Goal: Task Accomplishment & Management: Use online tool/utility

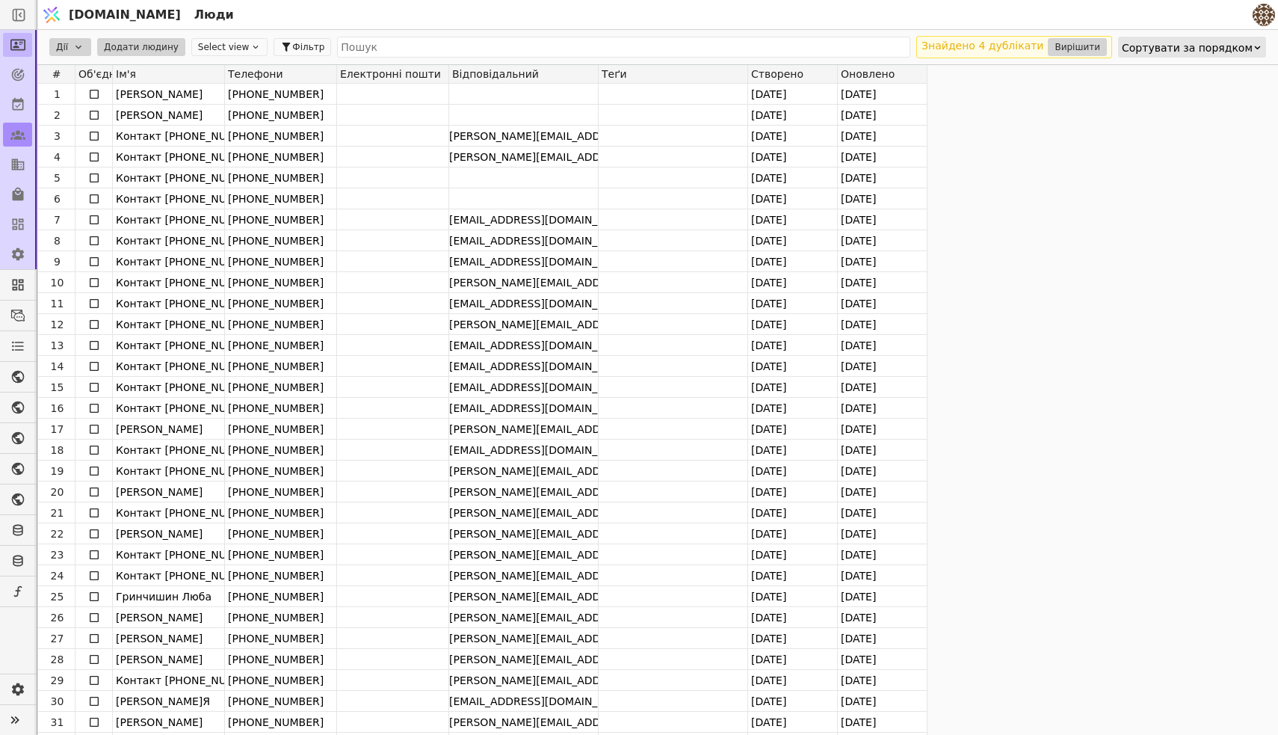
click at [10, 45] on link at bounding box center [17, 45] width 29 height 24
click at [18, 73] on icon at bounding box center [17, 74] width 15 height 15
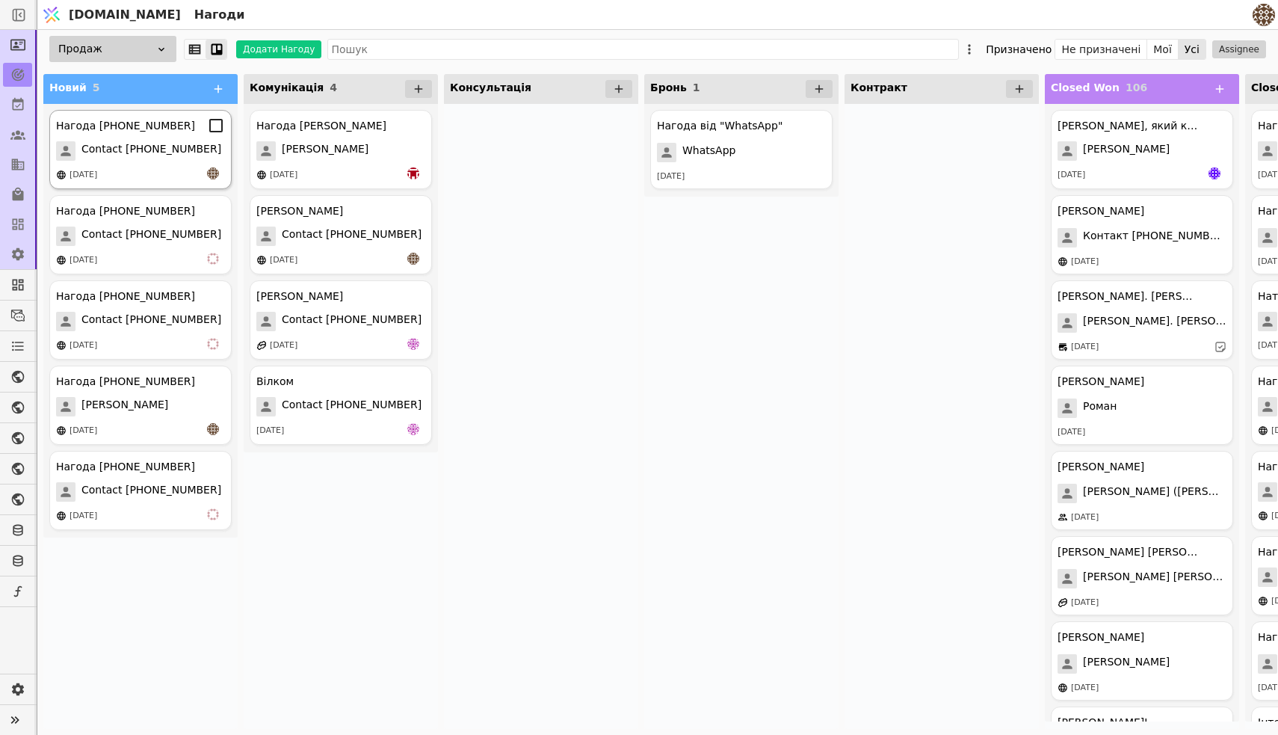
click at [155, 164] on div "Нагода [PHONE_NUMBER] Contact [PHONE_NUMBER] [DATE]" at bounding box center [140, 149] width 182 height 79
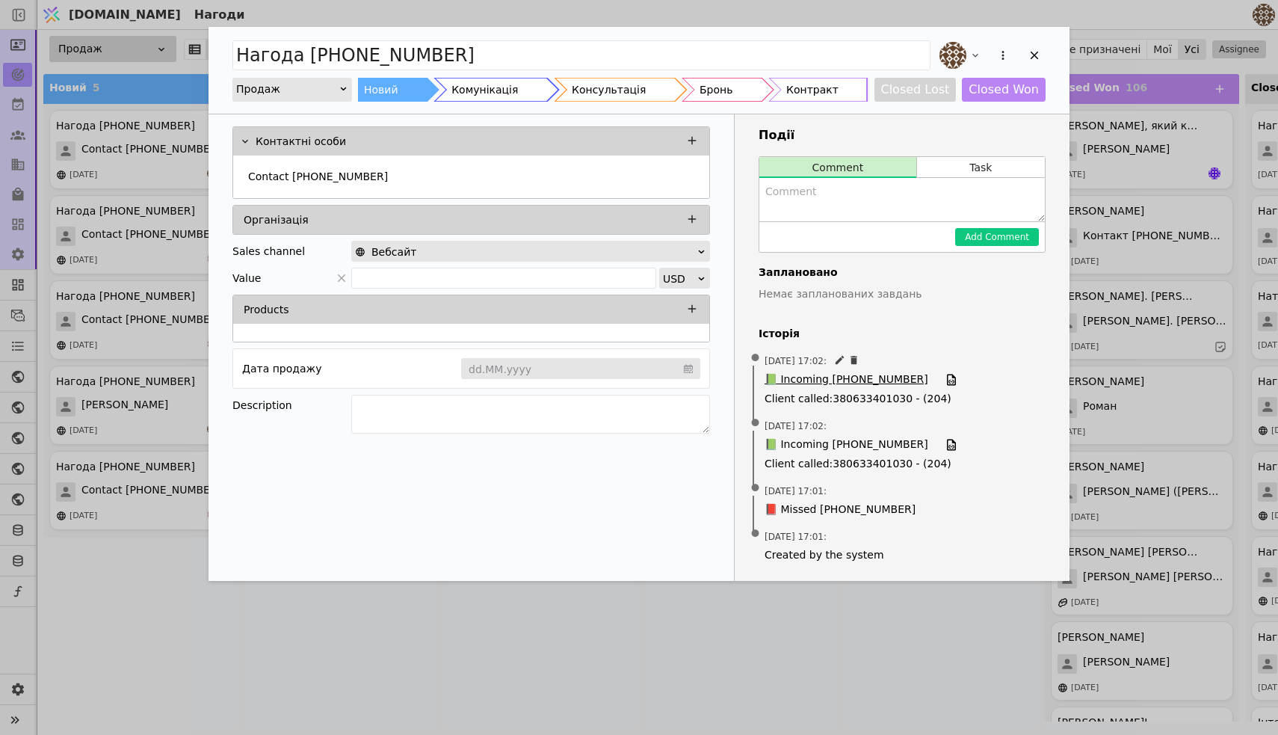
click at [839, 378] on span "📗 Incoming [PHONE_NUMBER]" at bounding box center [847, 379] width 164 height 16
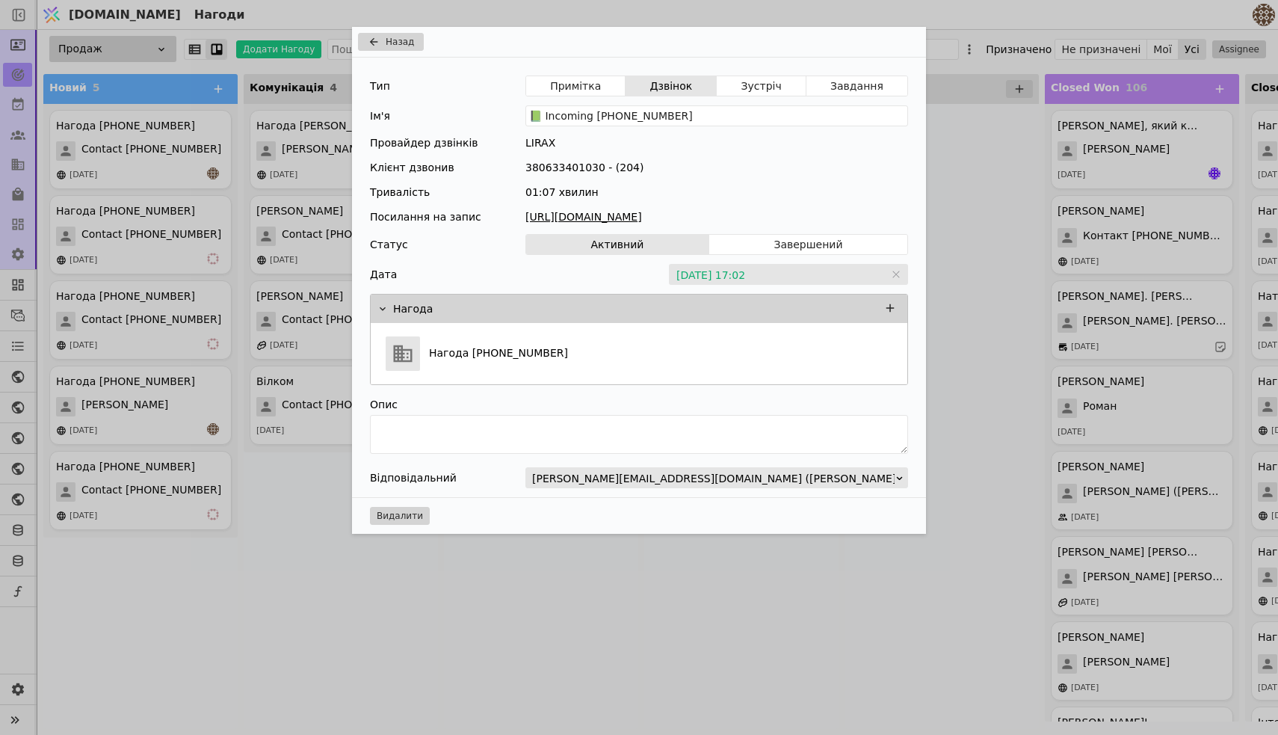
click at [628, 212] on link "[URL][DOMAIN_NAME]" at bounding box center [716, 217] width 383 height 16
click at [265, 525] on div "Назад Тип Примітка Дзвінок Зустріч Завдання Ім'я 📗 Incoming [PHONE_NUMBER] Пров…" at bounding box center [639, 367] width 1278 height 735
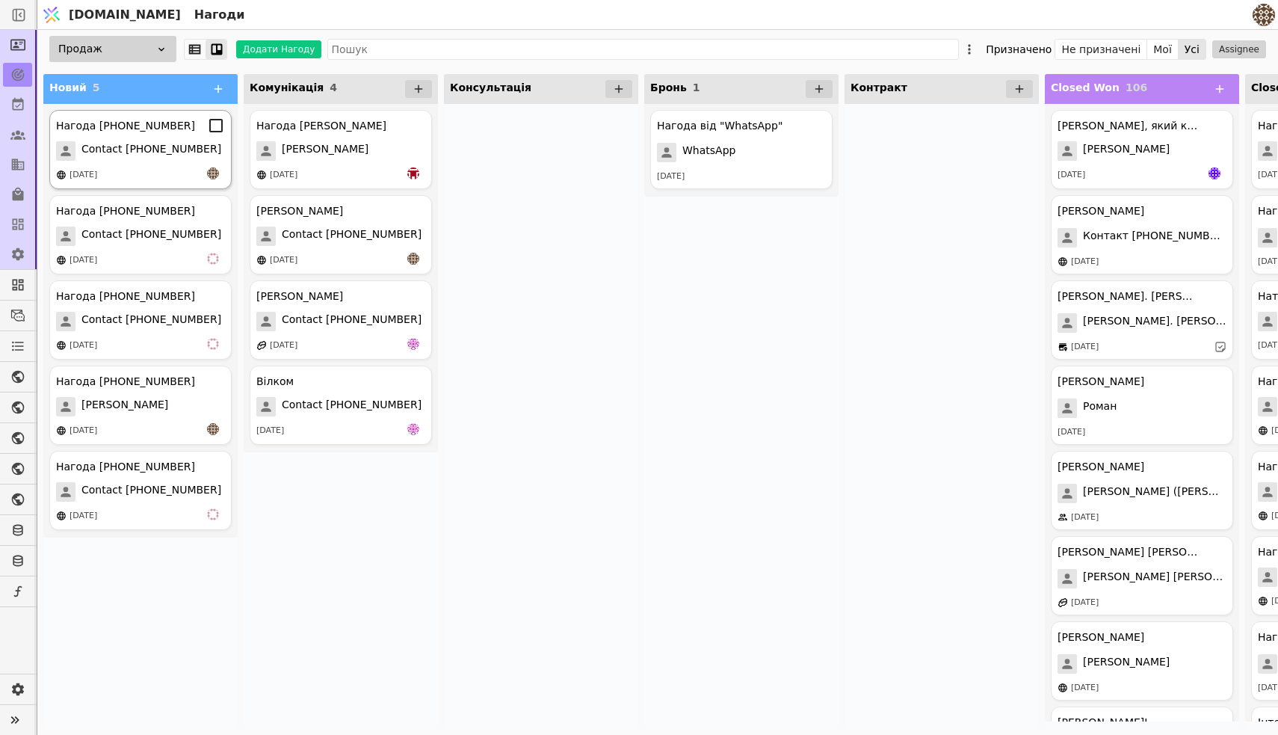
click at [126, 130] on div "Нагода [PHONE_NUMBER]" at bounding box center [125, 126] width 139 height 16
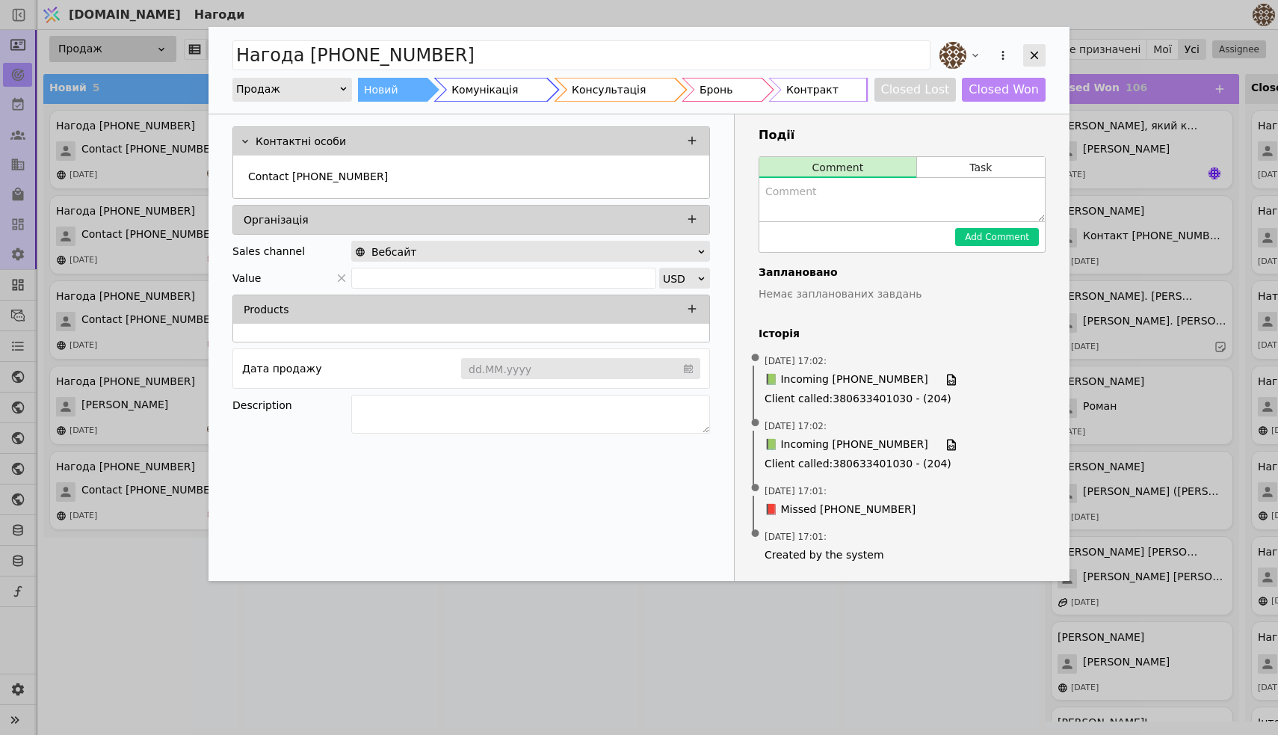
click at [1026, 53] on div "Add Opportunity" at bounding box center [1034, 55] width 22 height 22
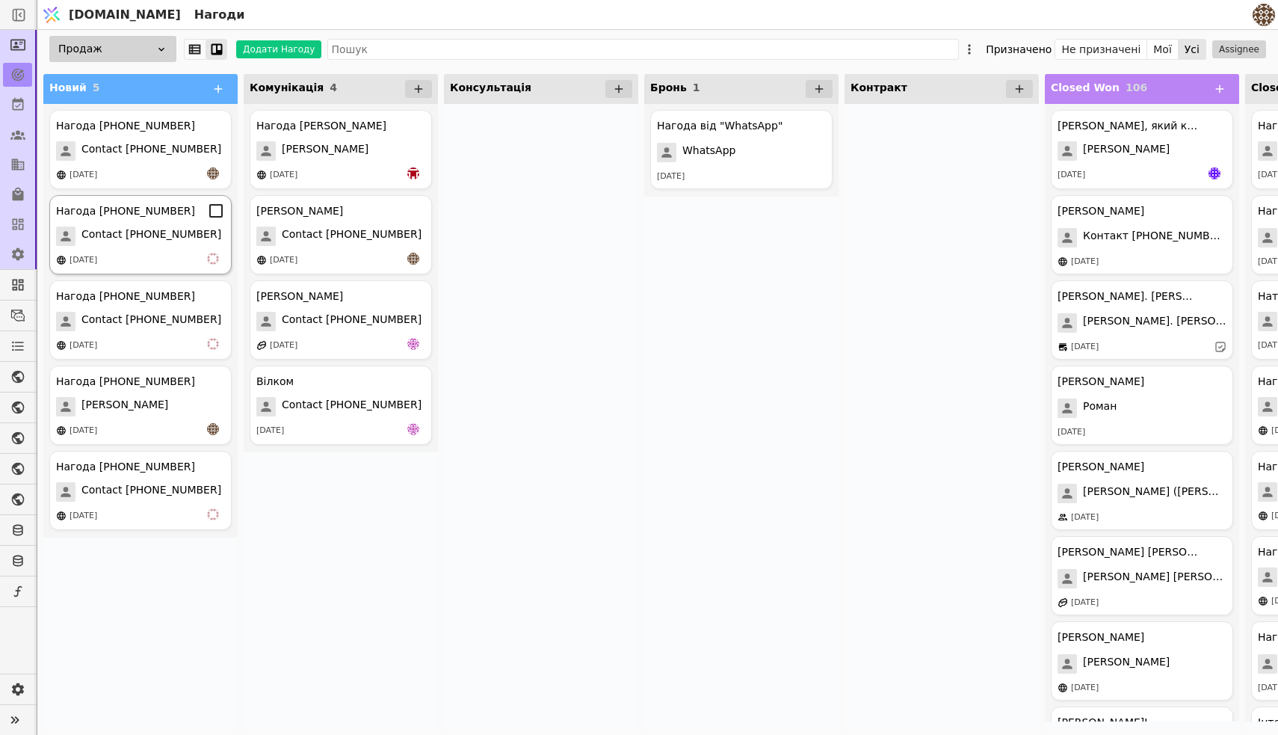
click at [141, 215] on div "Нагода [PHONE_NUMBER]" at bounding box center [125, 211] width 139 height 16
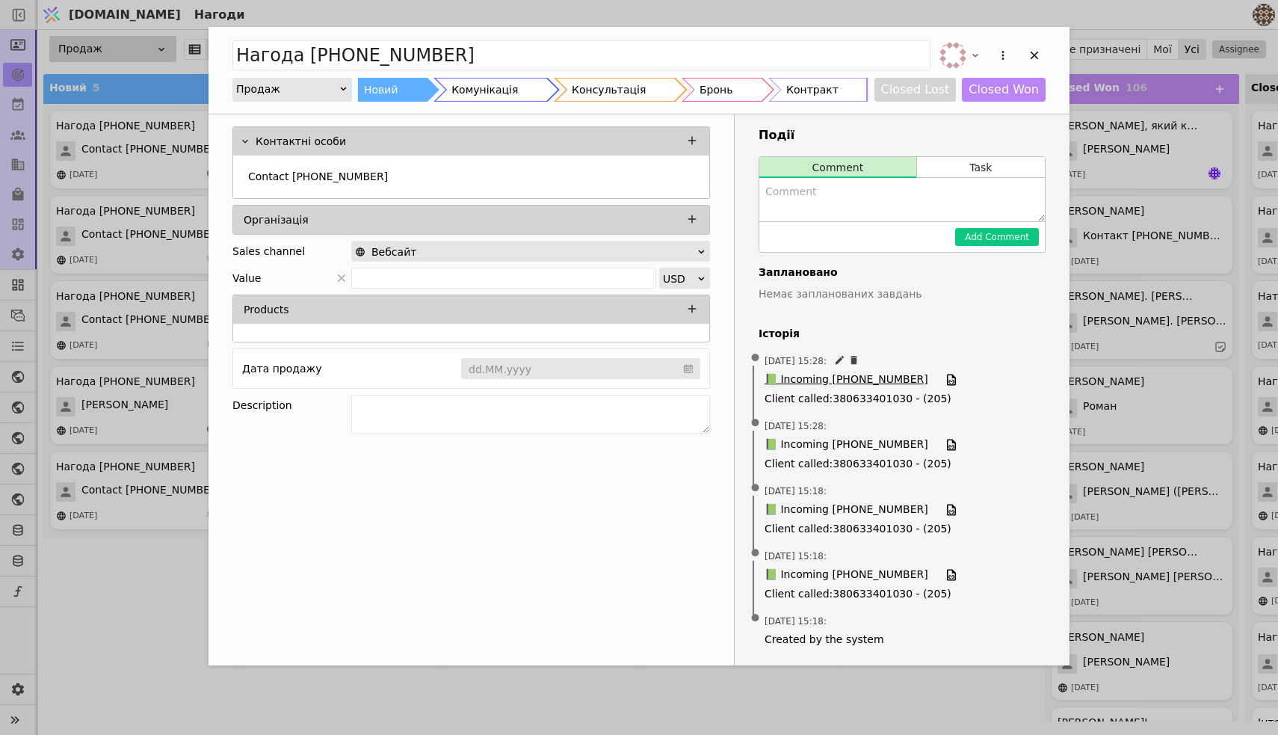
click at [822, 382] on span "📗 Incoming [PHONE_NUMBER]" at bounding box center [847, 379] width 164 height 16
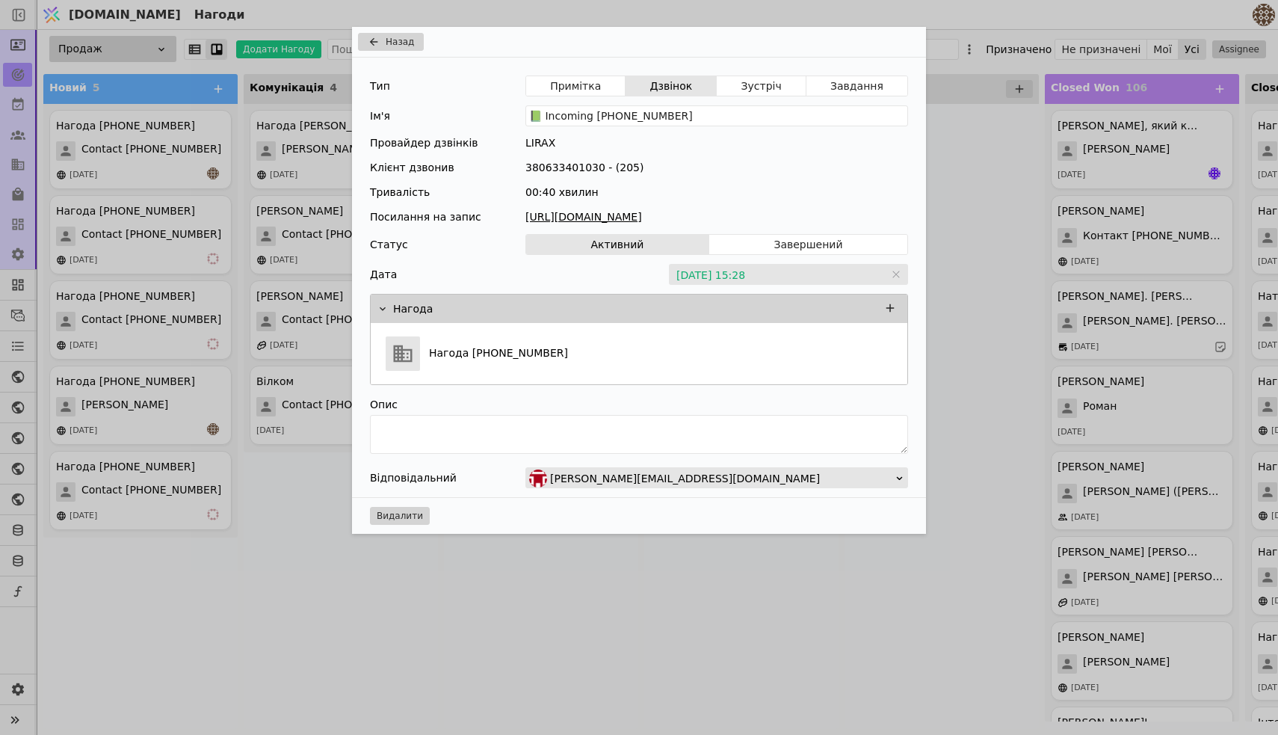
click at [599, 218] on link "[URL][DOMAIN_NAME]" at bounding box center [716, 217] width 383 height 16
click at [603, 648] on div "Назад Тип Примітка Дзвінок Зустріч Завдання Ім'я 📗 Incoming [PHONE_NUMBER] Пров…" at bounding box center [639, 367] width 1278 height 735
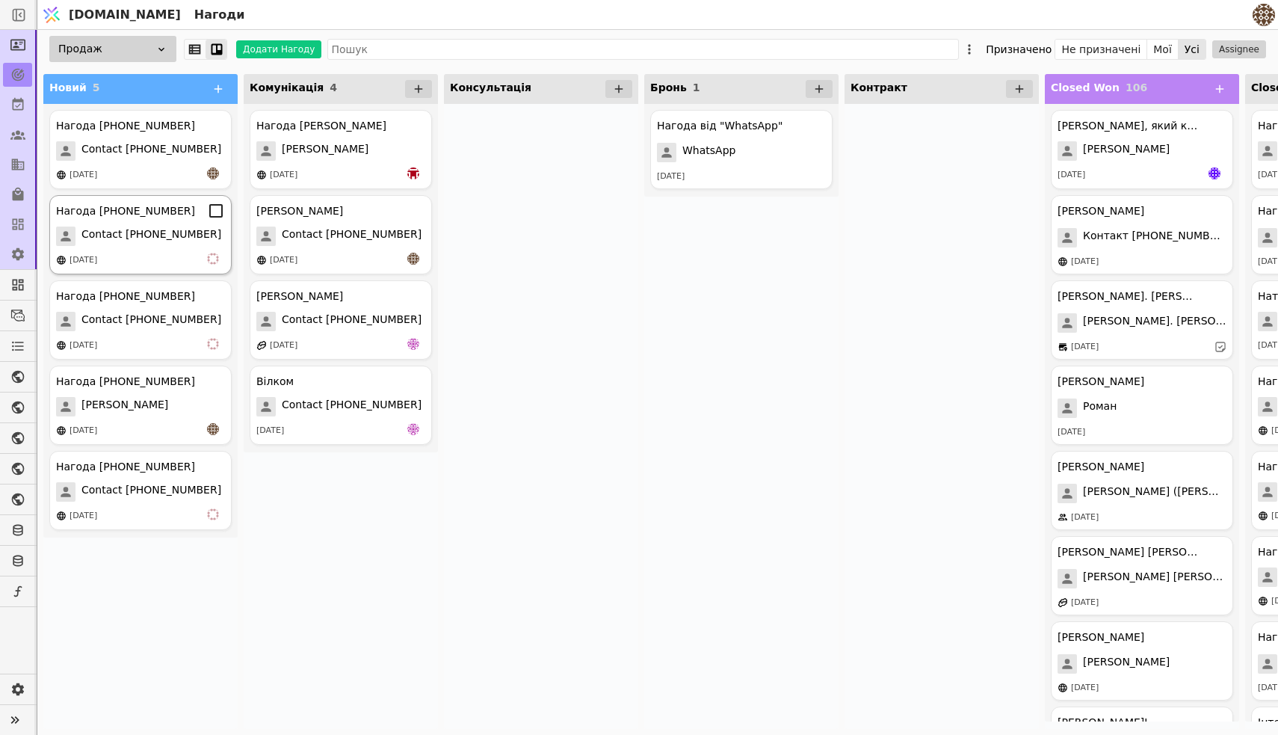
click at [119, 229] on span "Contact [PHONE_NUMBER]" at bounding box center [151, 235] width 140 height 19
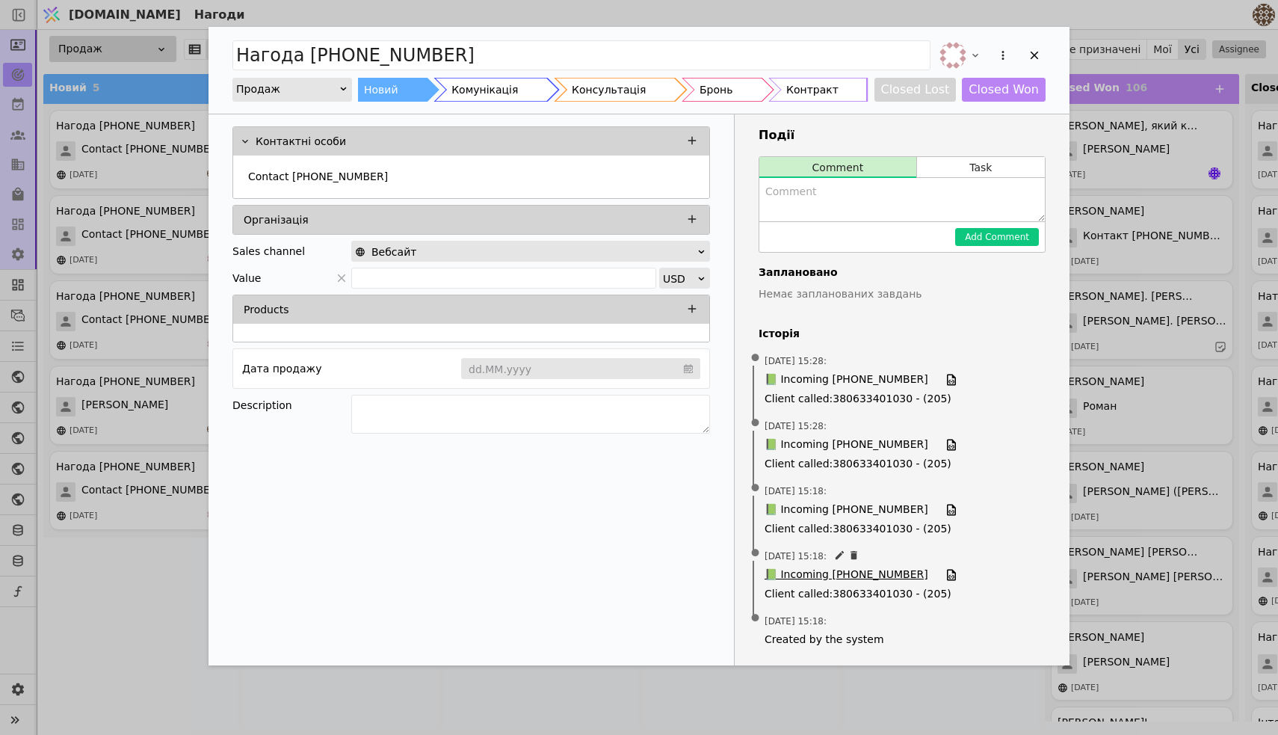
click at [813, 573] on span "📗 Incoming [PHONE_NUMBER]" at bounding box center [847, 575] width 164 height 16
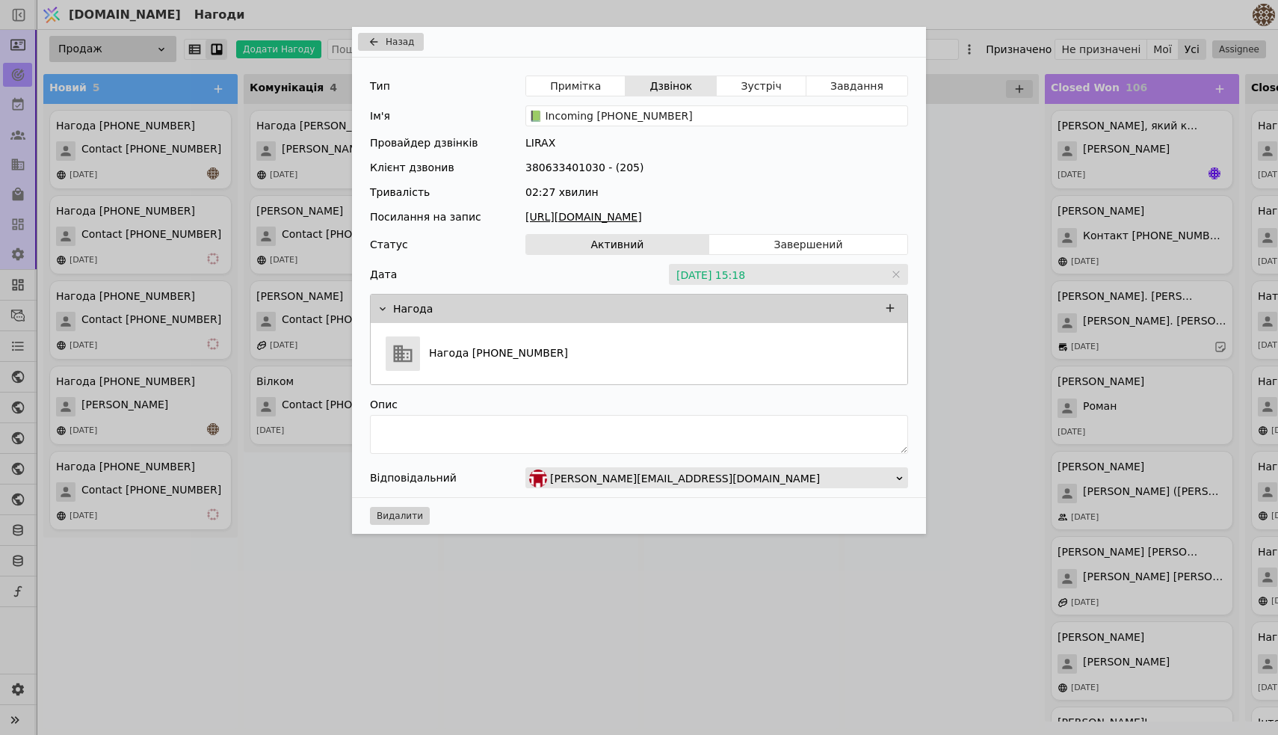
click at [623, 218] on link "[URL][DOMAIN_NAME]" at bounding box center [716, 217] width 383 height 16
click at [397, 40] on span "Назад" at bounding box center [400, 41] width 28 height 13
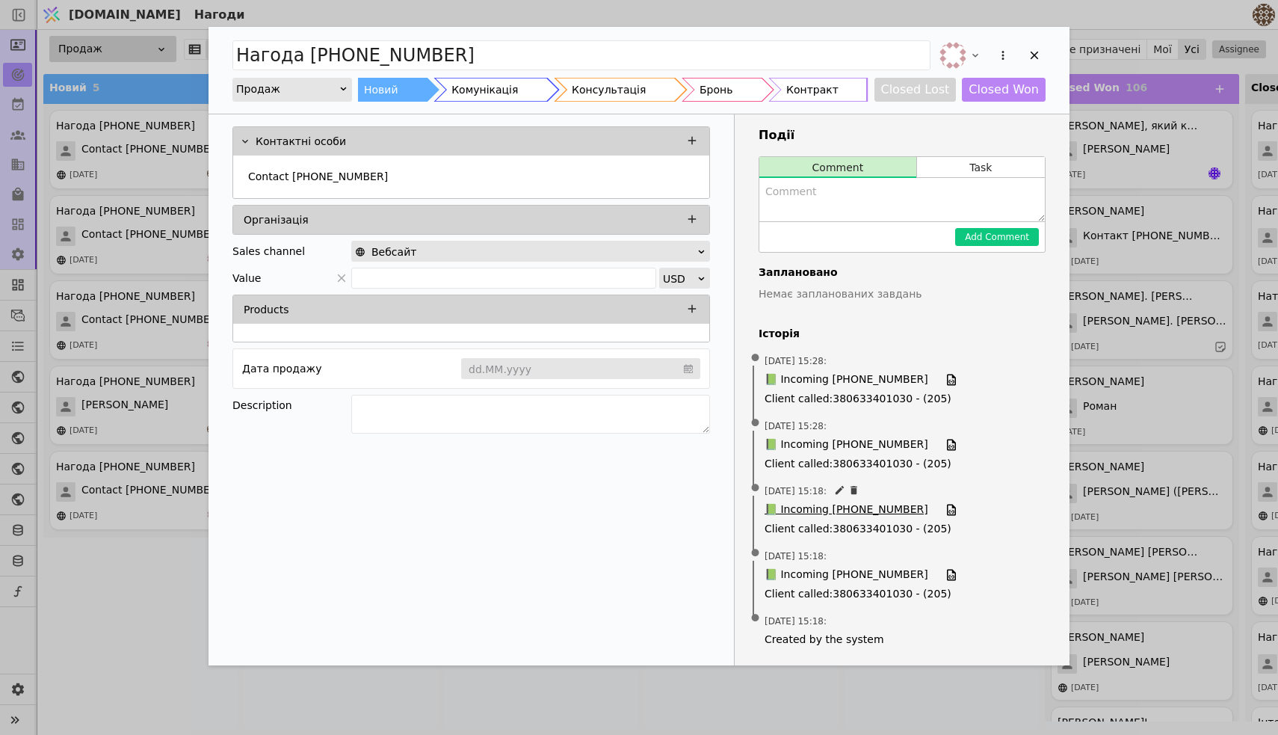
click at [849, 506] on span "📗 Incoming [PHONE_NUMBER]" at bounding box center [847, 510] width 164 height 16
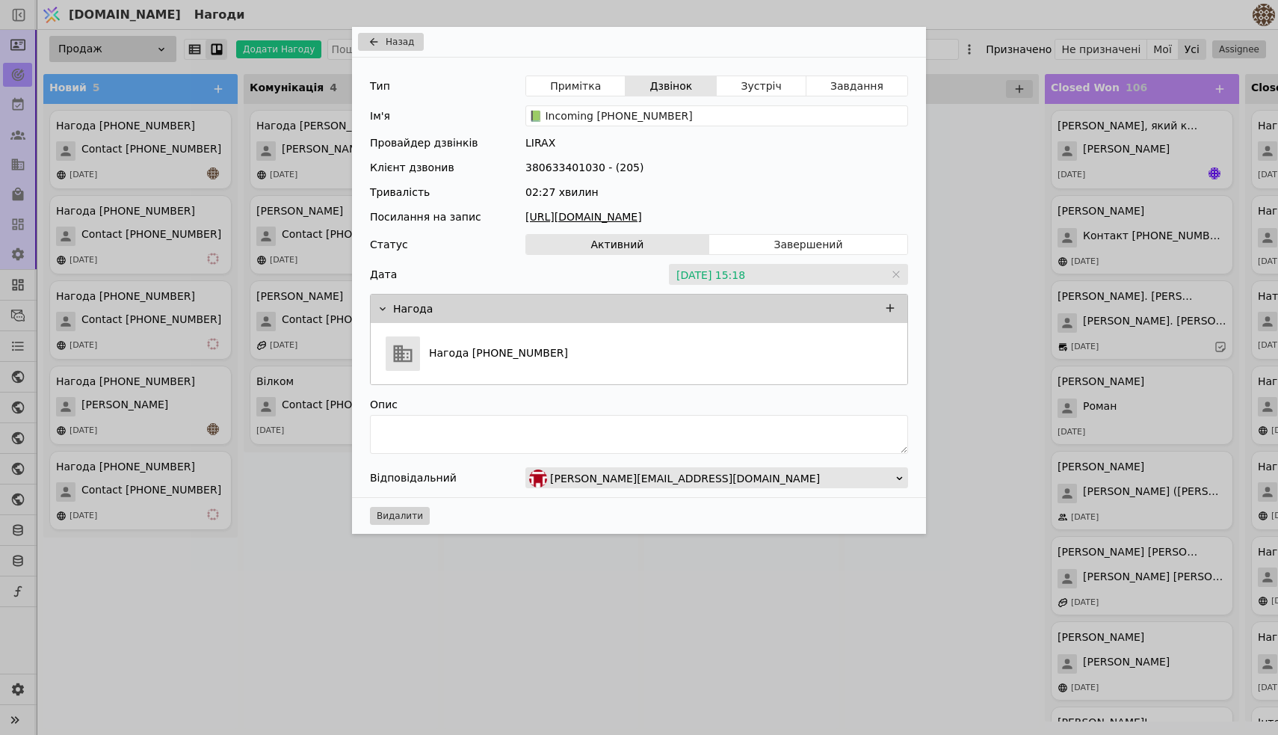
click at [670, 218] on link "[URL][DOMAIN_NAME]" at bounding box center [716, 217] width 383 height 16
click at [281, 549] on div "Назад Тип Примітка Дзвінок Зустріч Завдання Ім'я 📗 Incoming [PHONE_NUMBER] Пров…" at bounding box center [639, 367] width 1278 height 735
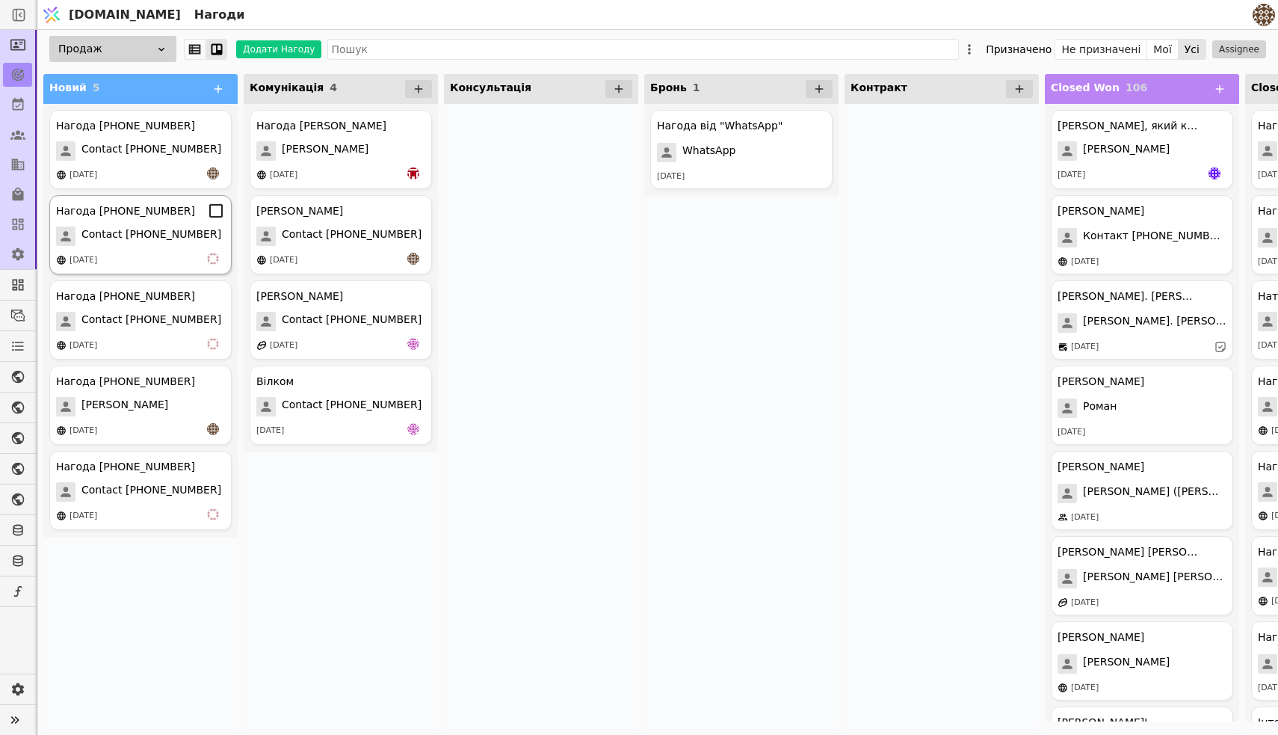
click at [157, 236] on span "Contact [PHONE_NUMBER]" at bounding box center [151, 235] width 140 height 19
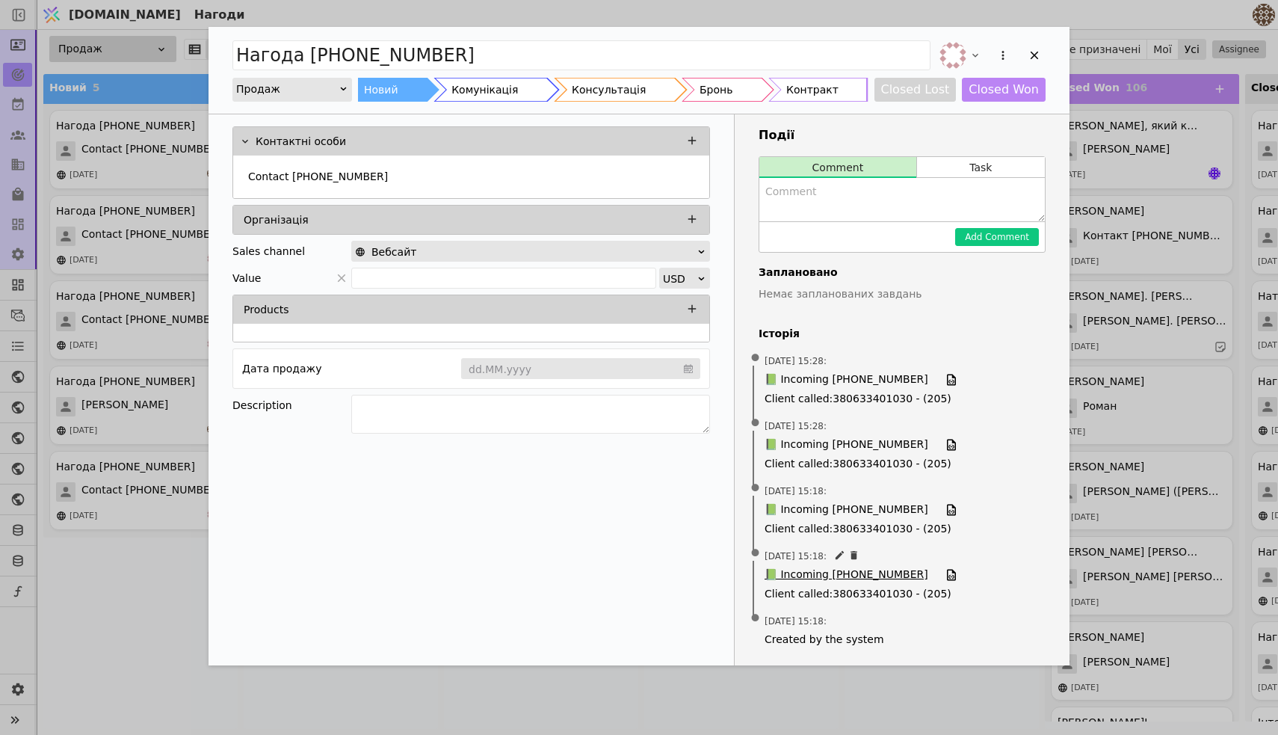
click at [853, 576] on span "📗 Incoming [PHONE_NUMBER]" at bounding box center [847, 575] width 164 height 16
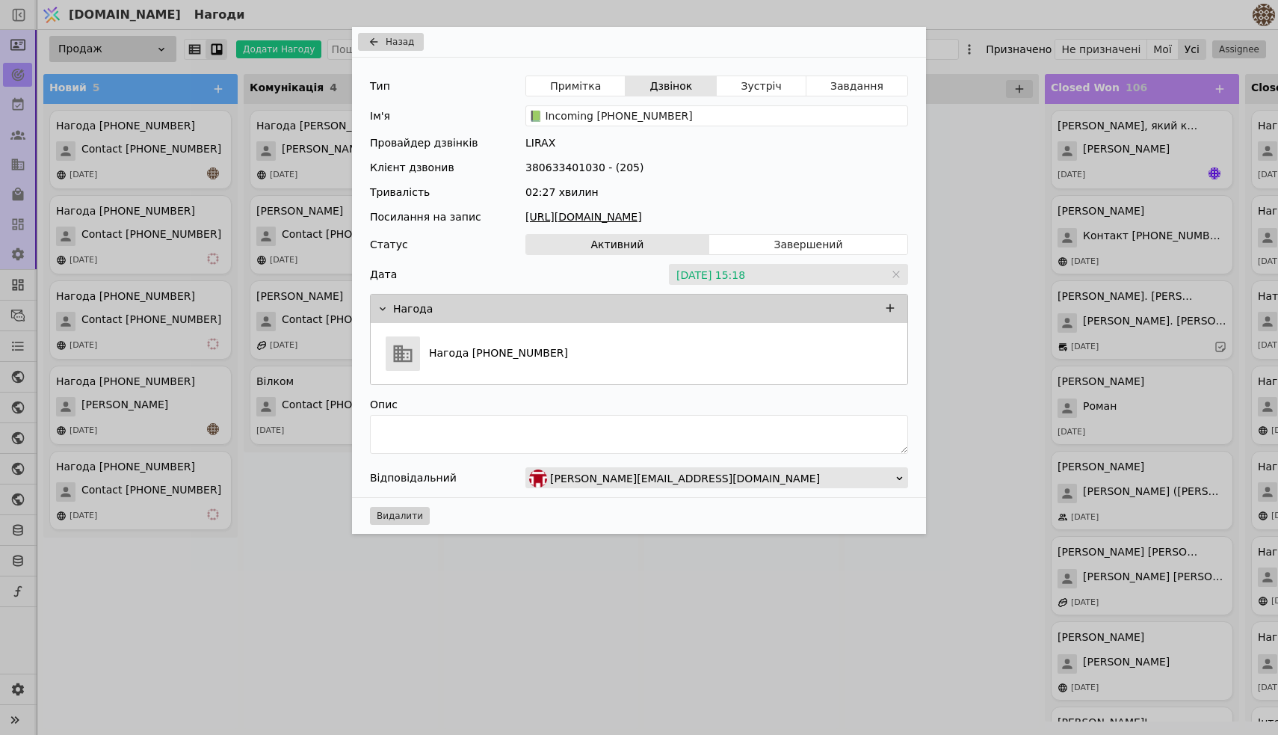
click at [268, 575] on div "Назад Тип Примітка Дзвінок Зустріч Завдання Ім'я 📗 Incoming [PHONE_NUMBER] Пров…" at bounding box center [639, 367] width 1278 height 735
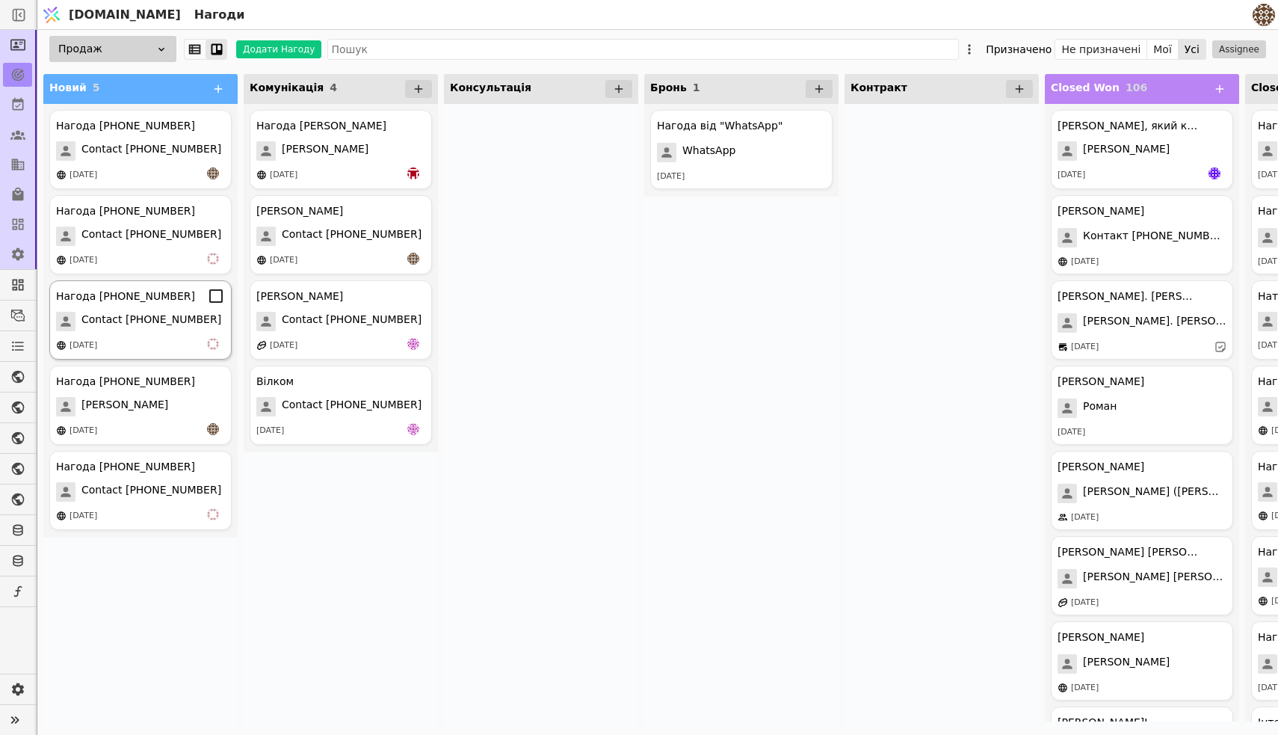
click at [147, 334] on div "Нагода [PHONE_NUMBER] Contact [PHONE_NUMBER] [DATE]" at bounding box center [140, 319] width 182 height 79
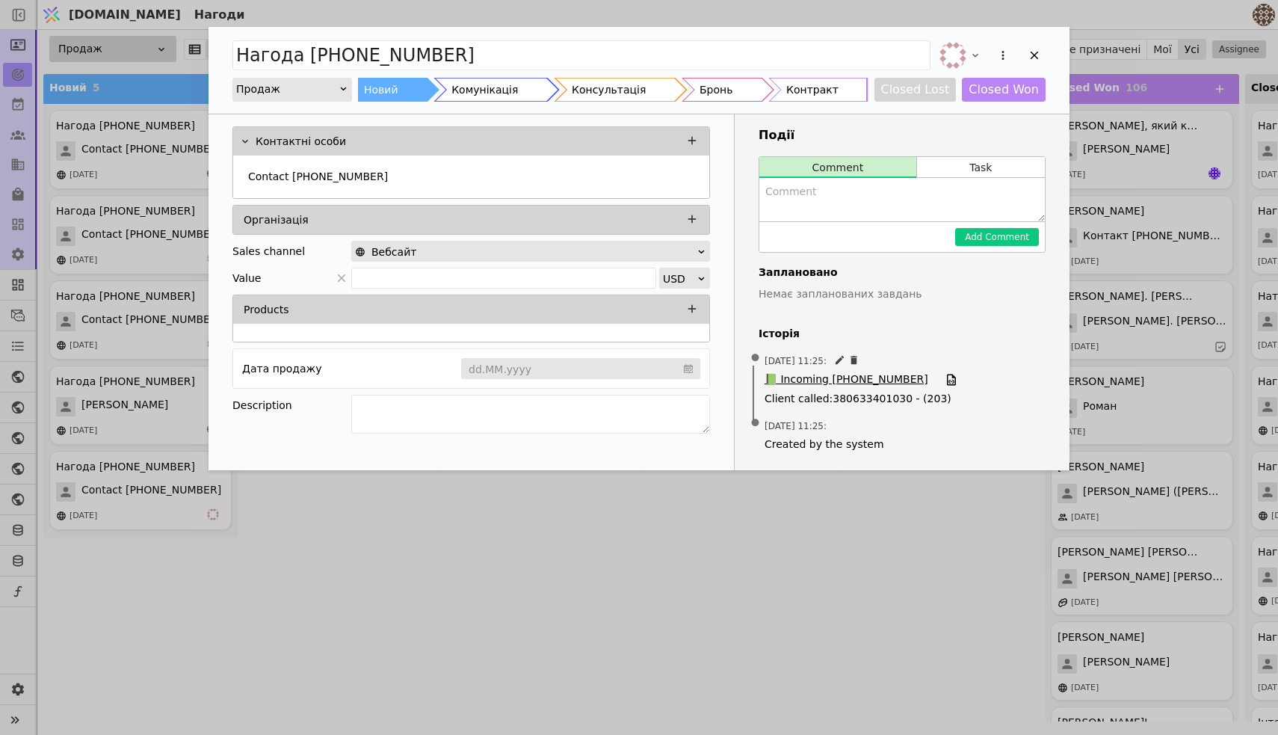
click at [798, 383] on span "📗 Incoming [PHONE_NUMBER]" at bounding box center [847, 379] width 164 height 16
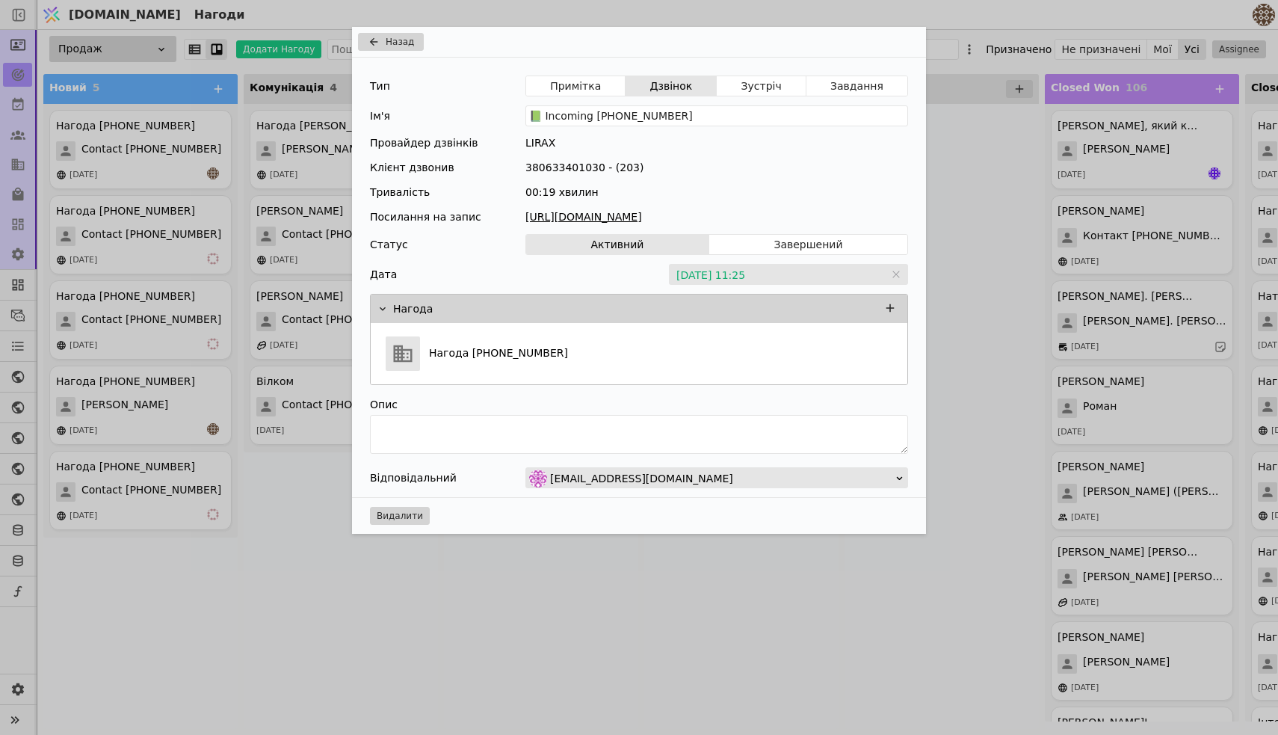
click at [701, 221] on link "[URL][DOMAIN_NAME]" at bounding box center [716, 217] width 383 height 16
click at [144, 389] on div "Назад Тип Примітка Дзвінок Зустріч Завдання Ім'я 📗 Incoming [PHONE_NUMBER] Пров…" at bounding box center [639, 367] width 1278 height 735
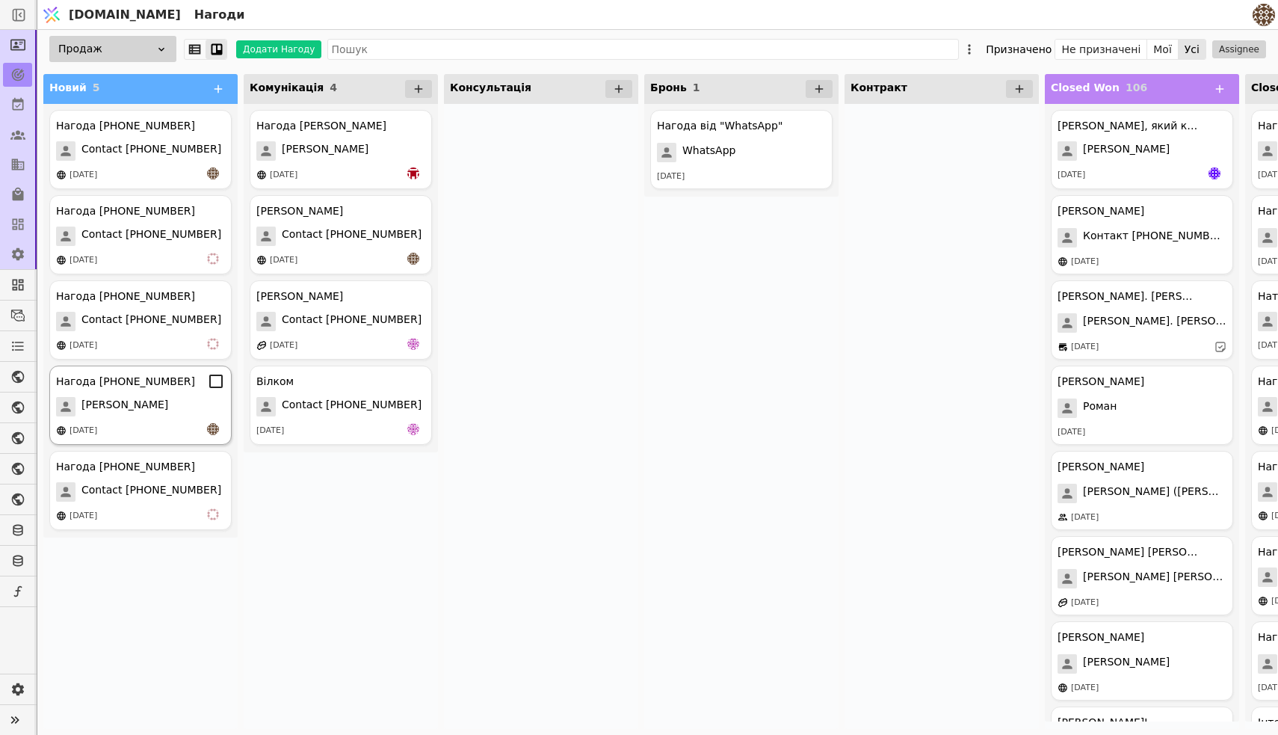
click at [152, 400] on span "[PERSON_NAME]" at bounding box center [124, 406] width 87 height 19
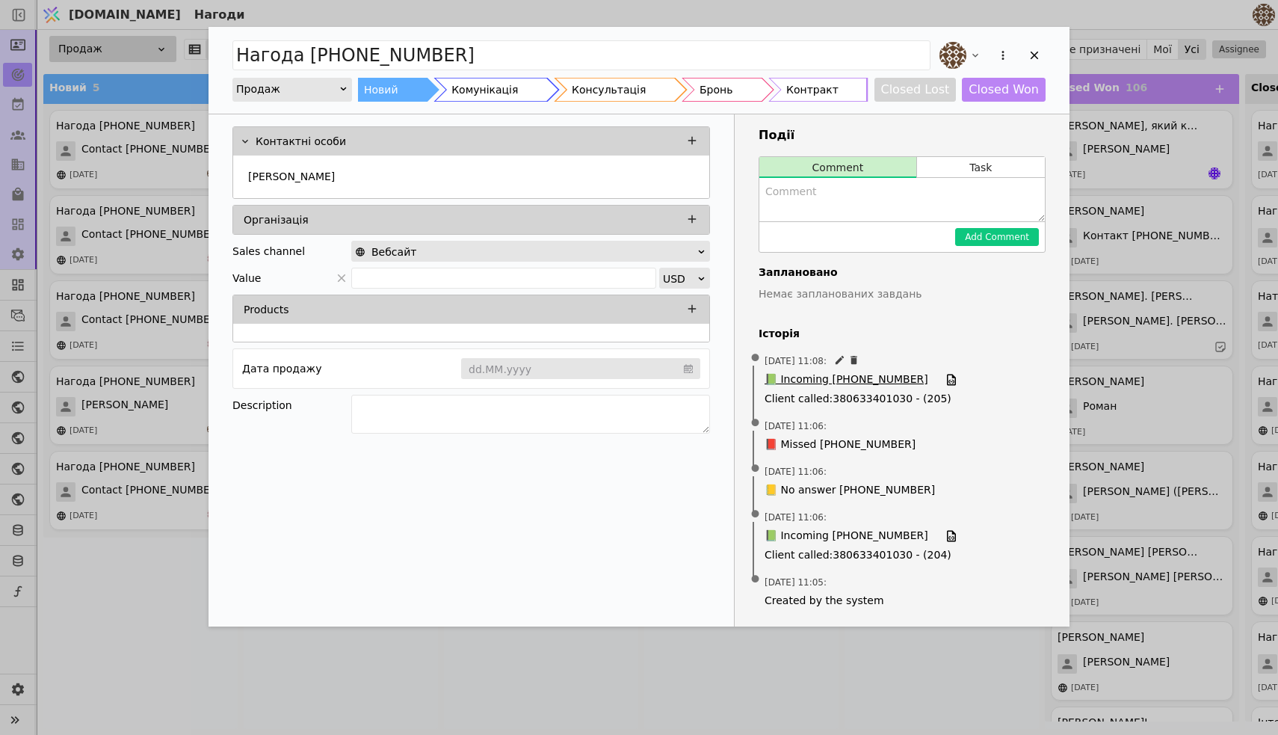
click at [824, 374] on span "📗 Incoming [PHONE_NUMBER]" at bounding box center [847, 379] width 164 height 16
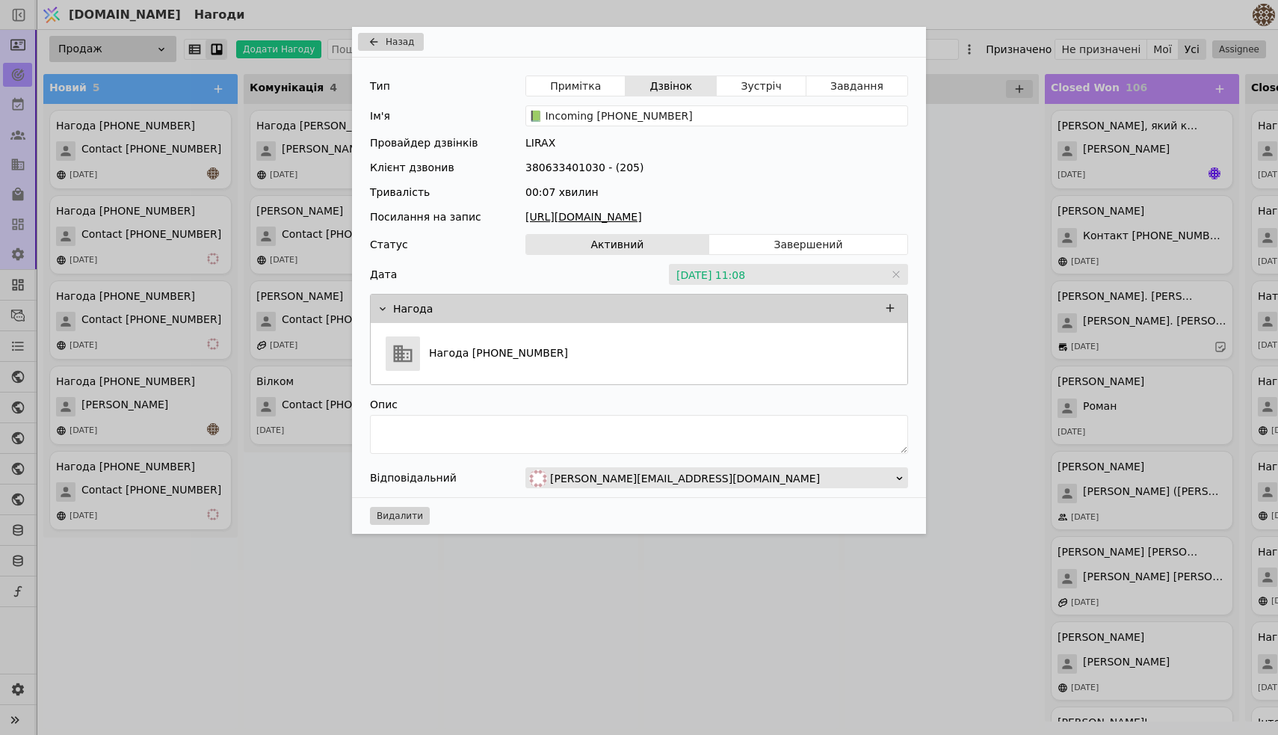
click at [747, 211] on link "[URL][DOMAIN_NAME]" at bounding box center [716, 217] width 383 height 16
click at [253, 479] on div "Назад Тип Примітка Дзвінок Зустріч Завдання Ім'я 📗 Incoming [PHONE_NUMBER] Пров…" at bounding box center [639, 367] width 1278 height 735
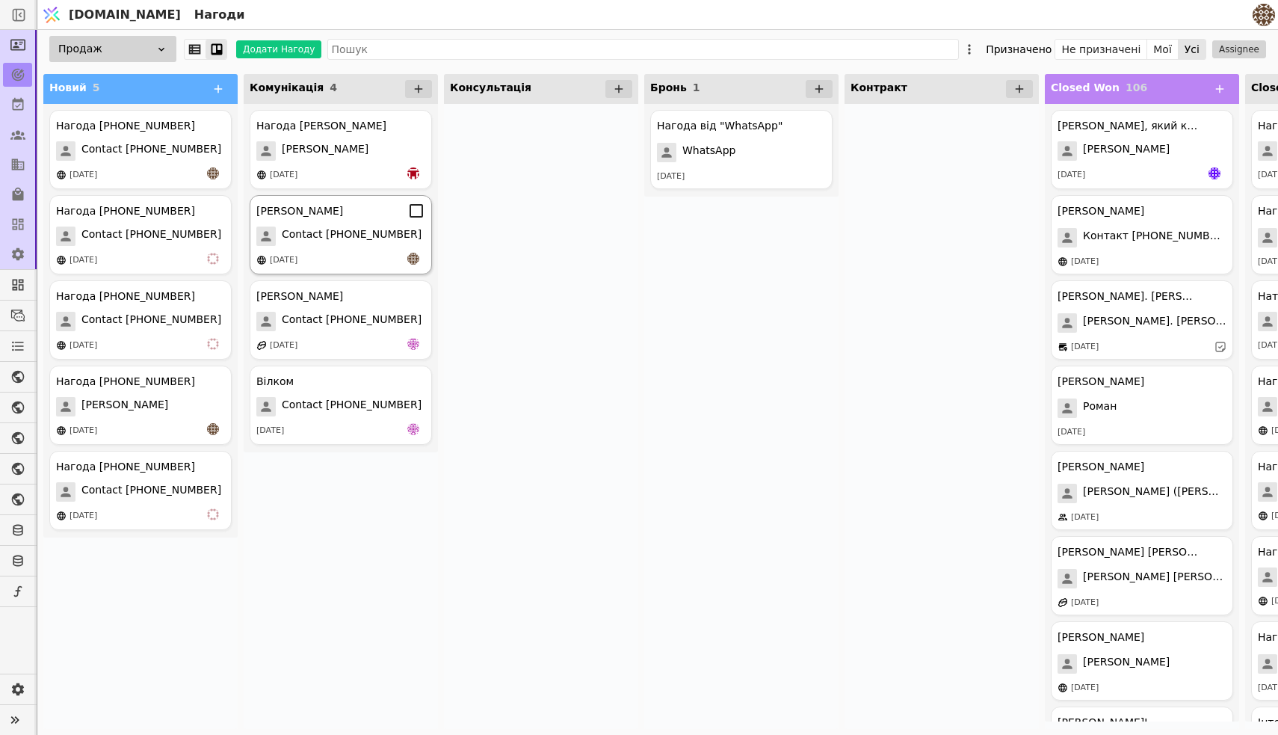
click at [337, 232] on span "Contact [PHONE_NUMBER]" at bounding box center [352, 235] width 140 height 19
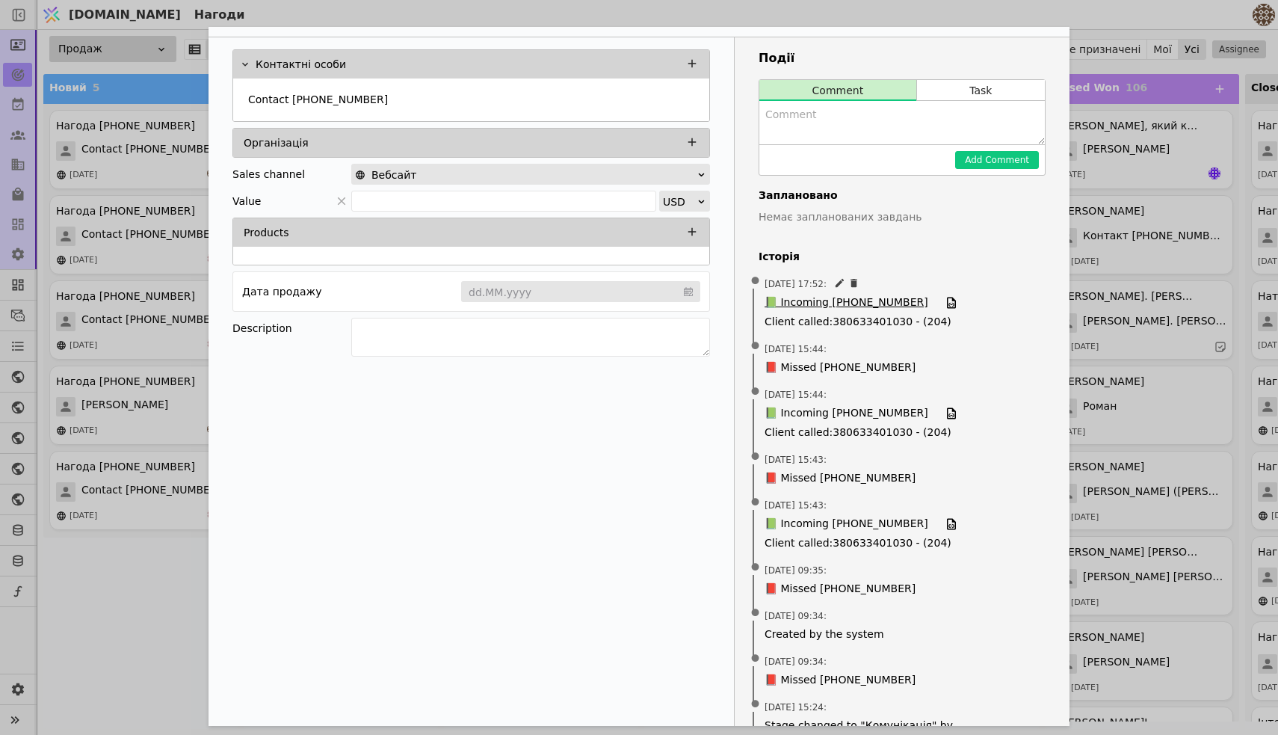
scroll to position [80, 0]
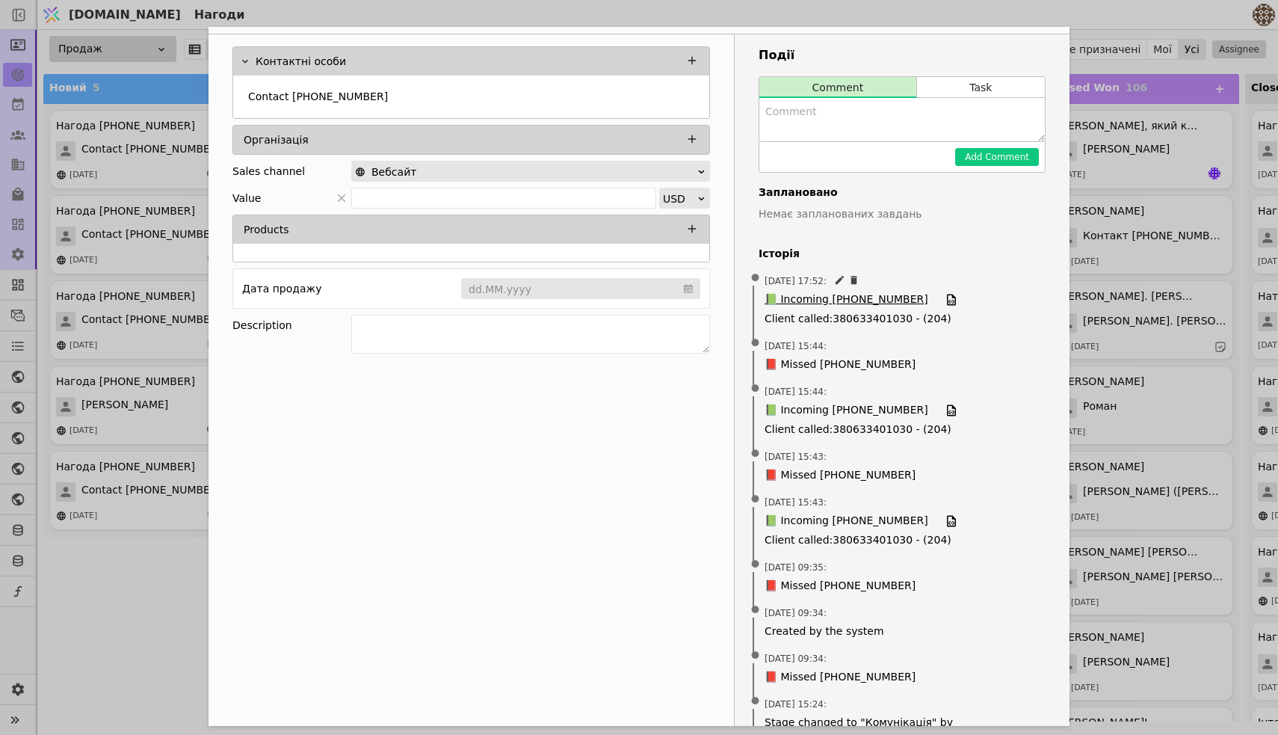
click at [821, 302] on span "📗 Incoming [PHONE_NUMBER]" at bounding box center [847, 300] width 164 height 16
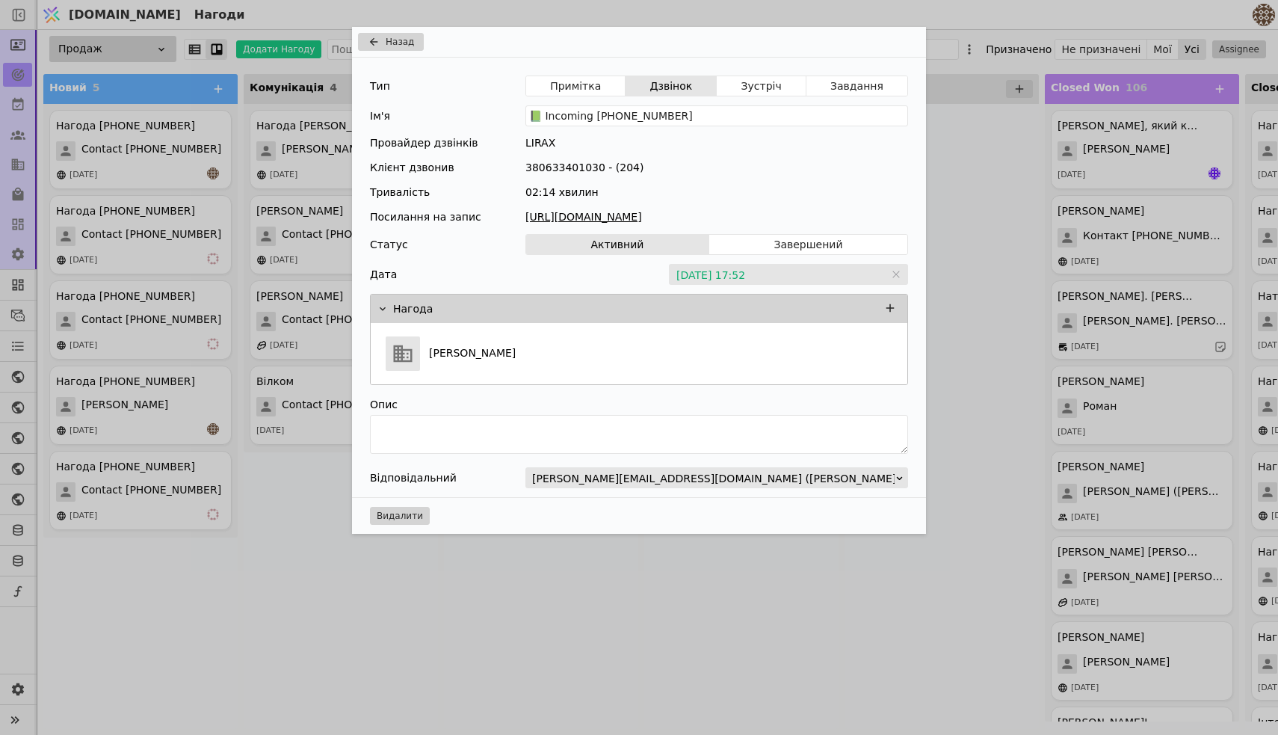
click at [766, 217] on link "[URL][DOMAIN_NAME]" at bounding box center [716, 217] width 383 height 16
click at [248, 577] on div "Назад Тип Примітка Дзвінок Зустріч Завдання Ім'я 📗 Incoming [PHONE_NUMBER] Пров…" at bounding box center [639, 367] width 1278 height 735
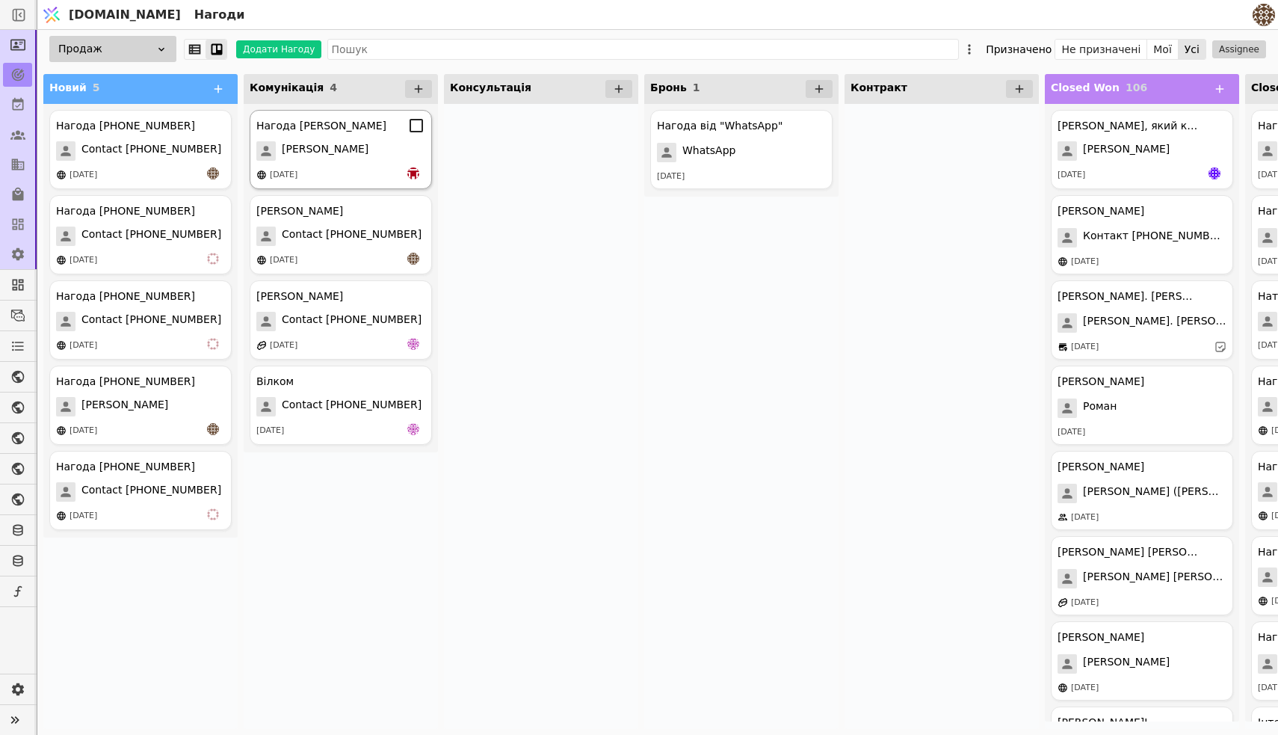
click at [326, 155] on div "[PERSON_NAME]" at bounding box center [340, 150] width 169 height 19
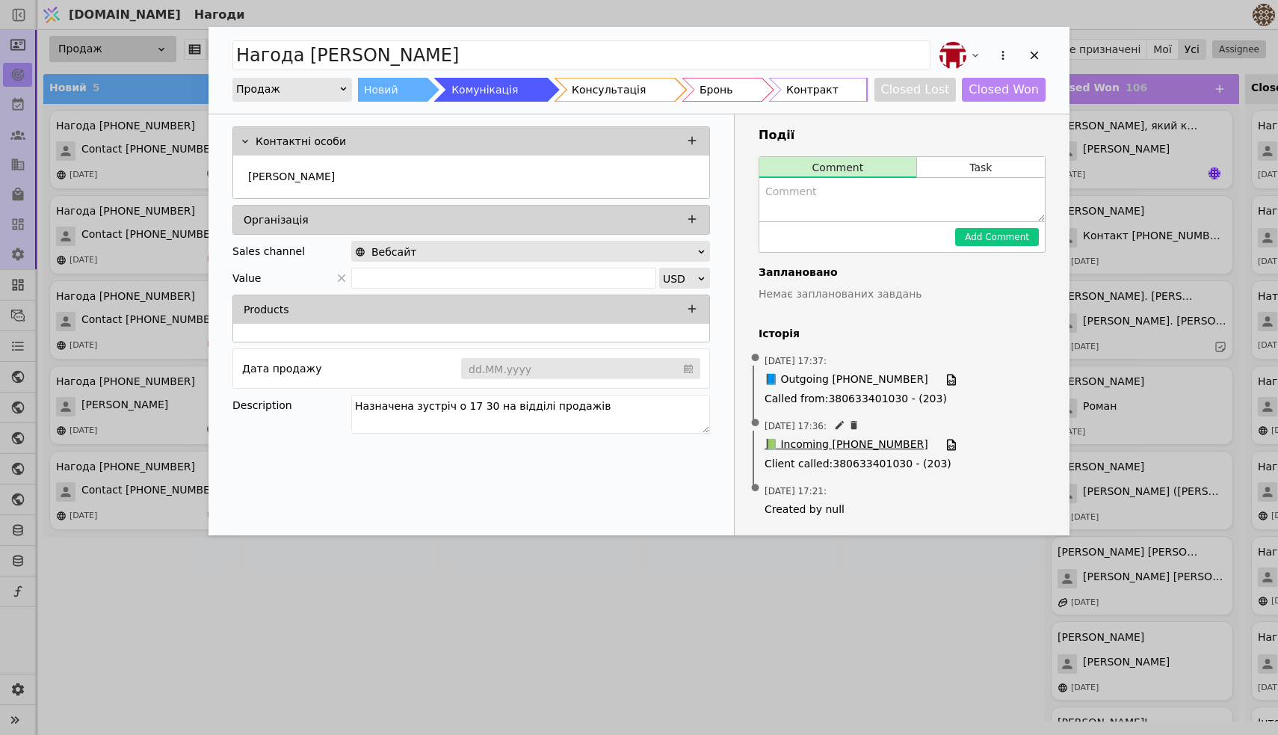
click at [844, 443] on span "📗 Incoming [PHONE_NUMBER]" at bounding box center [847, 445] width 164 height 16
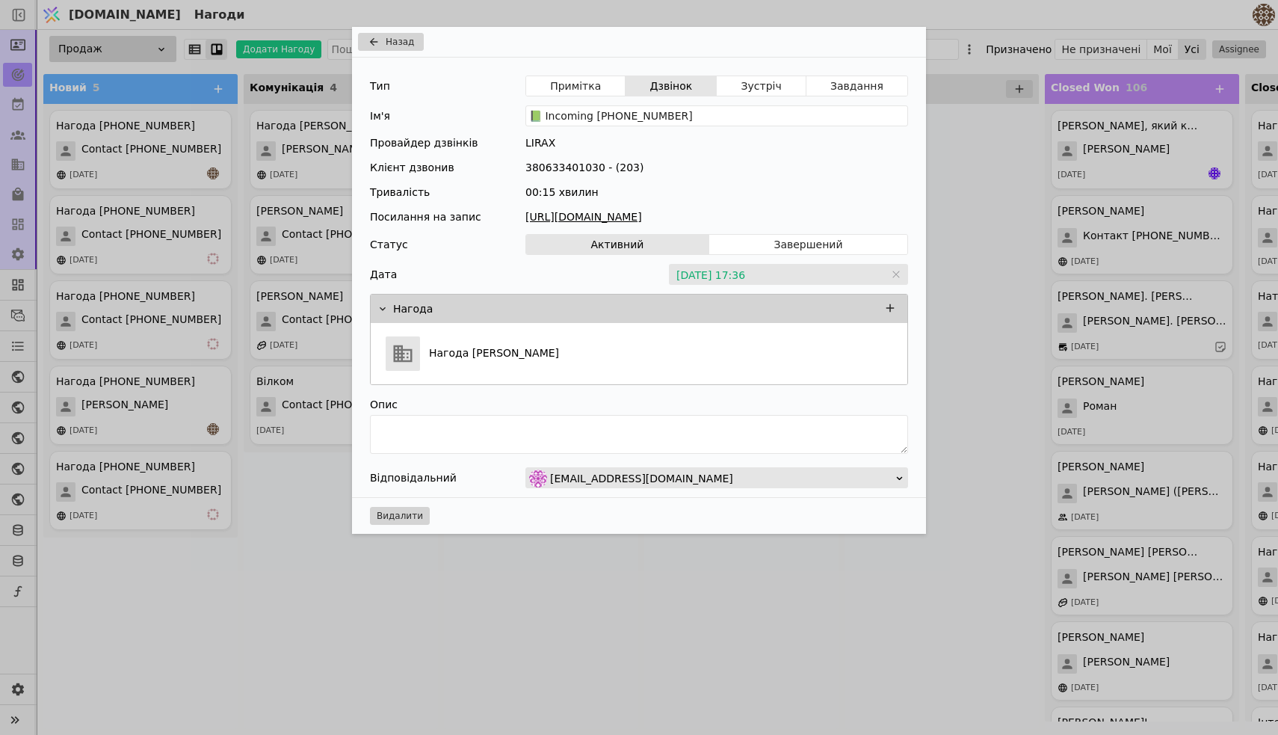
click at [739, 215] on link "[URL][DOMAIN_NAME]" at bounding box center [716, 217] width 383 height 16
click at [378, 38] on icon "Add Opportunity" at bounding box center [374, 42] width 18 height 12
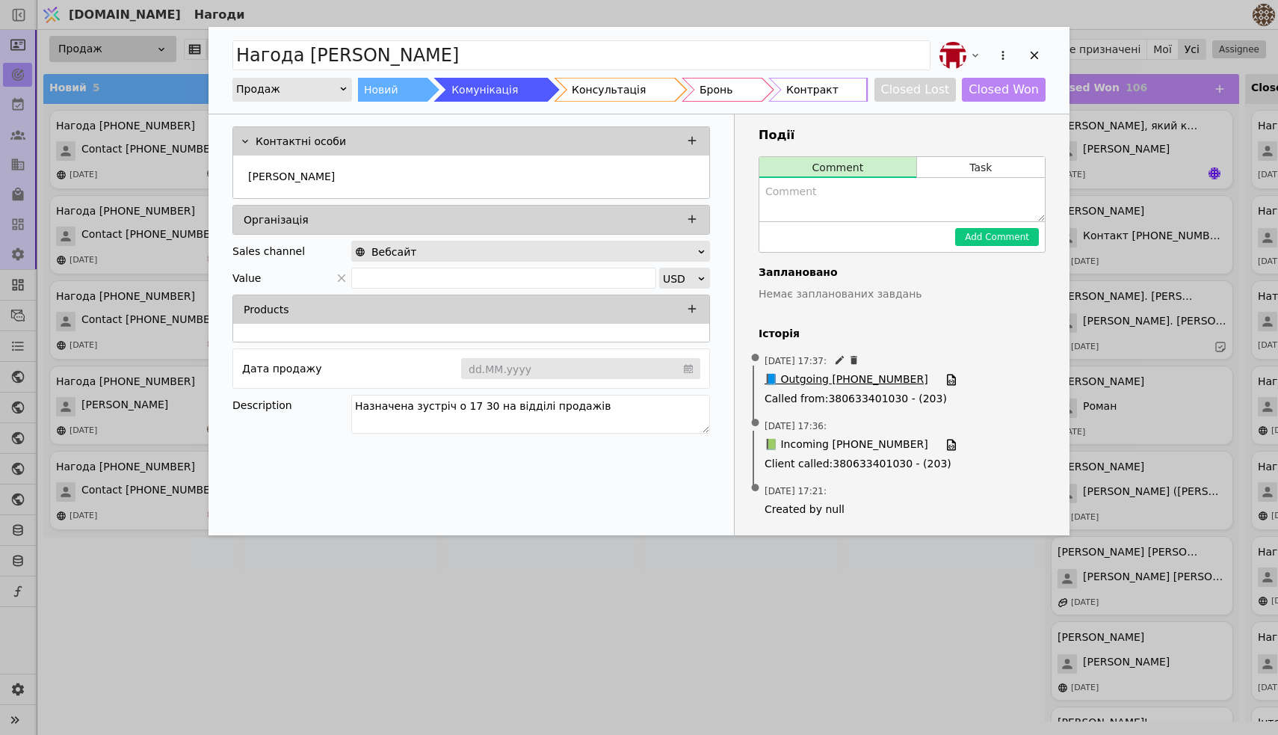
click at [833, 377] on span "📘 Outgoing [PHONE_NUMBER]" at bounding box center [847, 379] width 164 height 16
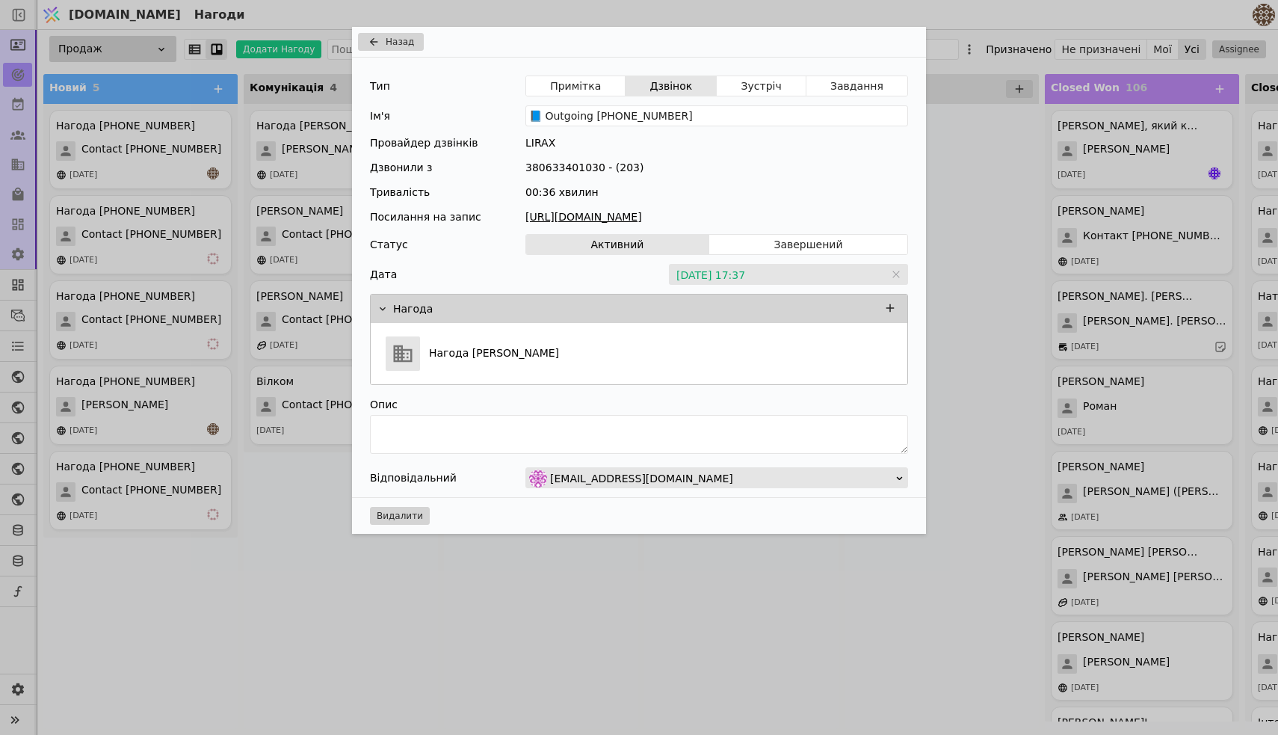
click at [776, 214] on link "[URL][DOMAIN_NAME]" at bounding box center [716, 217] width 383 height 16
click at [249, 564] on div "Назад Тип Примітка Дзвінок Зустріч Завдання Ім'я 📘 Outgoing [PHONE_NUMBER] Пров…" at bounding box center [639, 367] width 1278 height 735
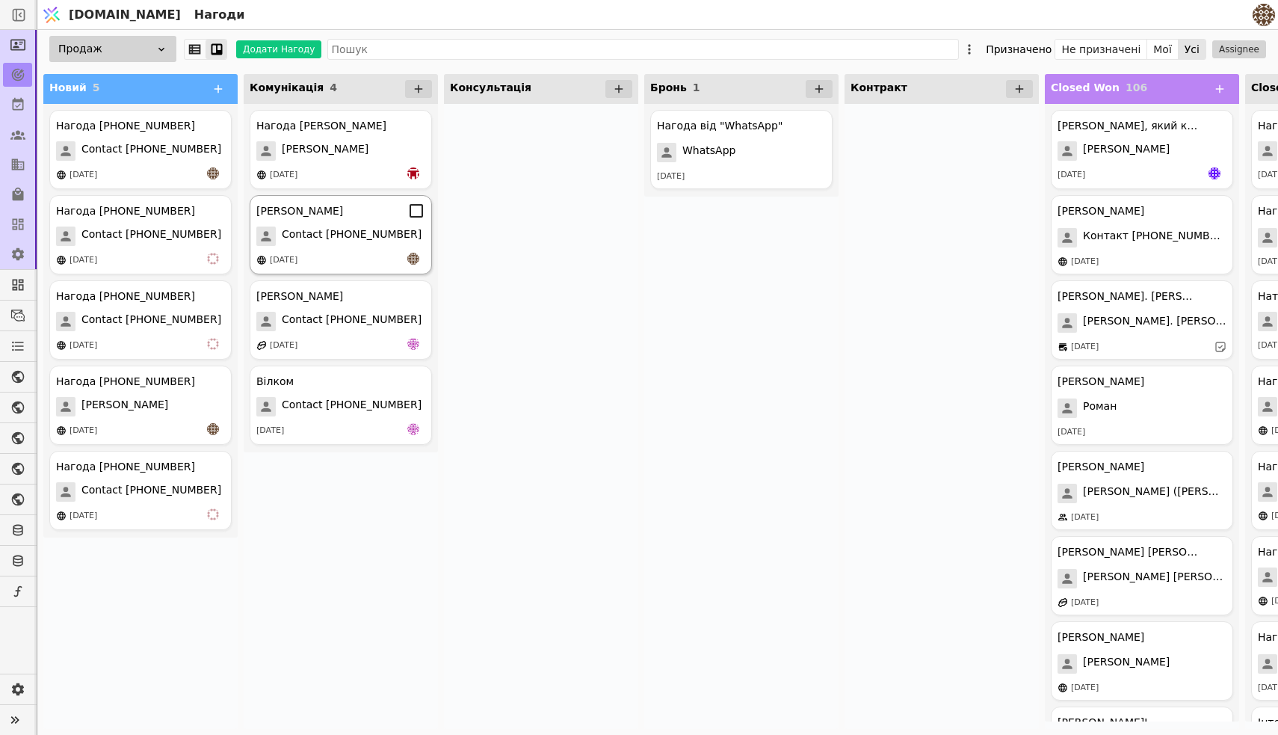
click at [317, 224] on div "[PERSON_NAME] Contact [PHONE_NUMBER] [DATE]" at bounding box center [341, 234] width 182 height 79
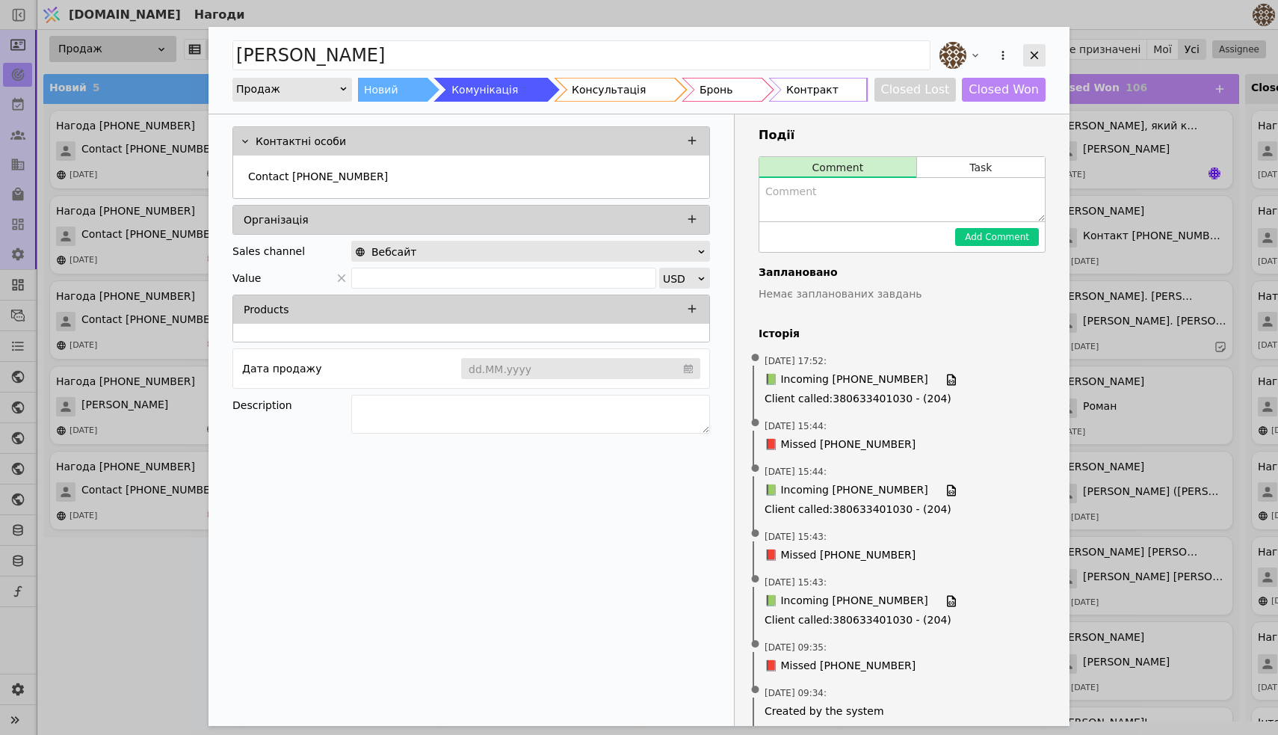
click at [1036, 54] on icon "Add Opportunity" at bounding box center [1035, 56] width 8 height 8
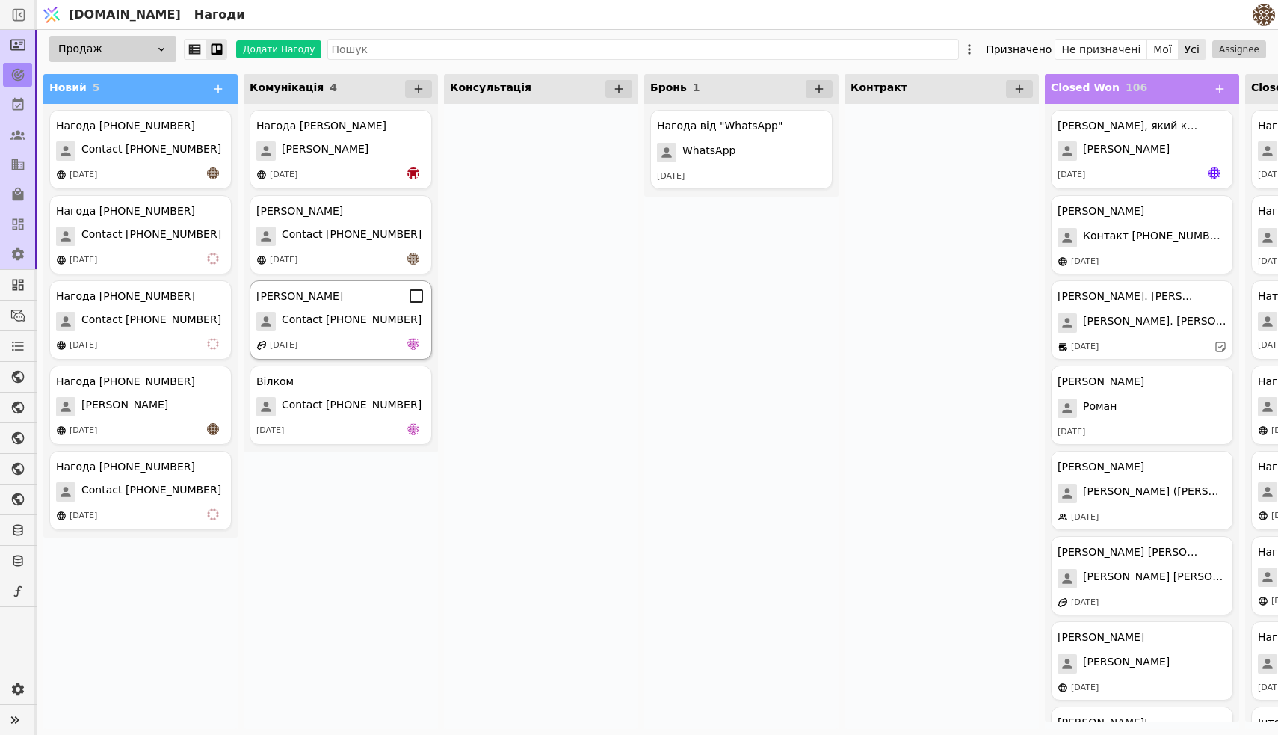
click at [347, 302] on div "[PERSON_NAME]" at bounding box center [340, 296] width 169 height 18
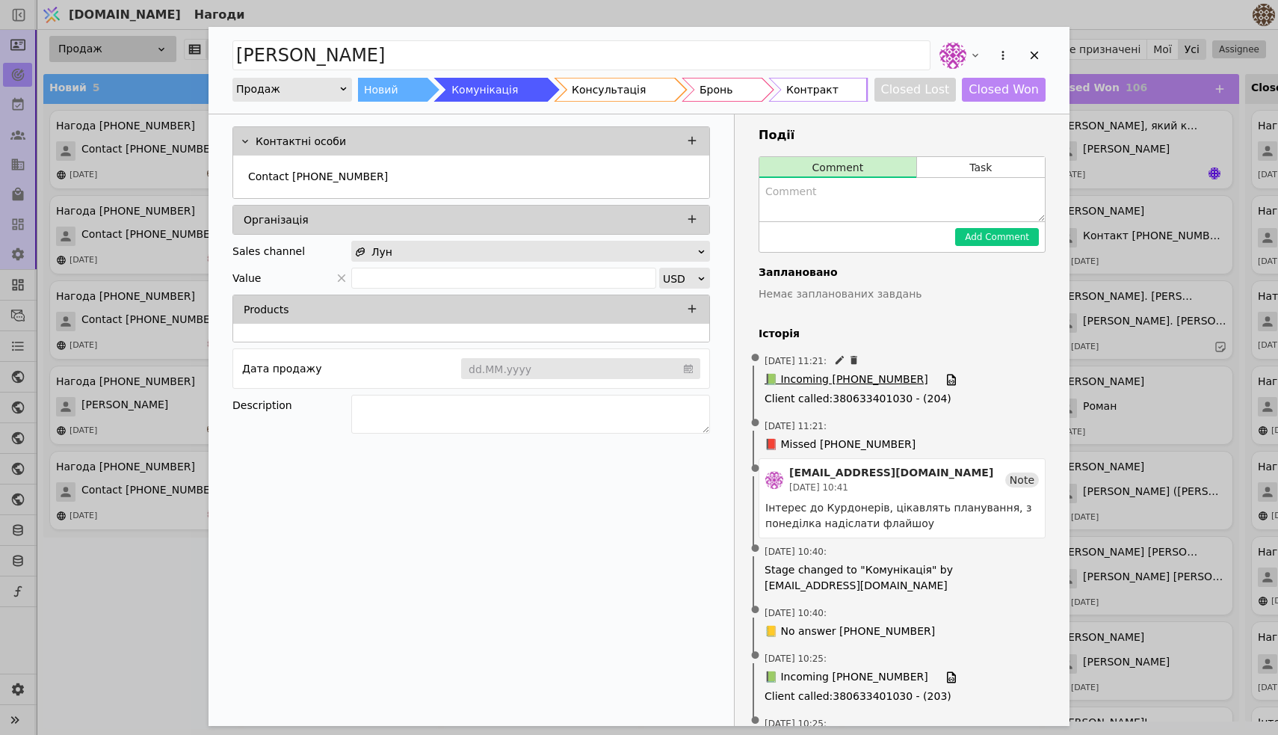
click at [837, 383] on span "📗 Incoming [PHONE_NUMBER]" at bounding box center [847, 379] width 164 height 16
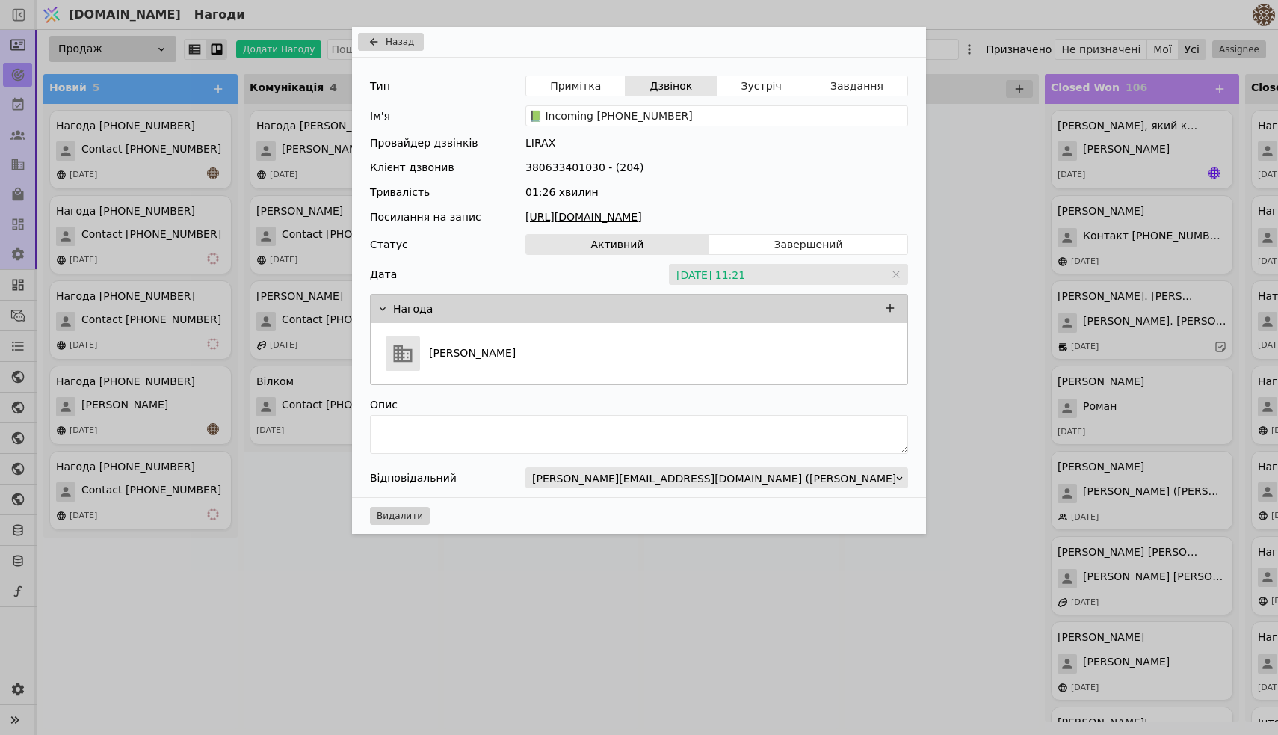
click at [757, 214] on link "[URL][DOMAIN_NAME]" at bounding box center [716, 217] width 383 height 16
click at [232, 562] on div "Назад Тип Примітка Дзвінок Зустріч Завдання Ім'я 📗 Incoming [PHONE_NUMBER] Пров…" at bounding box center [639, 367] width 1278 height 735
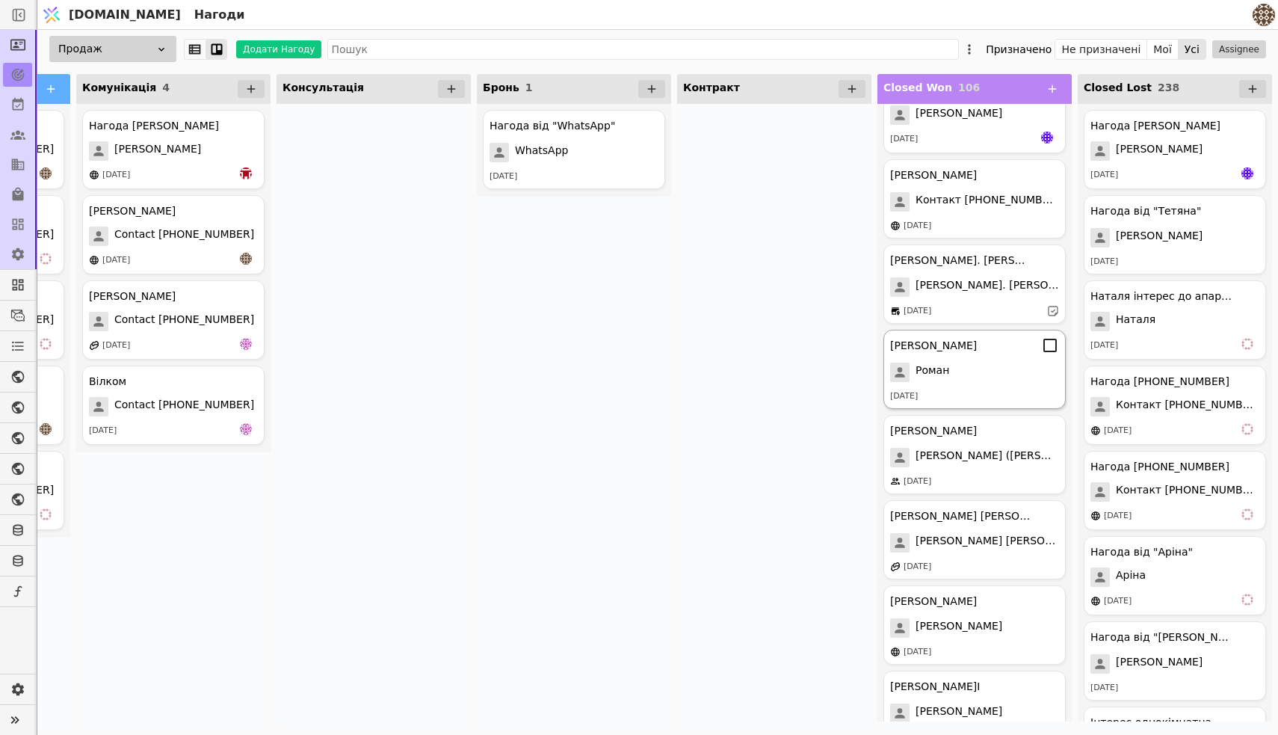
scroll to position [35, 0]
click at [993, 387] on div "[PERSON_NAME] [PERSON_NAME] [DATE]" at bounding box center [975, 369] width 182 height 79
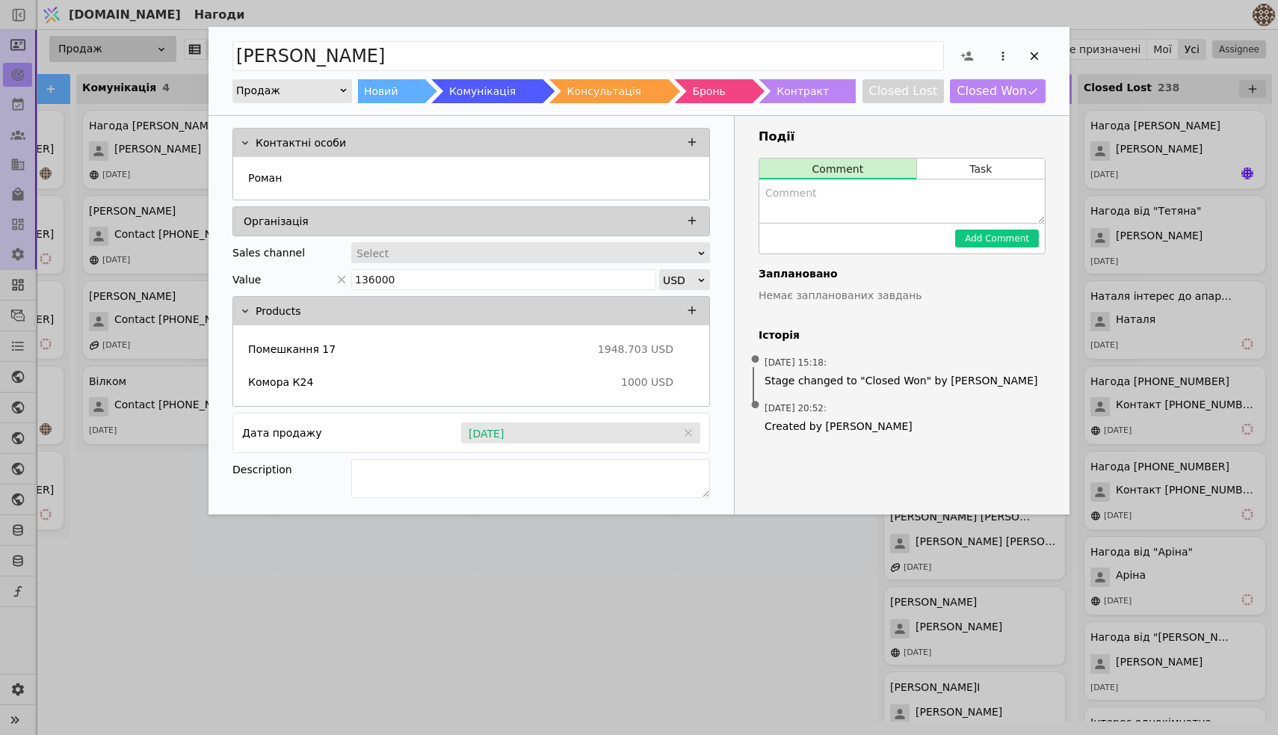
click at [684, 611] on div "[PERSON_NAME] Продаж Новий Комунікація Консультація Бронь Контракт Closed Lost …" at bounding box center [639, 367] width 1278 height 735
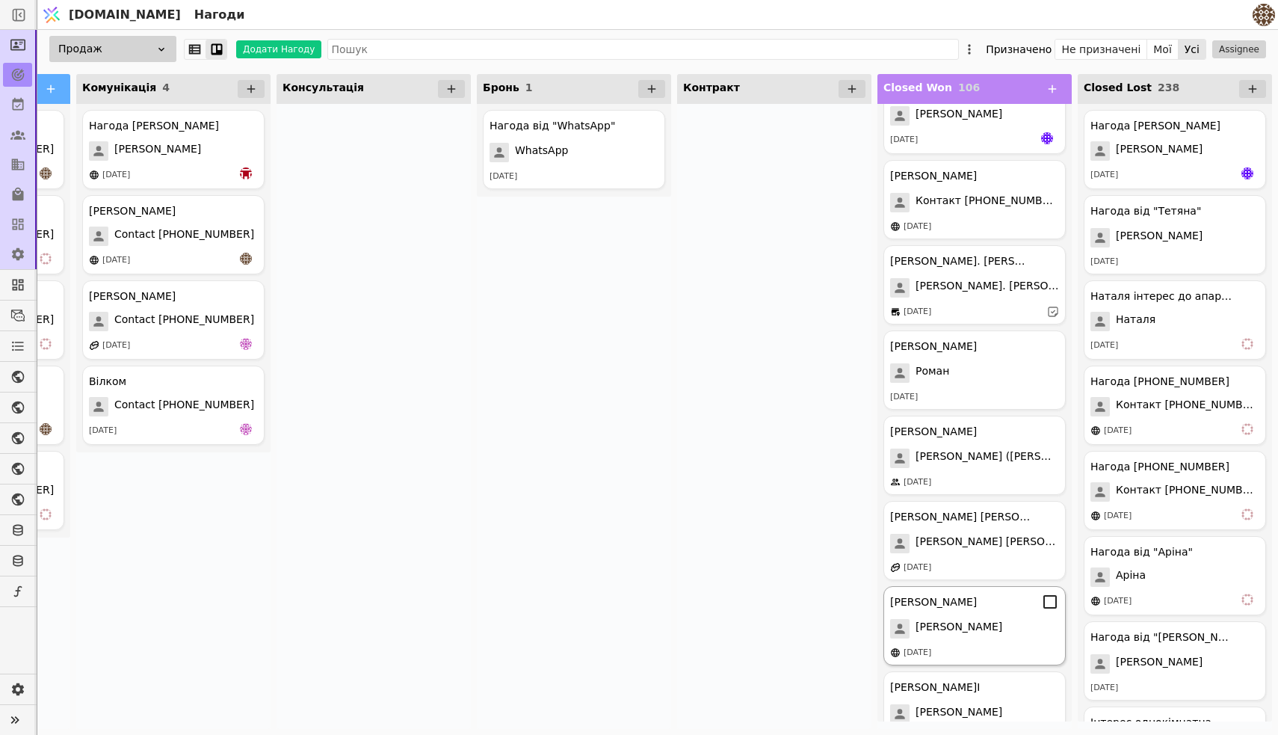
click at [934, 603] on div "[PERSON_NAME]" at bounding box center [933, 602] width 87 height 16
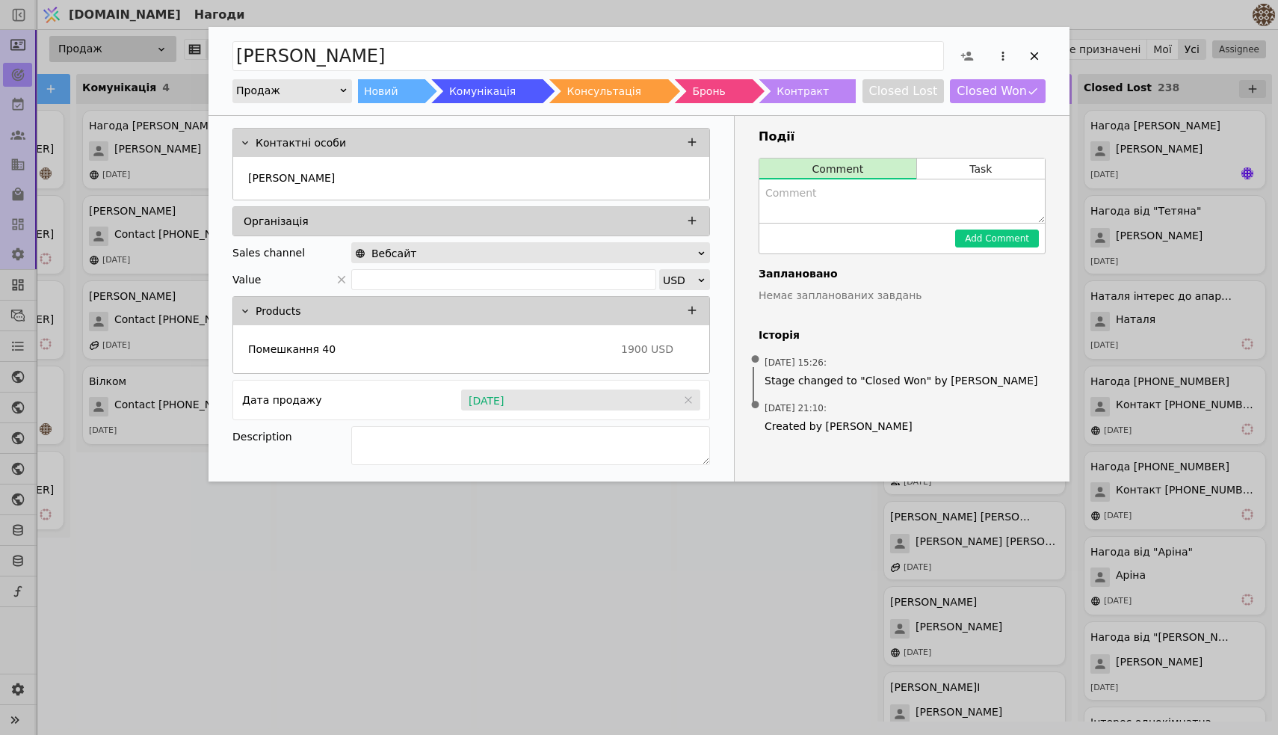
click at [753, 540] on div "[PERSON_NAME] Продаж Новий Комунікація Консультація Бронь Контракт Closed Lost …" at bounding box center [639, 367] width 1278 height 735
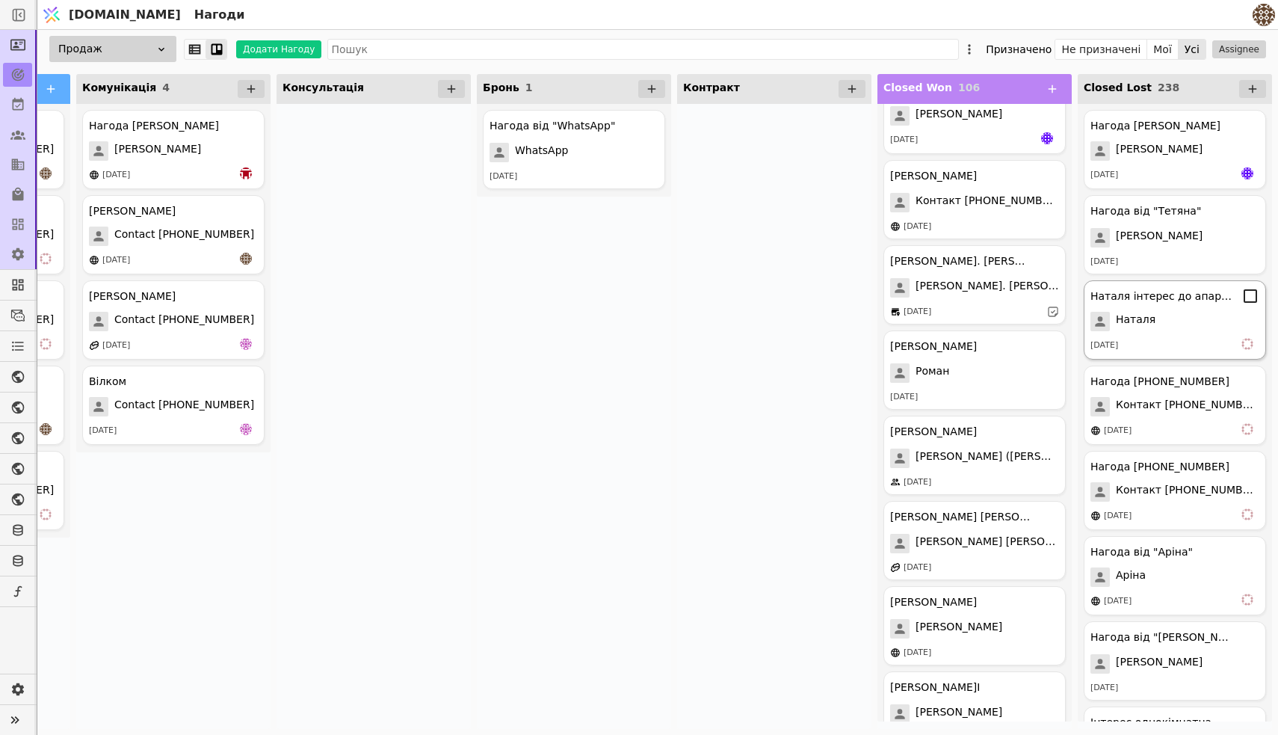
click at [1171, 315] on div "Наталя" at bounding box center [1175, 321] width 169 height 19
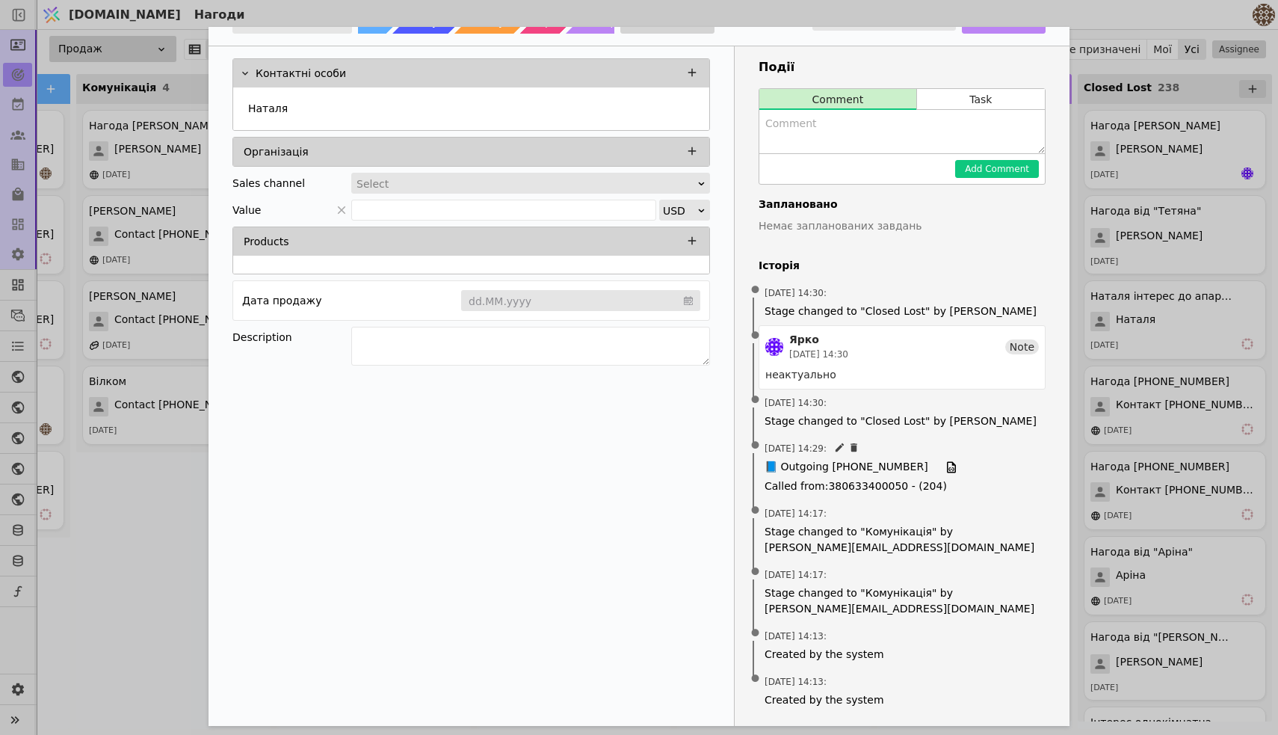
scroll to position [68, 0]
click at [840, 463] on span "📘 Outgoing [PHONE_NUMBER]" at bounding box center [847, 467] width 164 height 16
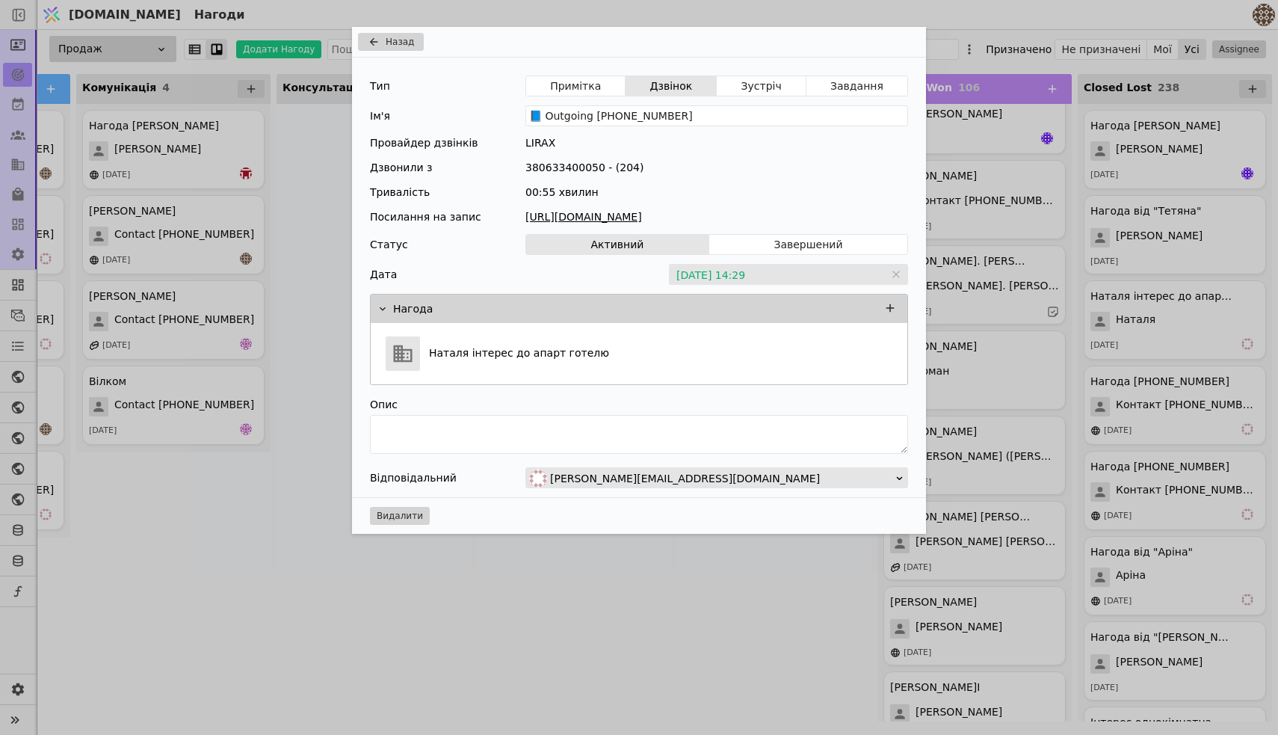
click at [730, 215] on link "[URL][DOMAIN_NAME]" at bounding box center [716, 217] width 383 height 16
click at [1090, 439] on div "Назад Тип Примітка Дзвінок Зустріч Завдання Ім'я 📘 Outgoing [PHONE_NUMBER] Пров…" at bounding box center [639, 367] width 1278 height 735
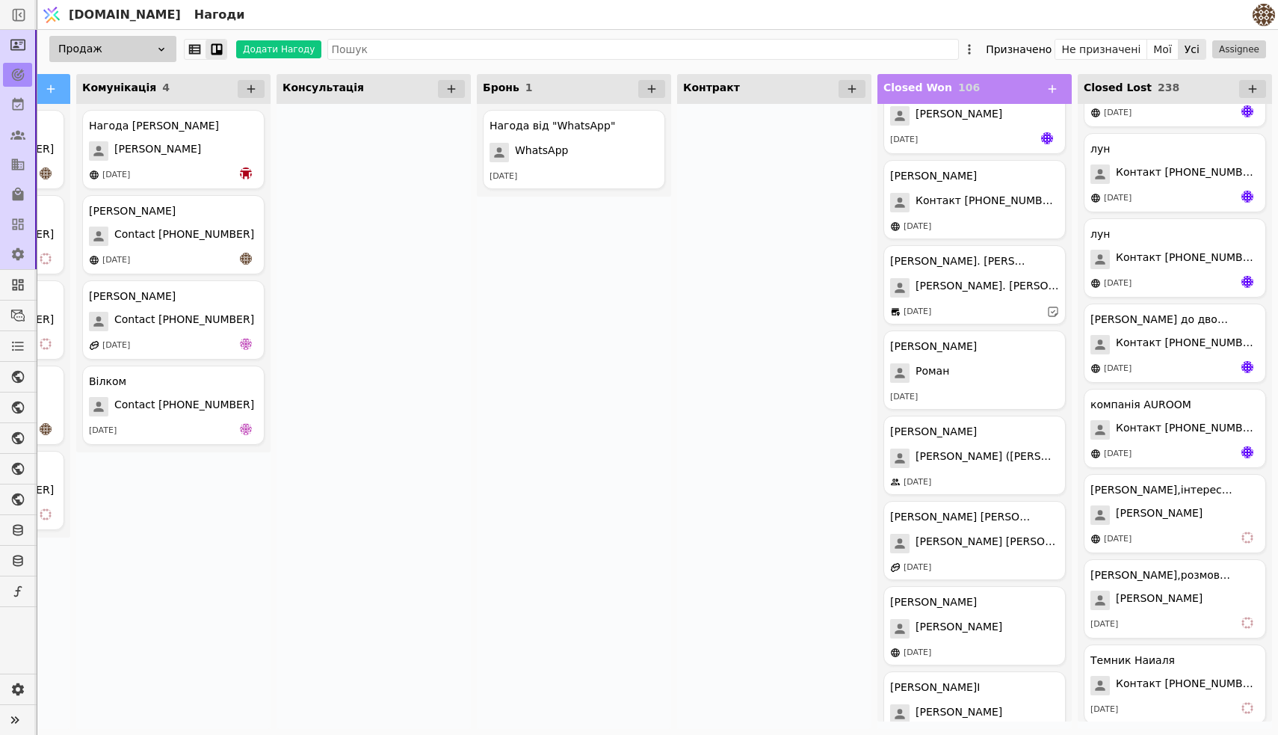
scroll to position [3346, 0]
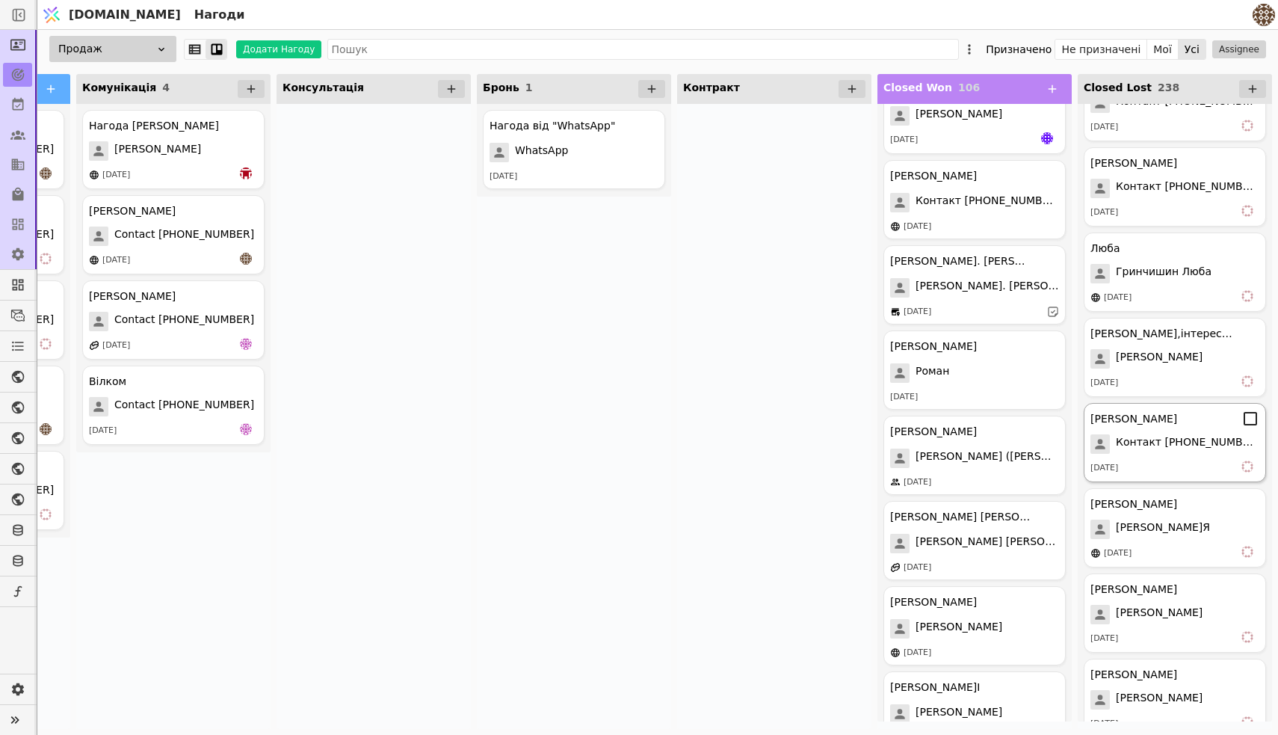
click at [1168, 440] on span "Контакт [PHONE_NUMBER]" at bounding box center [1188, 443] width 144 height 19
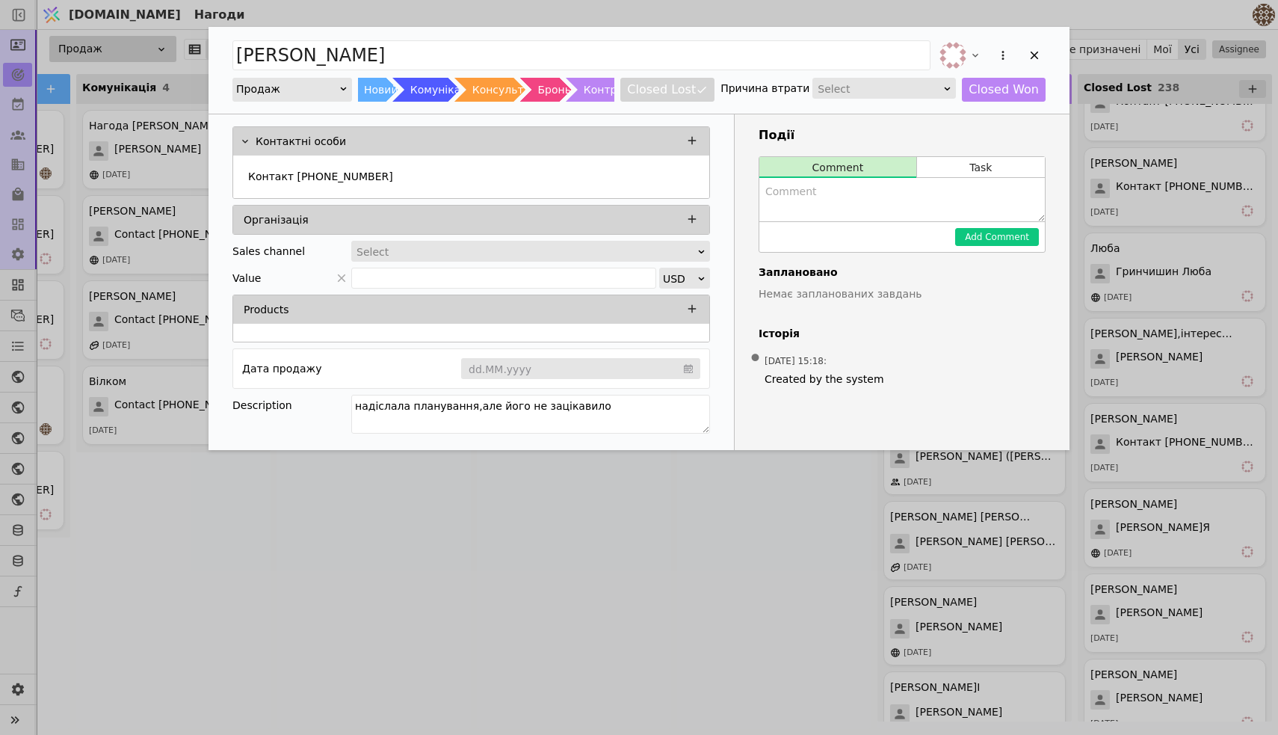
click at [1097, 532] on div "[PERSON_NAME] Продаж Новий Комунікація Консультація Бронь Контракт Closed Lost …" at bounding box center [639, 367] width 1278 height 735
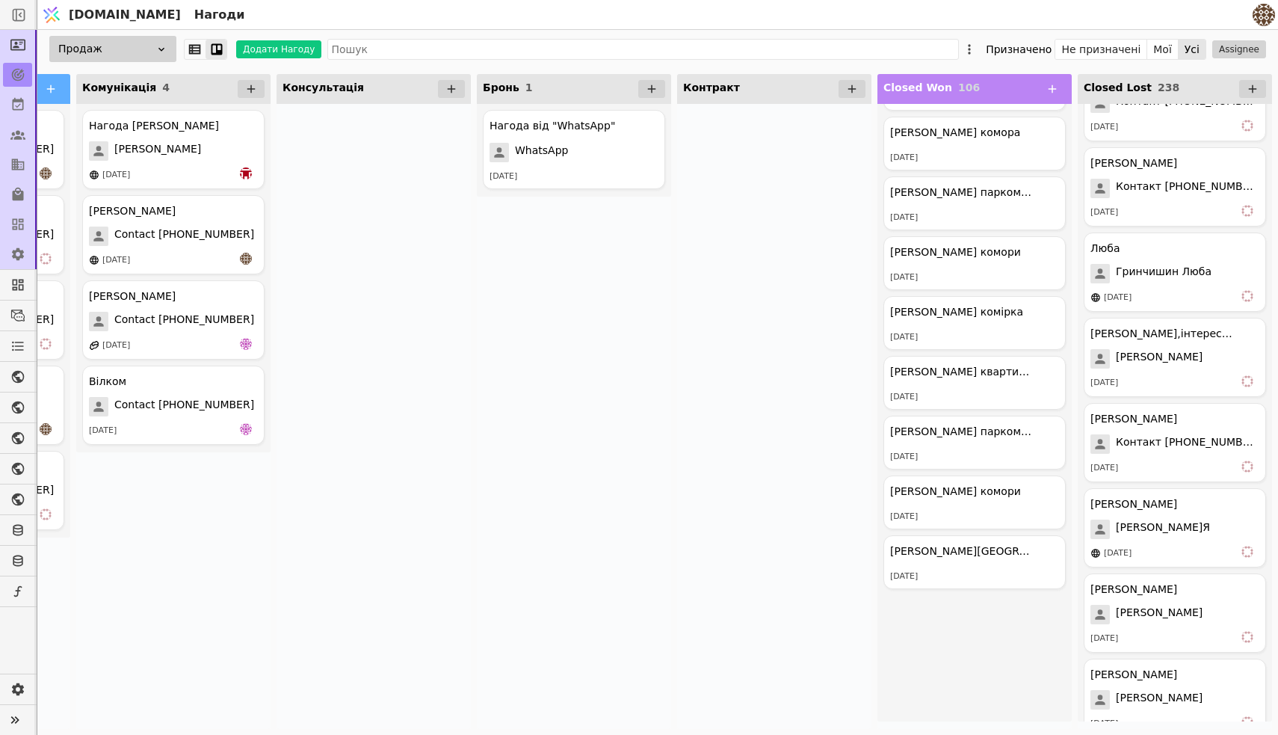
scroll to position [5929, 0]
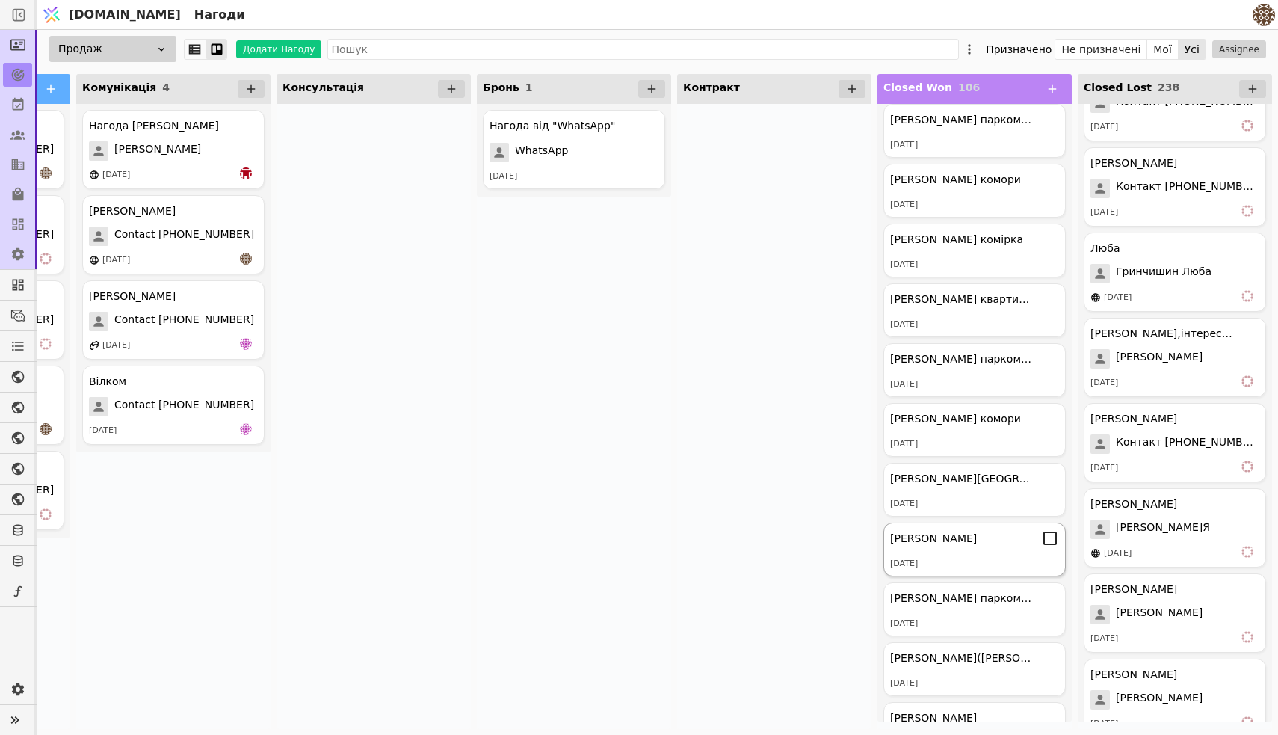
click at [952, 535] on div "[PERSON_NAME]" at bounding box center [933, 539] width 87 height 16
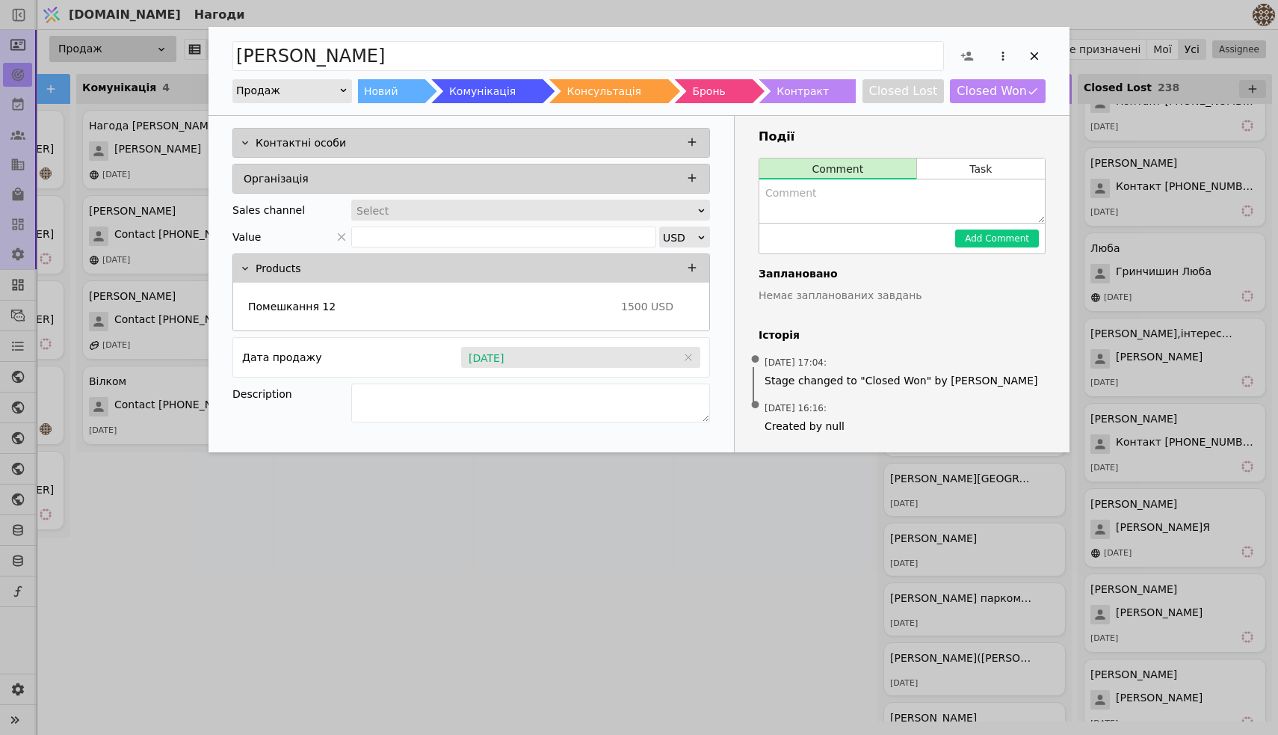
click at [981, 597] on div "[PERSON_NAME] Новий Комунікація Консультація Бронь Контракт Closed Lost Closed …" at bounding box center [639, 367] width 1278 height 735
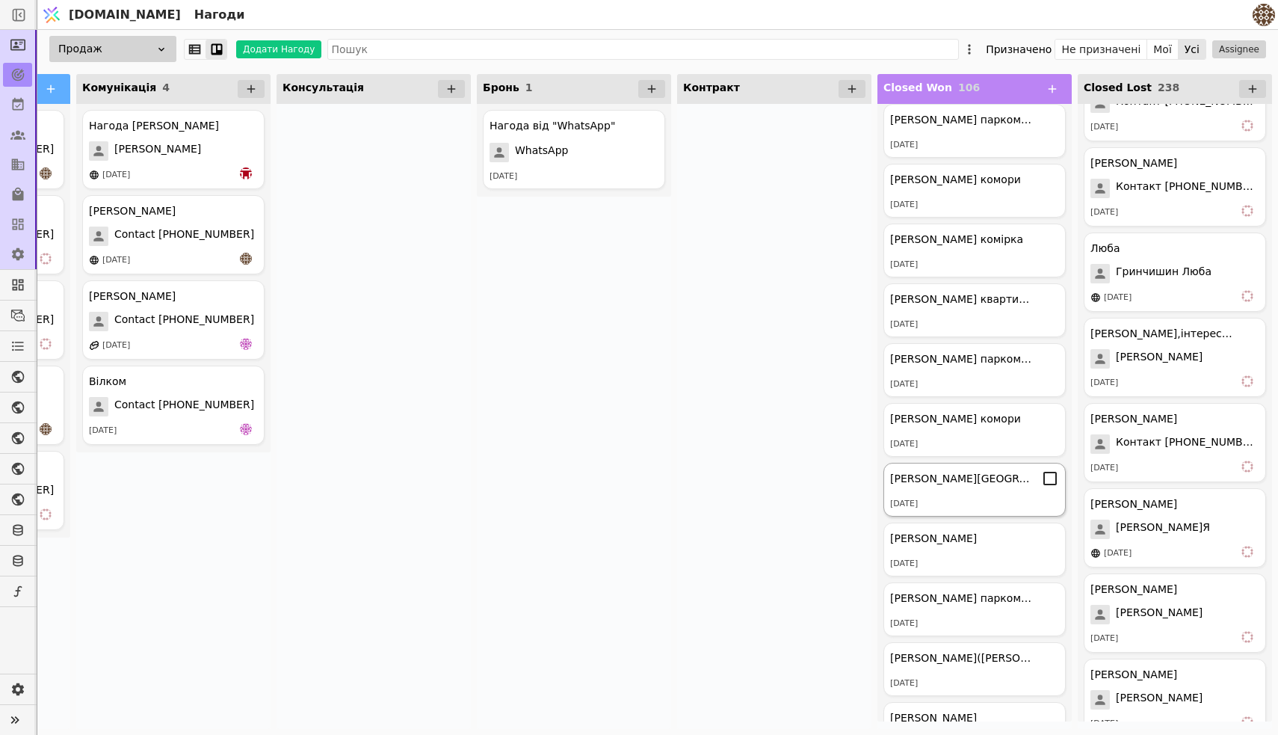
click at [975, 510] on div "[PERSON_NAME][GEOGRAPHIC_DATA] [DATE]" at bounding box center [975, 490] width 182 height 54
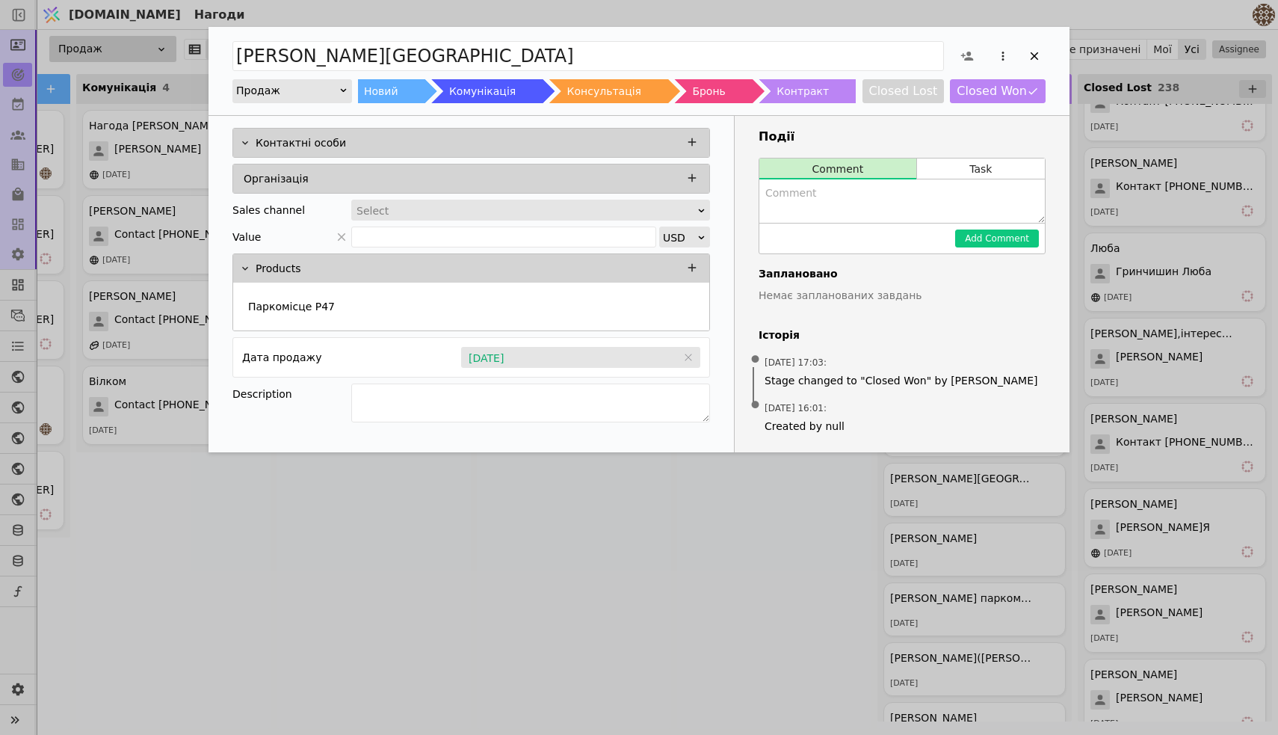
click at [988, 566] on div "[PERSON_NAME] паркомісце Продаж Новий Комунікація Консультація Бронь Контракт C…" at bounding box center [639, 367] width 1278 height 735
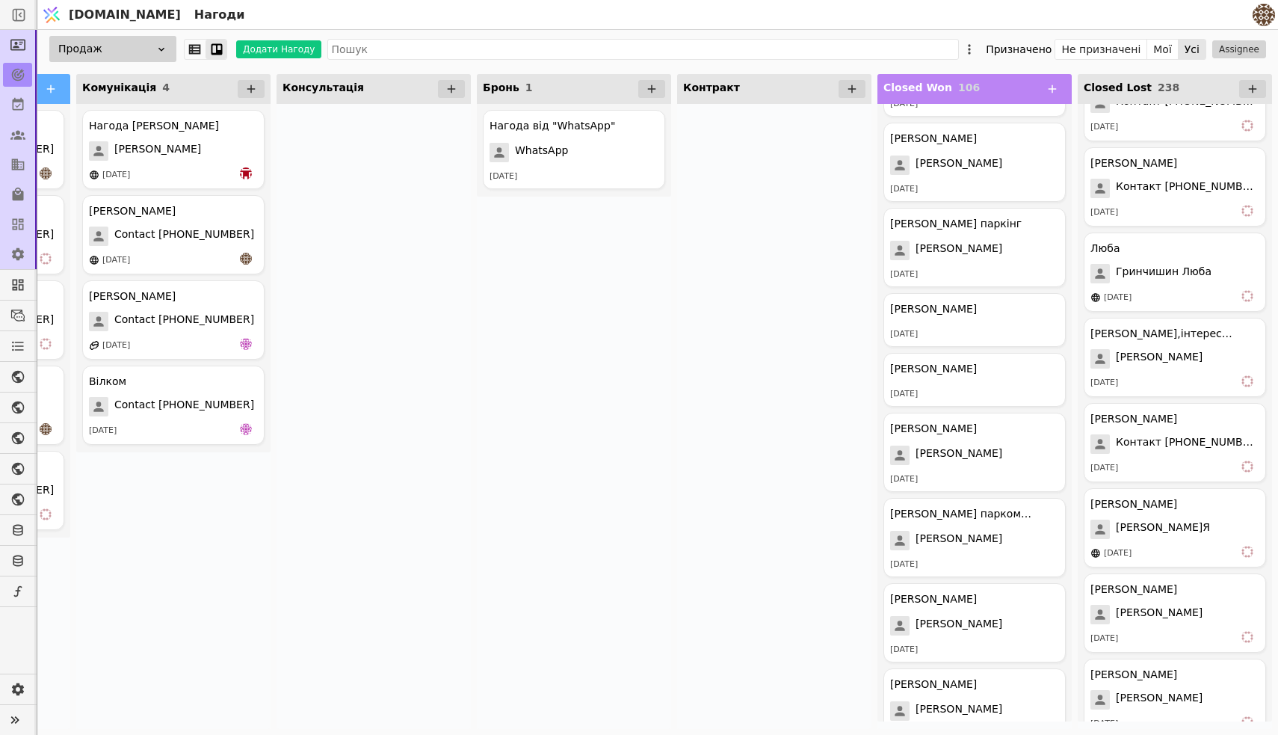
scroll to position [6761, 0]
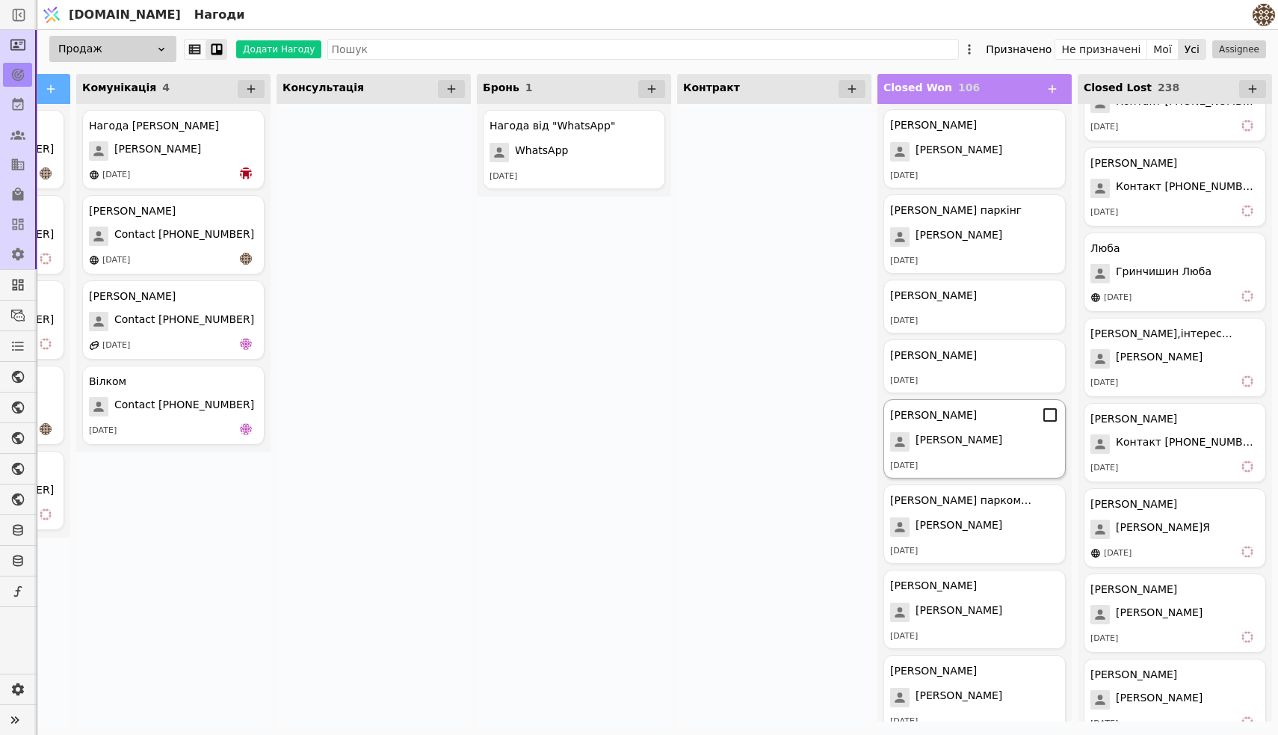
click at [963, 422] on div "[PERSON_NAME]" at bounding box center [933, 415] width 87 height 16
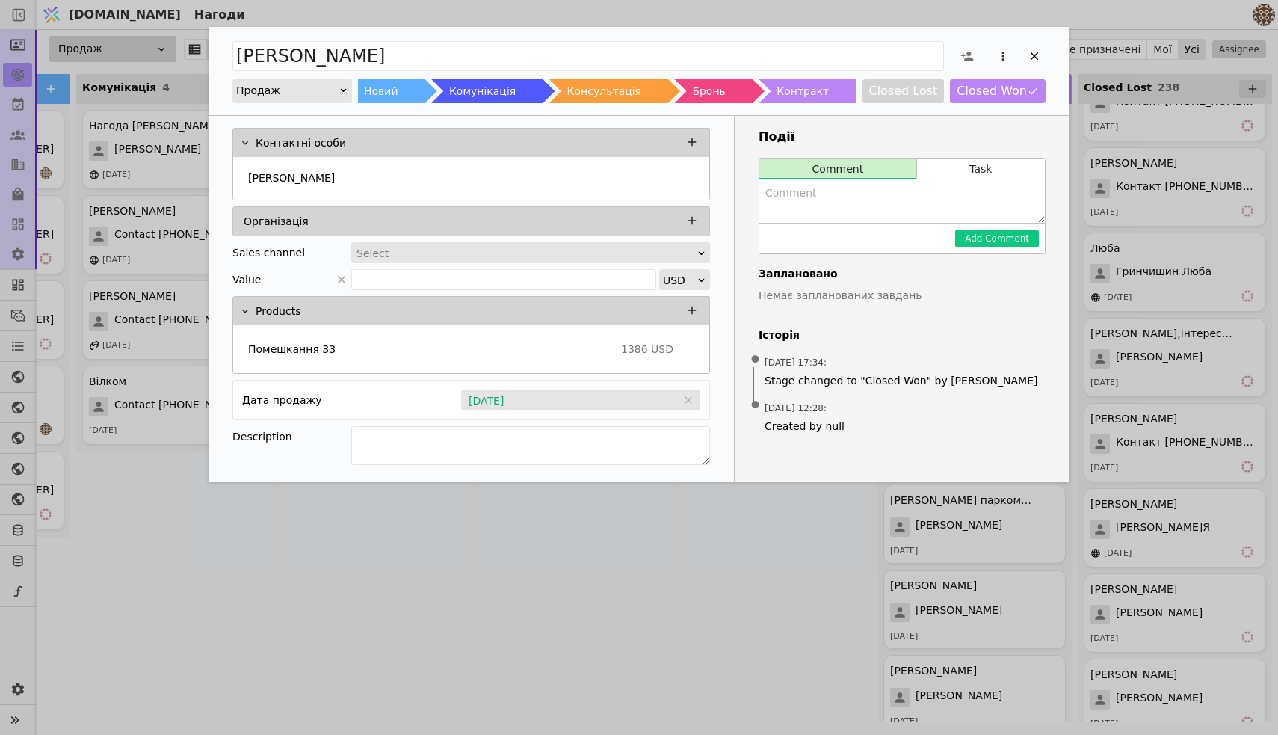
click at [967, 540] on div "[PERSON_NAME] Продаж Новий Комунікація Консультація Бронь Контракт Closed Lost …" at bounding box center [639, 367] width 1278 height 735
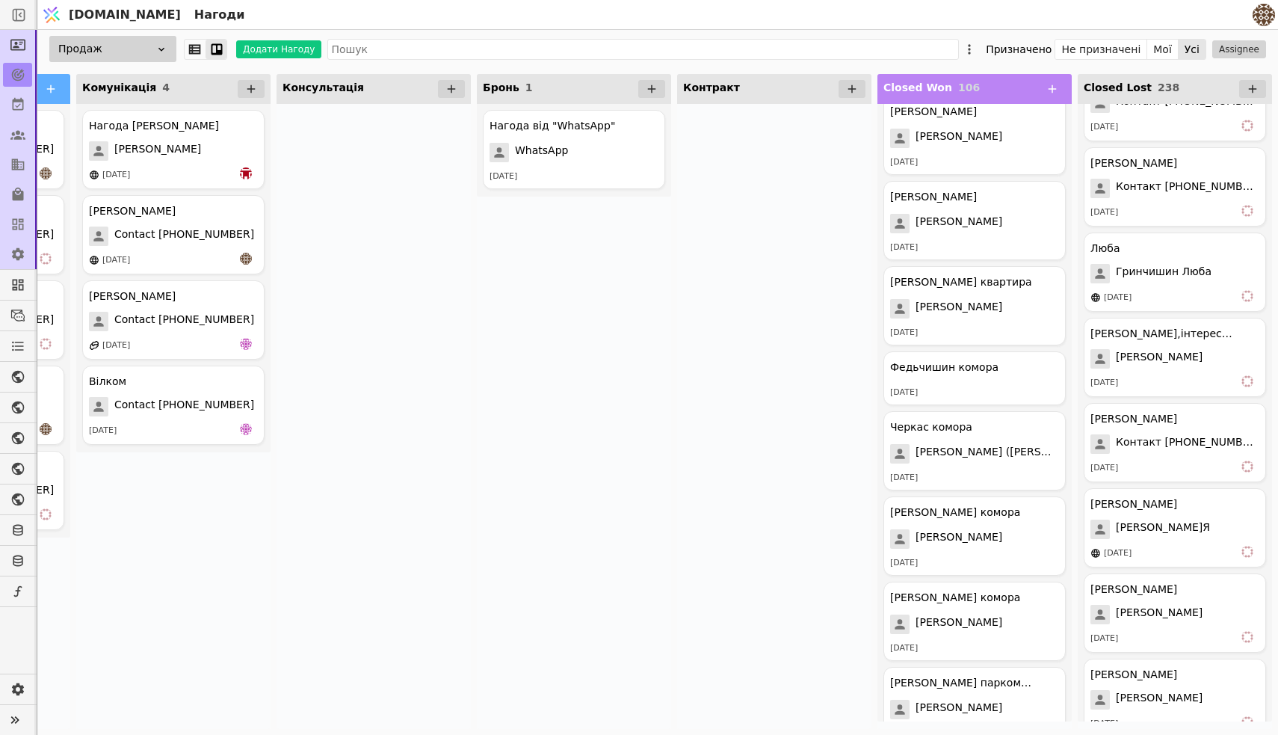
scroll to position [7503, 0]
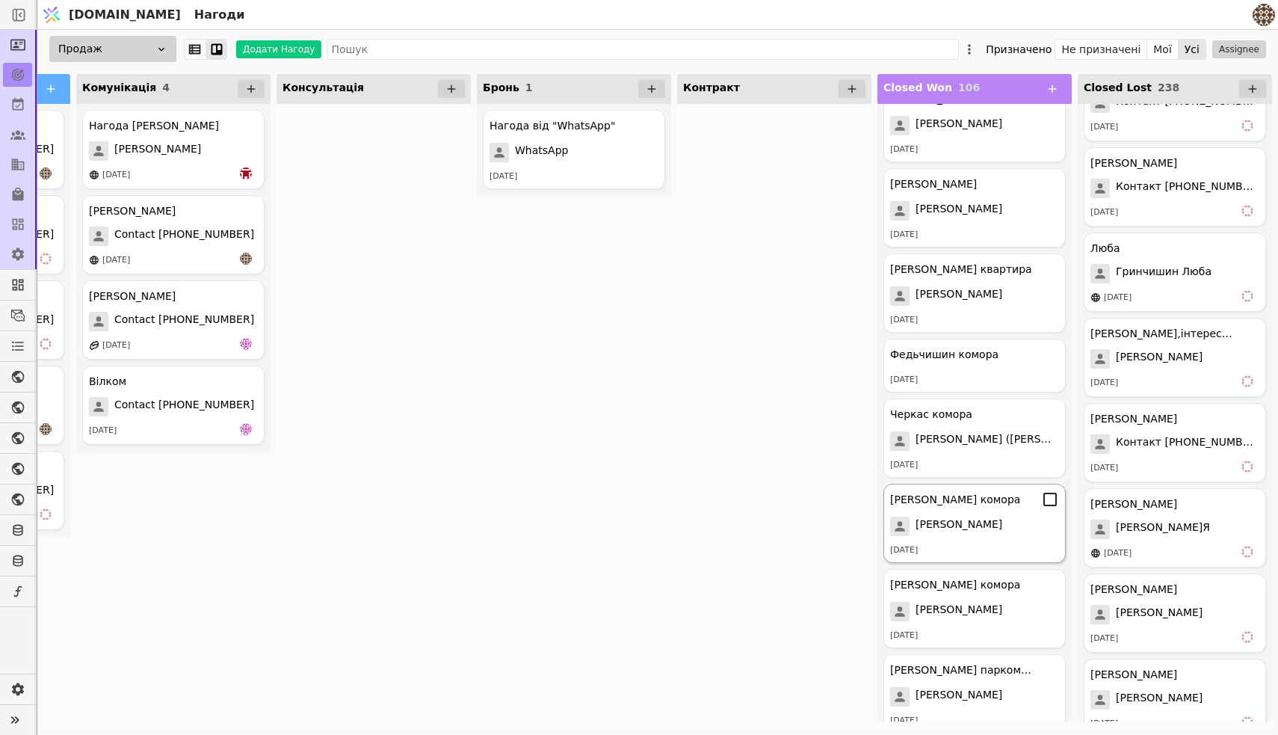
click at [965, 517] on span "[PERSON_NAME]" at bounding box center [959, 526] width 87 height 19
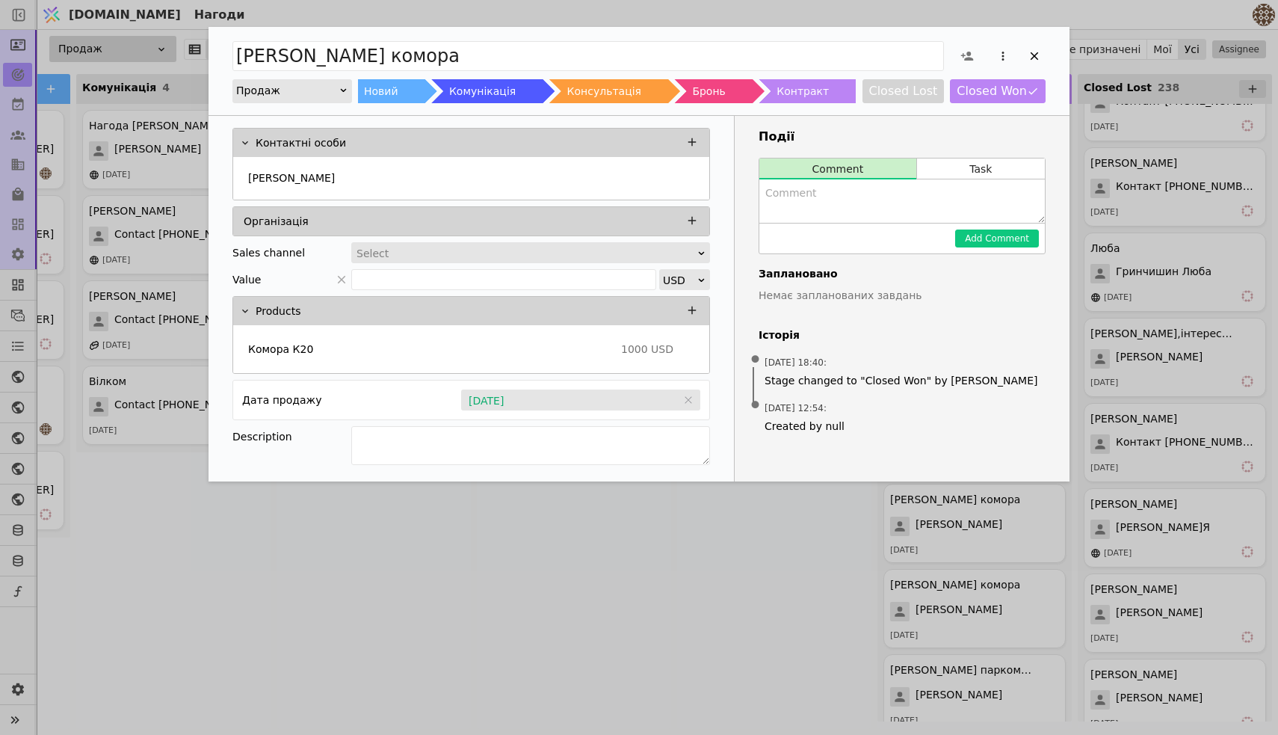
click at [981, 614] on div "[PERSON_NAME] комора Продаж Новий Комунікація Консультація Бронь Контракт Close…" at bounding box center [639, 367] width 1278 height 735
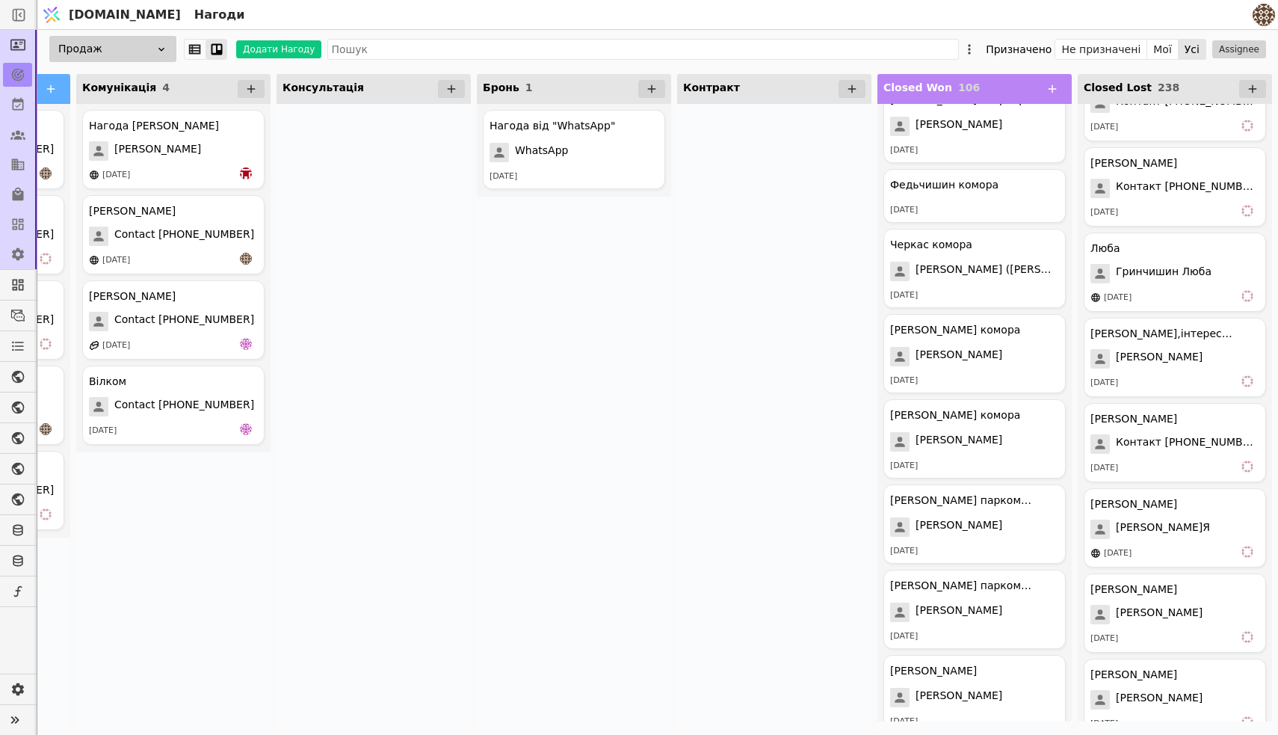
scroll to position [7676, 0]
click at [966, 567] on div "[PERSON_NAME] паркомісце [PERSON_NAME] [DATE]" at bounding box center [975, 606] width 182 height 79
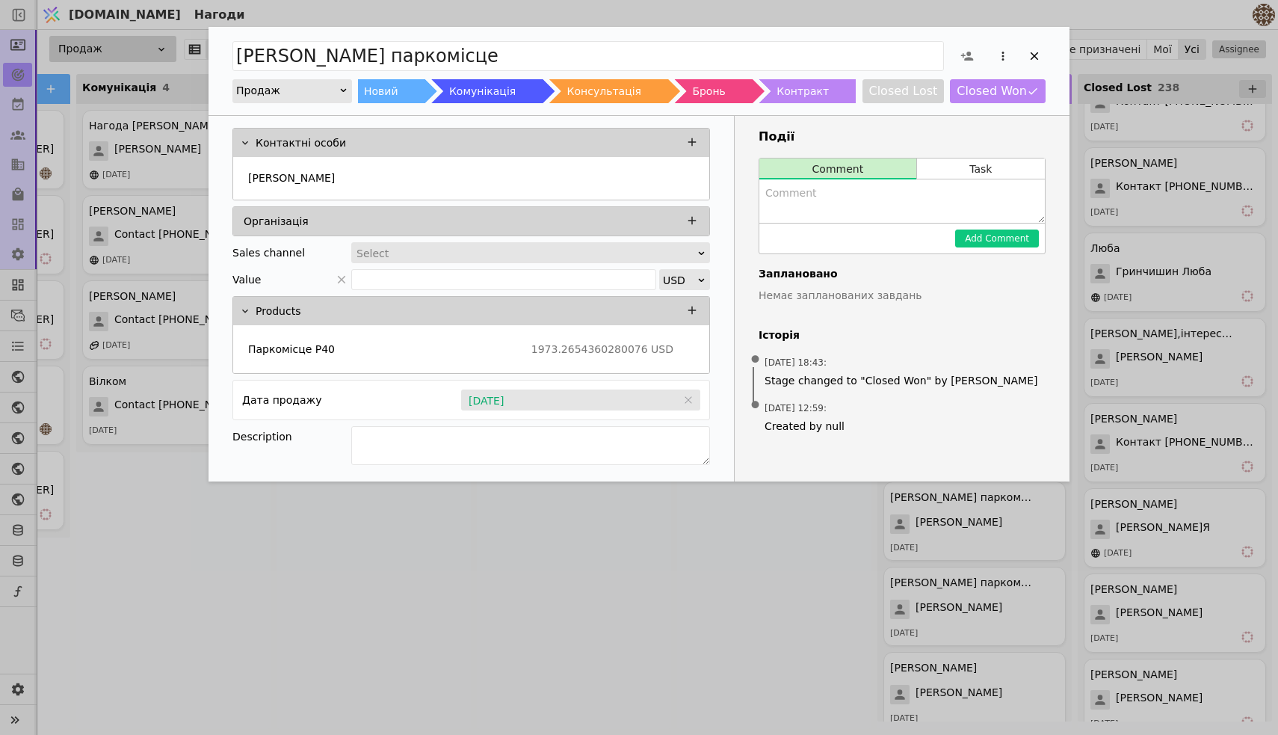
click at [966, 585] on div "[PERSON_NAME] паркомісце Продаж Новий Комунікація Консультація Бронь Контракт C…" at bounding box center [639, 367] width 1278 height 735
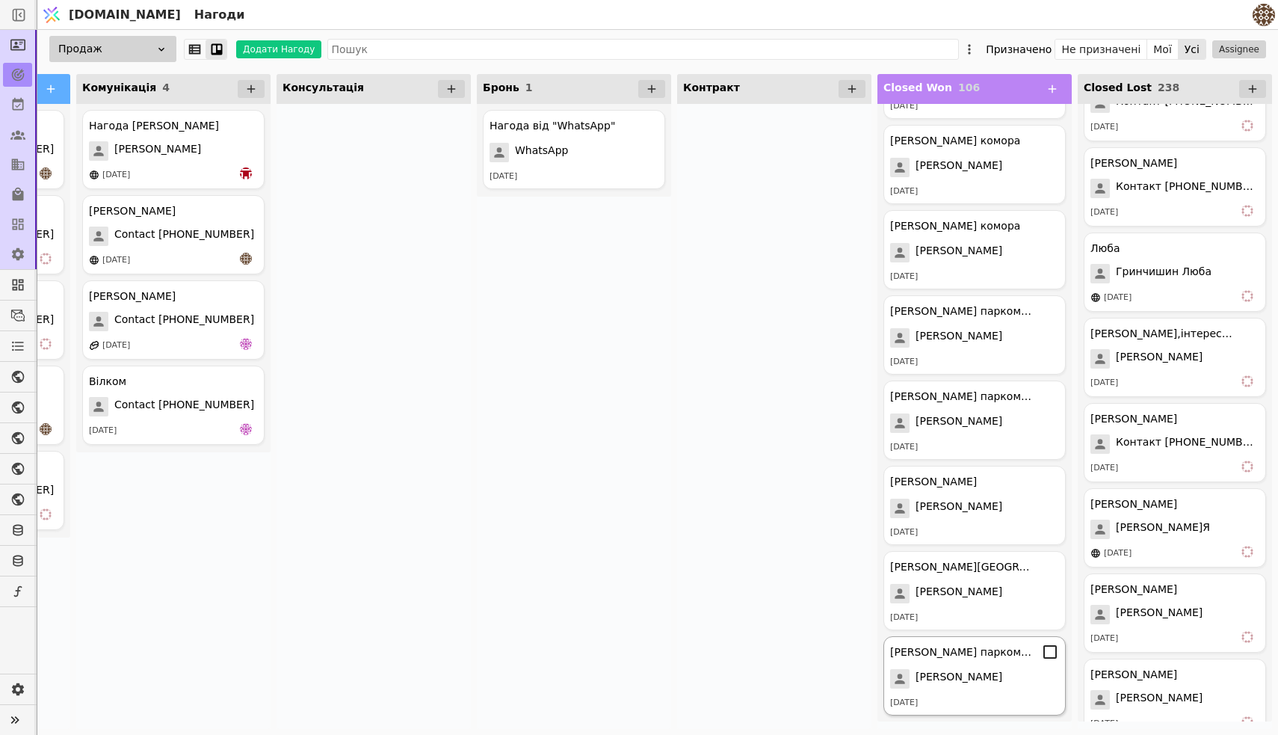
click at [967, 664] on div "[PERSON_NAME] паркомісце [PERSON_NAME] [DATE]" at bounding box center [975, 675] width 182 height 79
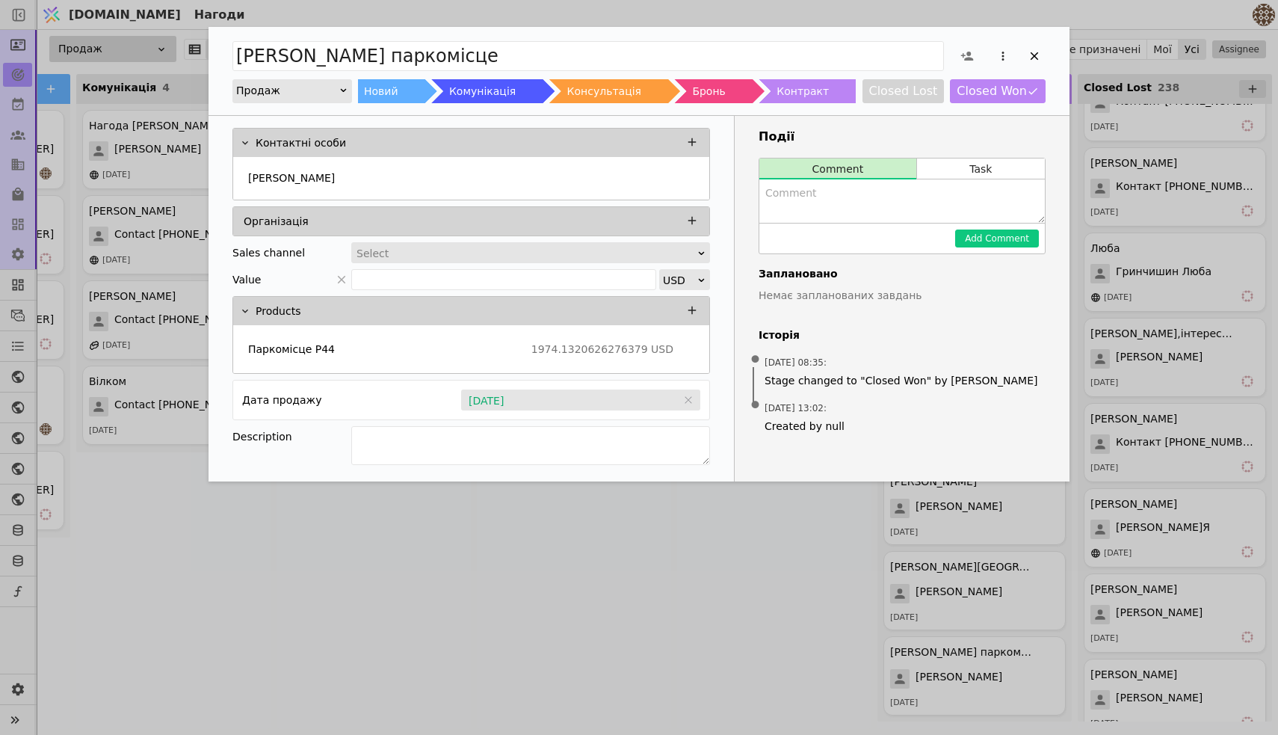
click at [822, 595] on div "[PERSON_NAME] паркомісце Продаж Новий Комунікація Консультація Бронь Контракт C…" at bounding box center [639, 367] width 1278 height 735
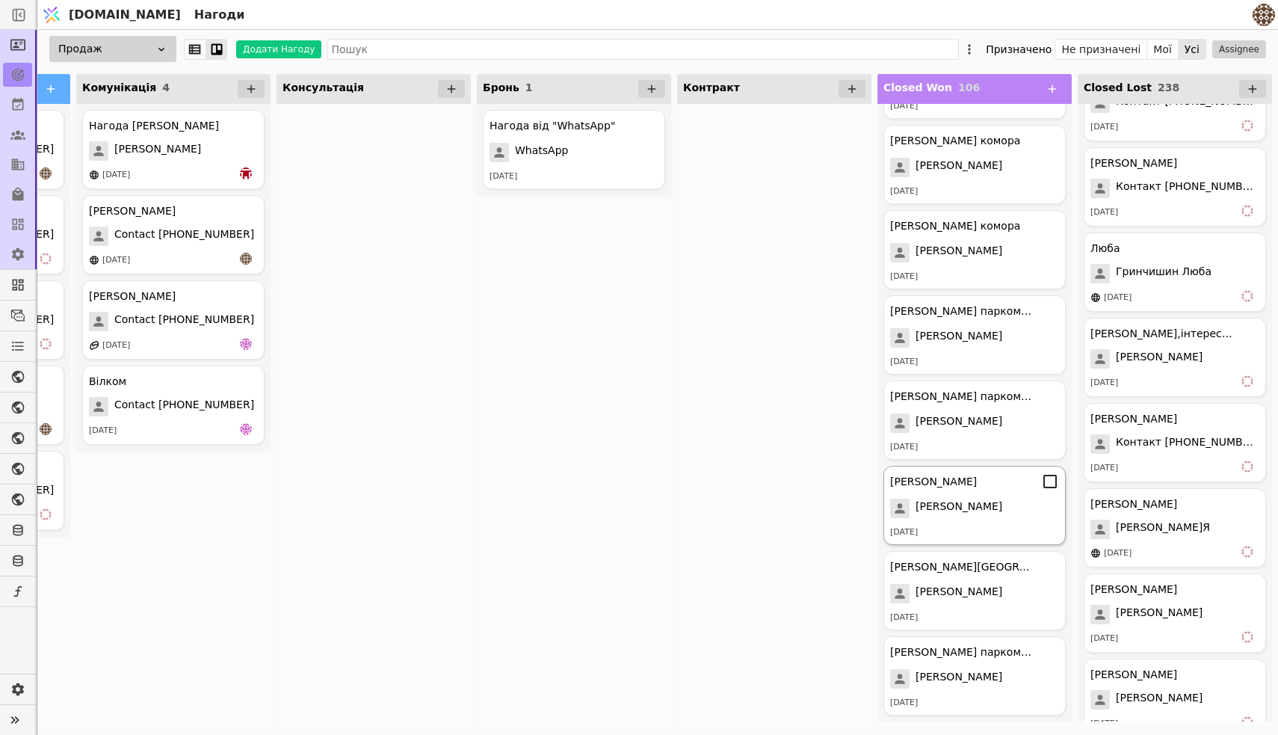
click at [952, 519] on div "[PERSON_NAME] [PERSON_NAME] [DATE]" at bounding box center [975, 505] width 182 height 79
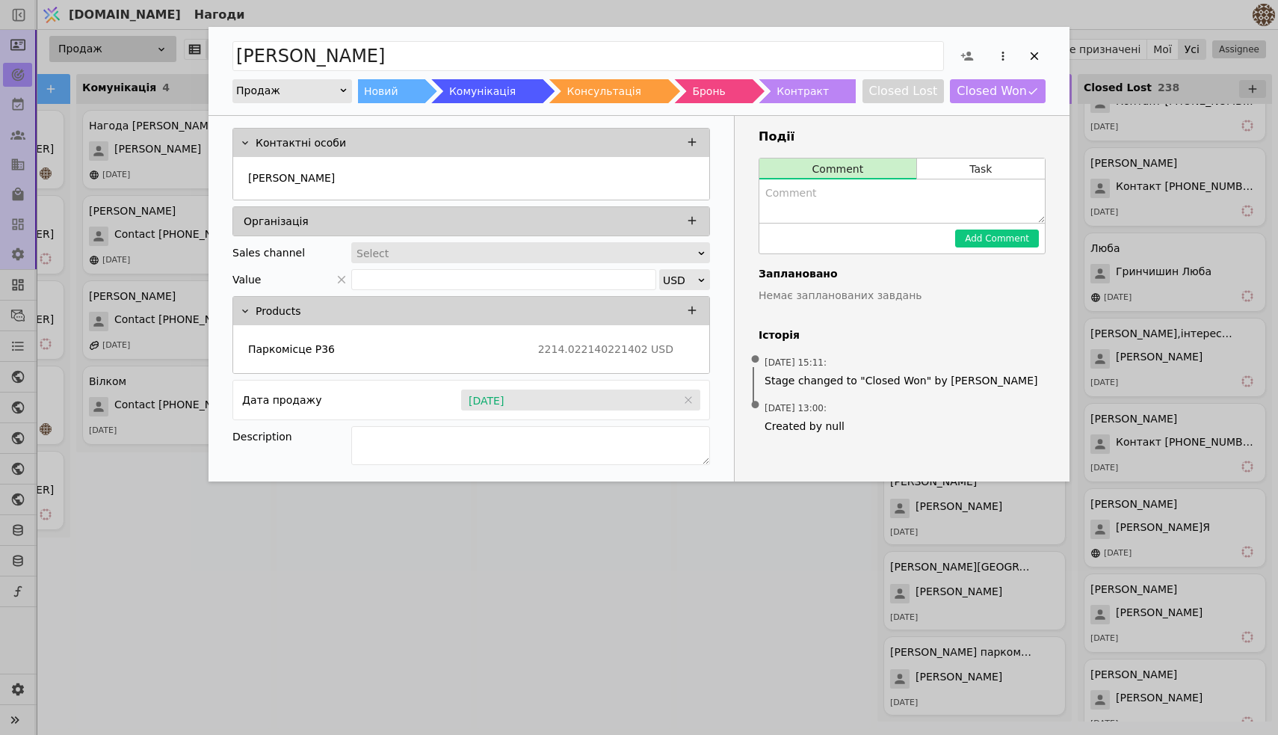
click at [747, 537] on div "[PERSON_NAME] Продаж Новий Комунікація Консультація Бронь Контракт Closed Lost …" at bounding box center [639, 367] width 1278 height 735
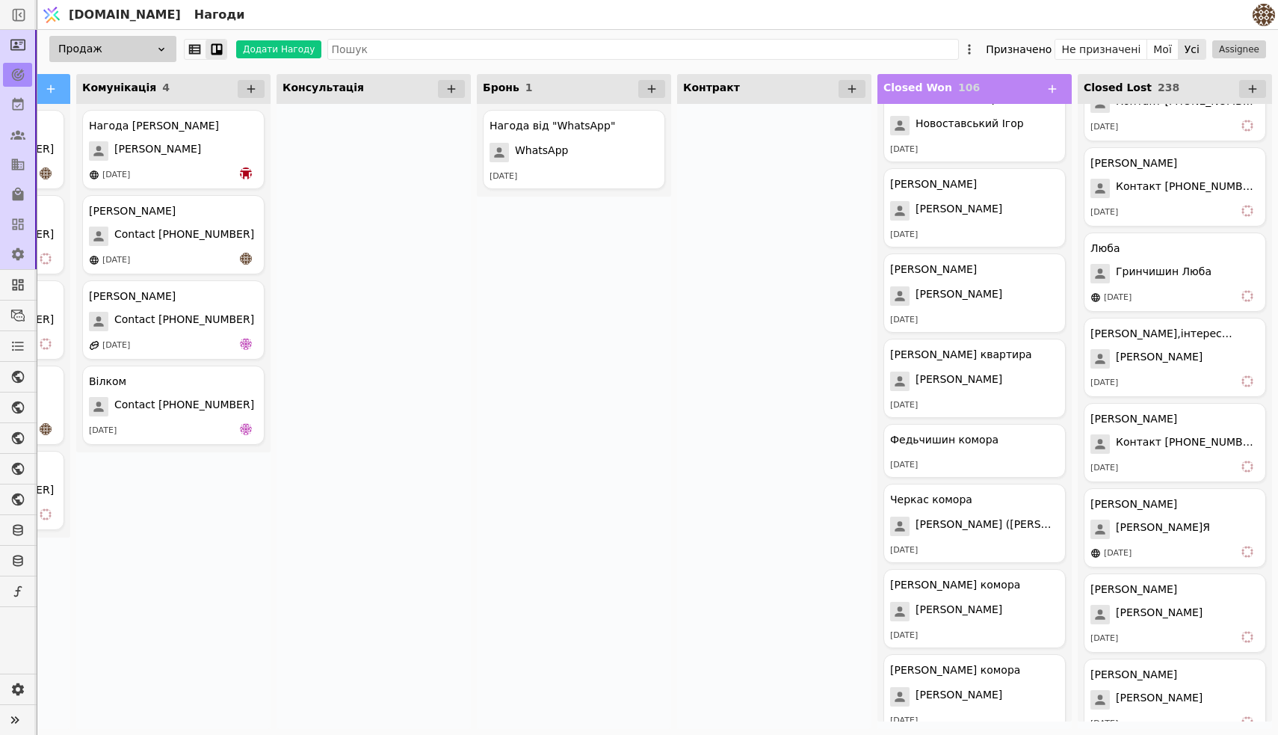
scroll to position [7400, 0]
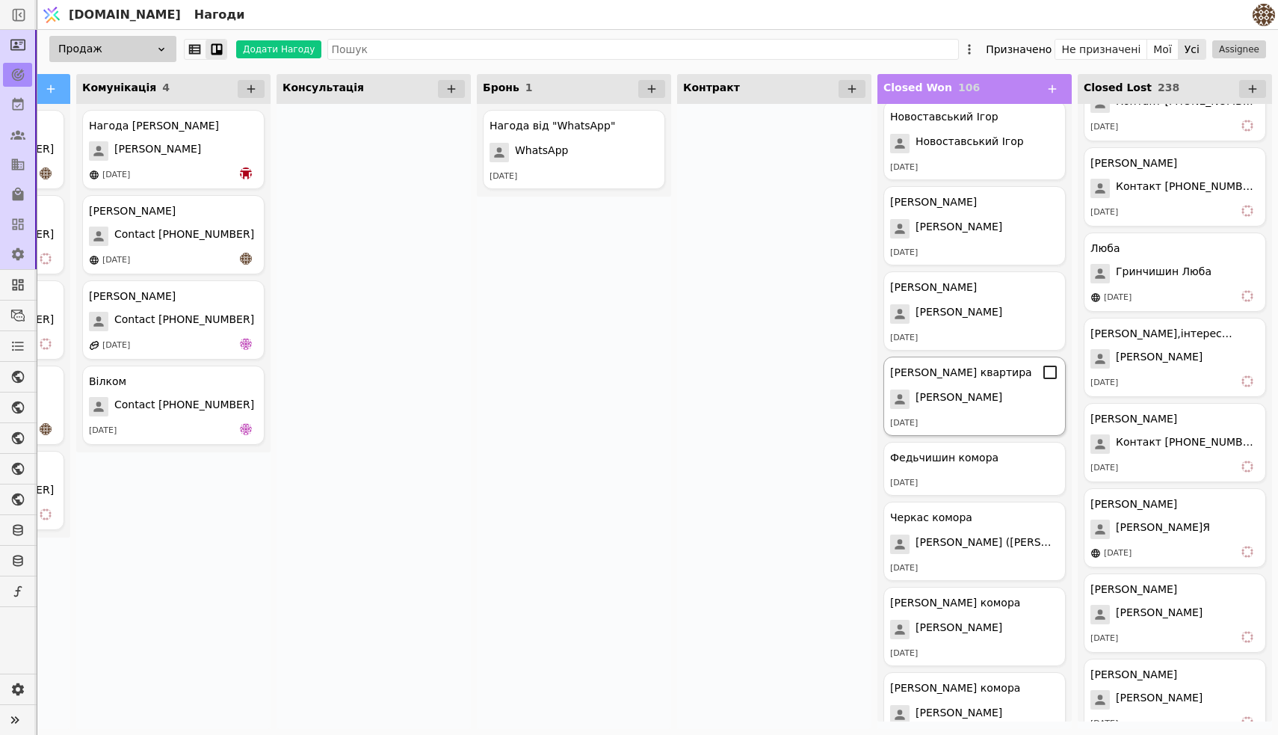
click at [954, 408] on span "[PERSON_NAME]" at bounding box center [959, 398] width 87 height 19
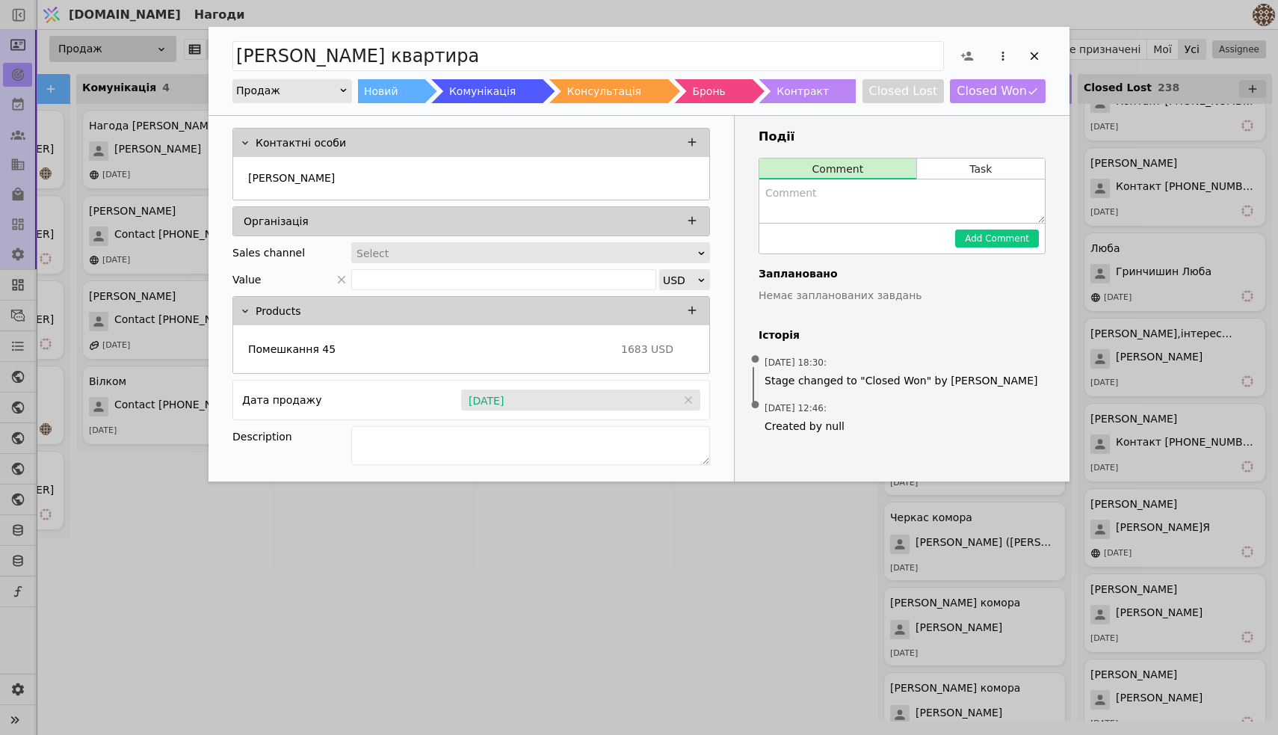
click at [792, 521] on div "[PERSON_NAME] квартира Продаж Новий Комунікація Консультація Бронь Контракт Clo…" at bounding box center [639, 367] width 1278 height 735
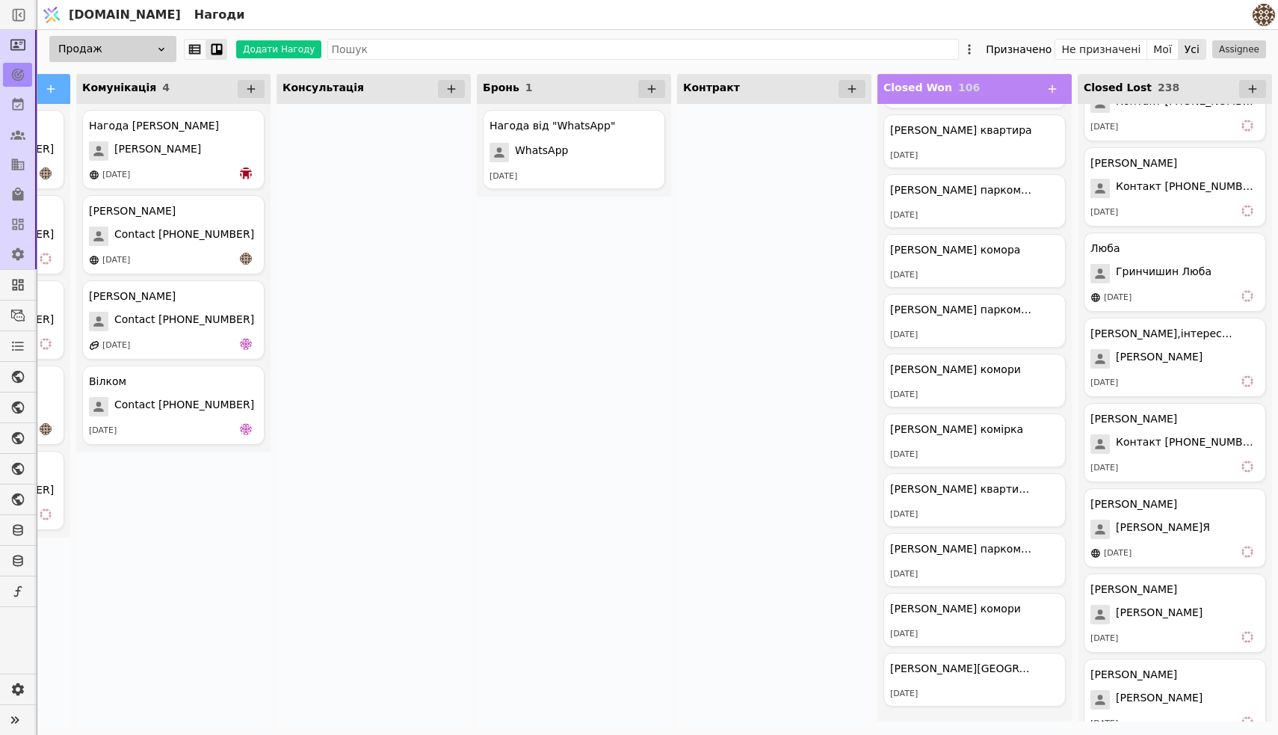
scroll to position [5551, 0]
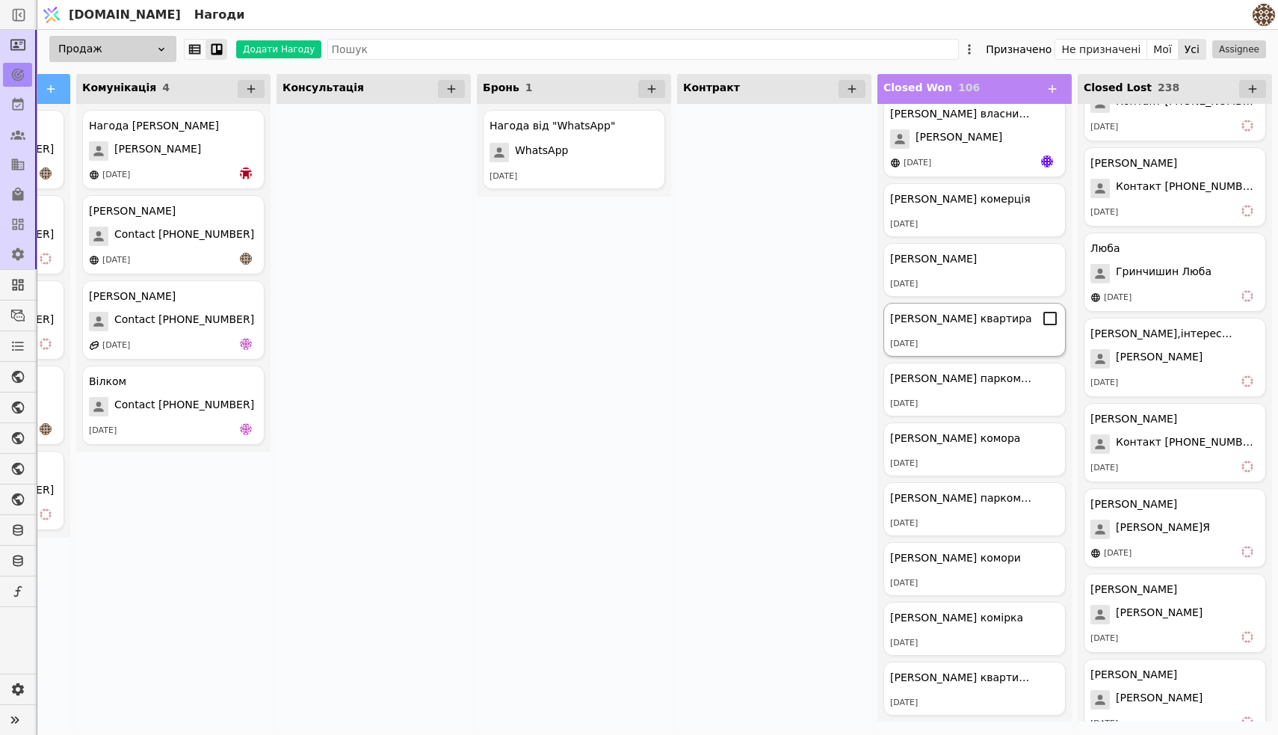
click at [1022, 318] on div "[PERSON_NAME] квартира" at bounding box center [974, 318] width 169 height 18
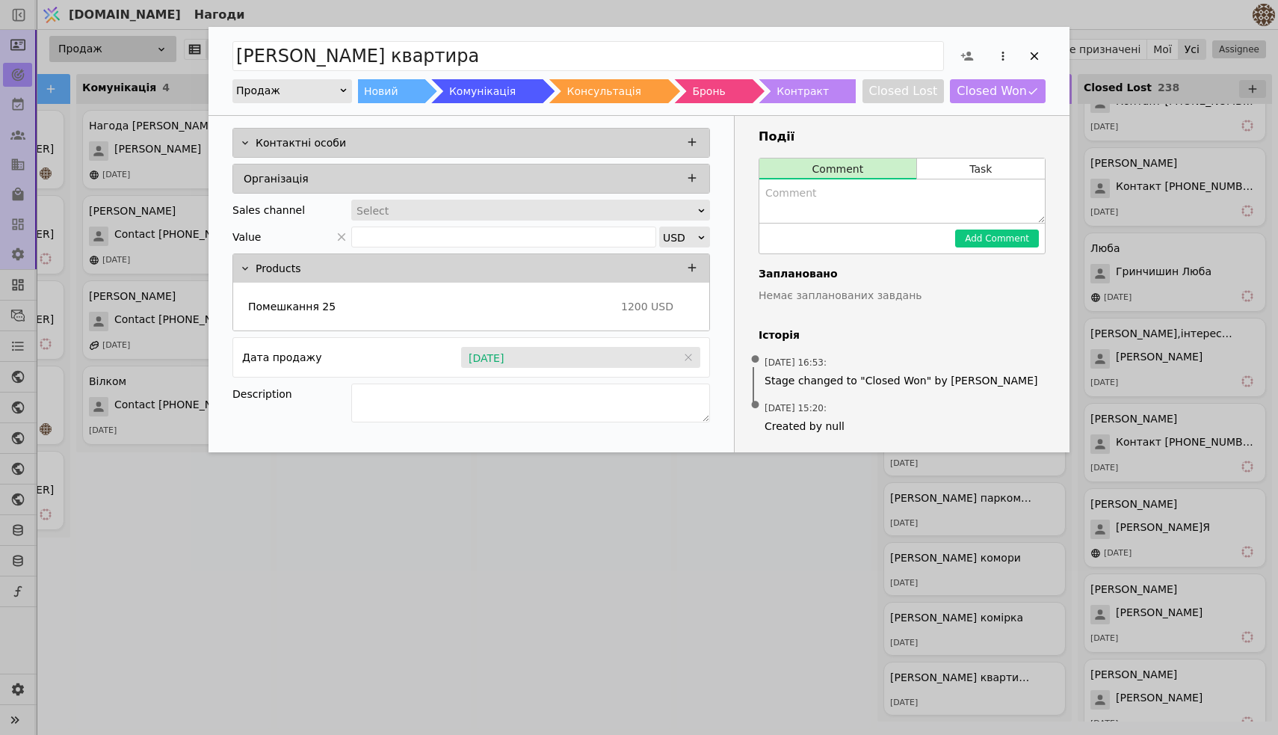
click at [804, 517] on div "[PERSON_NAME] квартира Продаж Новий Комунікація Консультація Бронь Контракт Clo…" at bounding box center [639, 367] width 1278 height 735
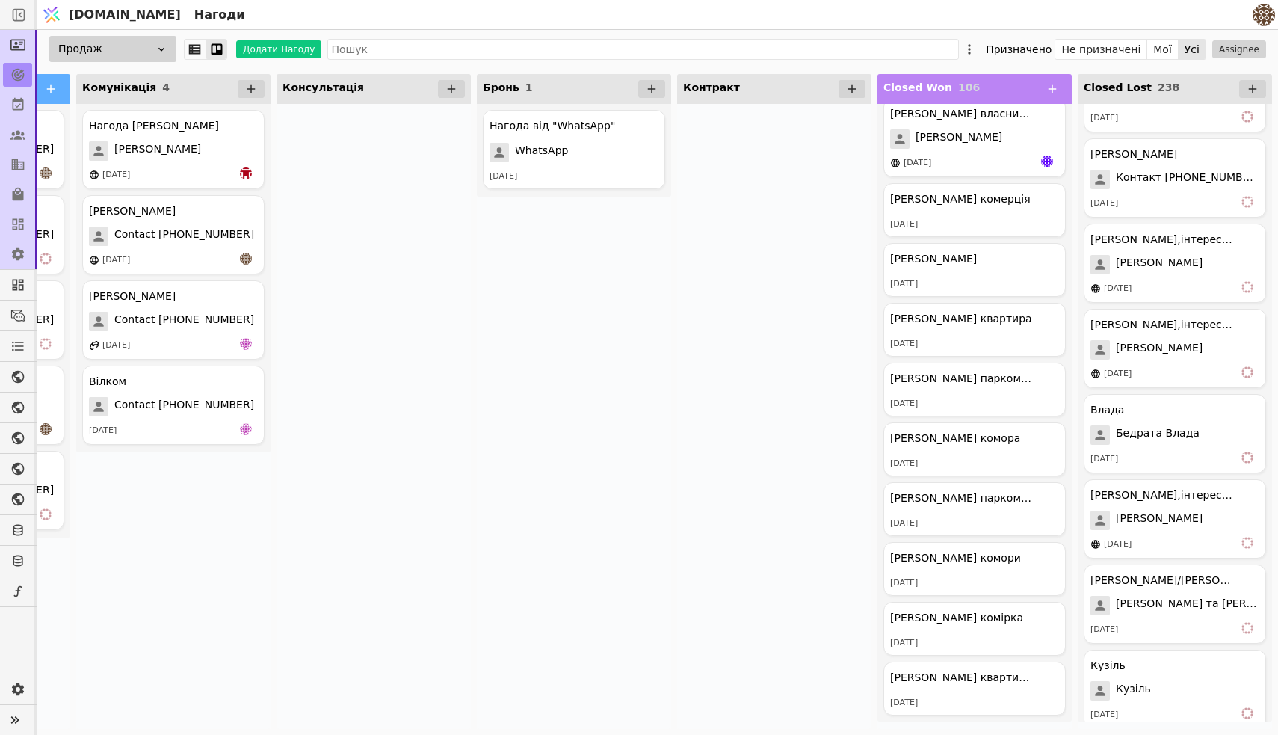
scroll to position [3973, 0]
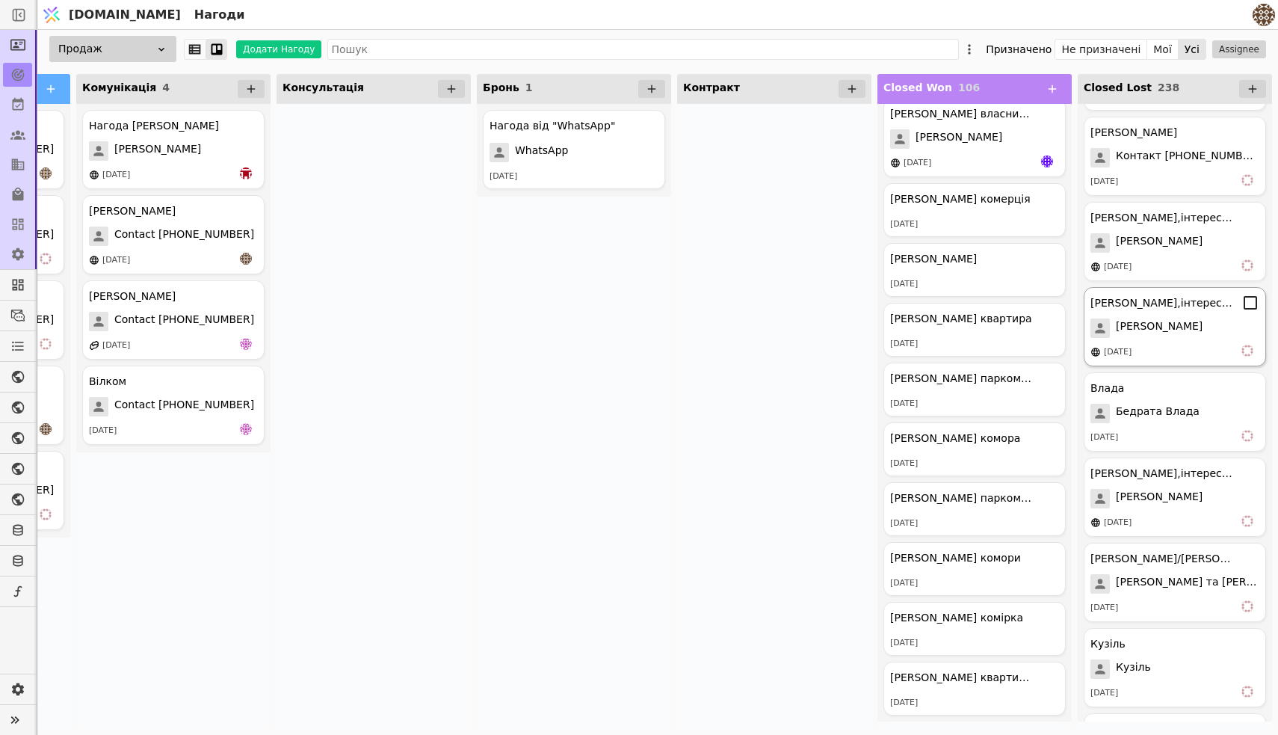
click at [1204, 346] on div "[DATE]" at bounding box center [1175, 352] width 169 height 15
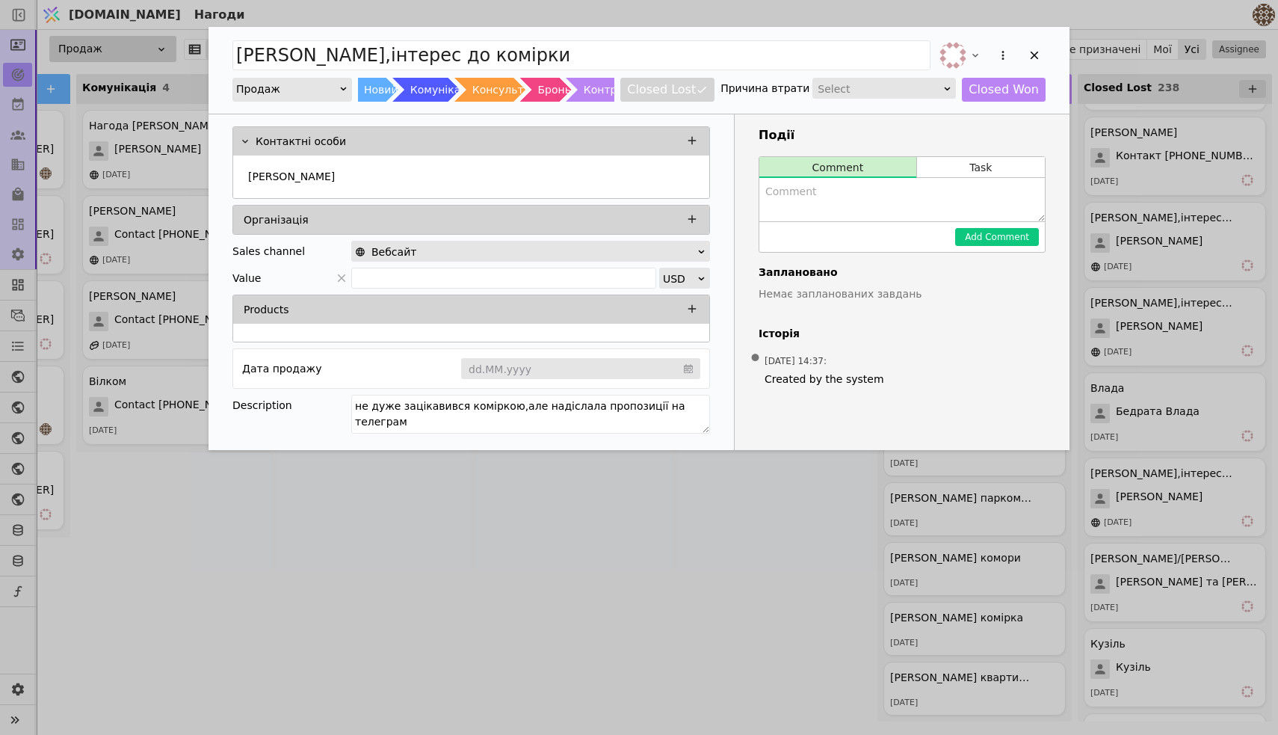
click at [1133, 427] on div "[PERSON_NAME],інтерес до комірки Продаж Новий Комунікація Консультація Бронь Ко…" at bounding box center [639, 367] width 1278 height 735
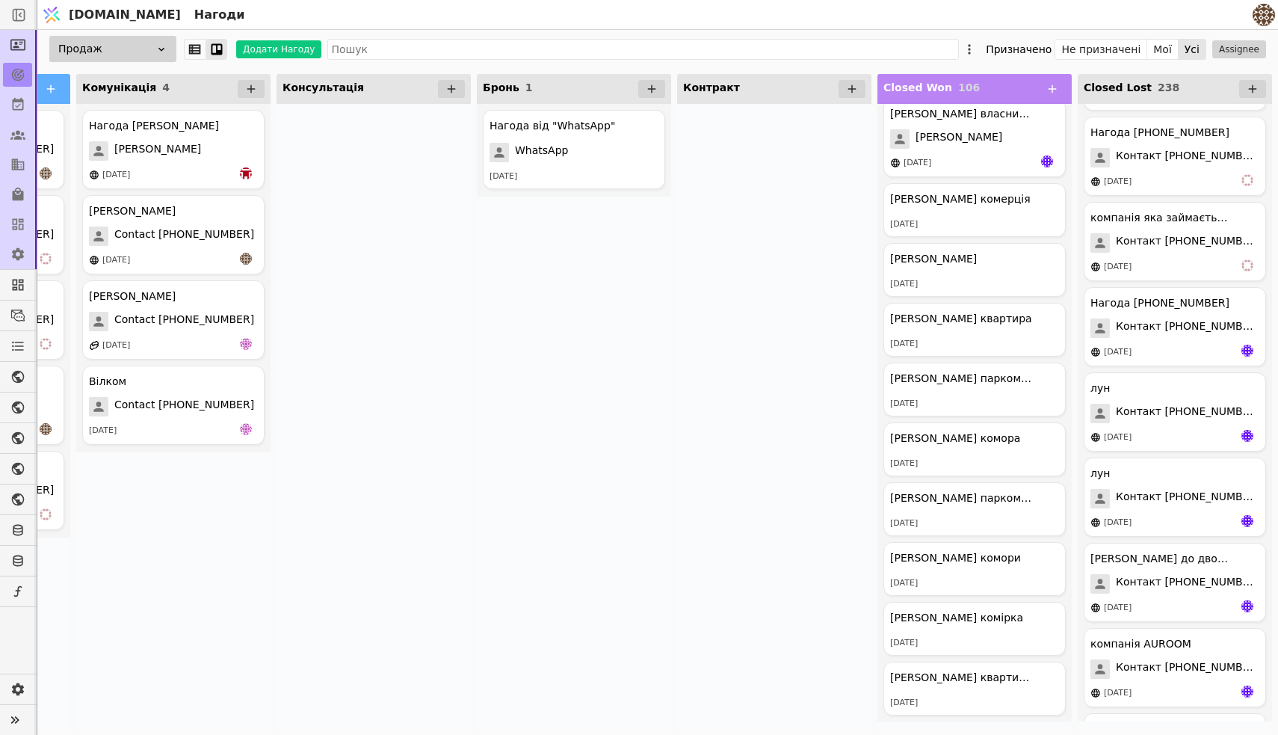
scroll to position [2318, 0]
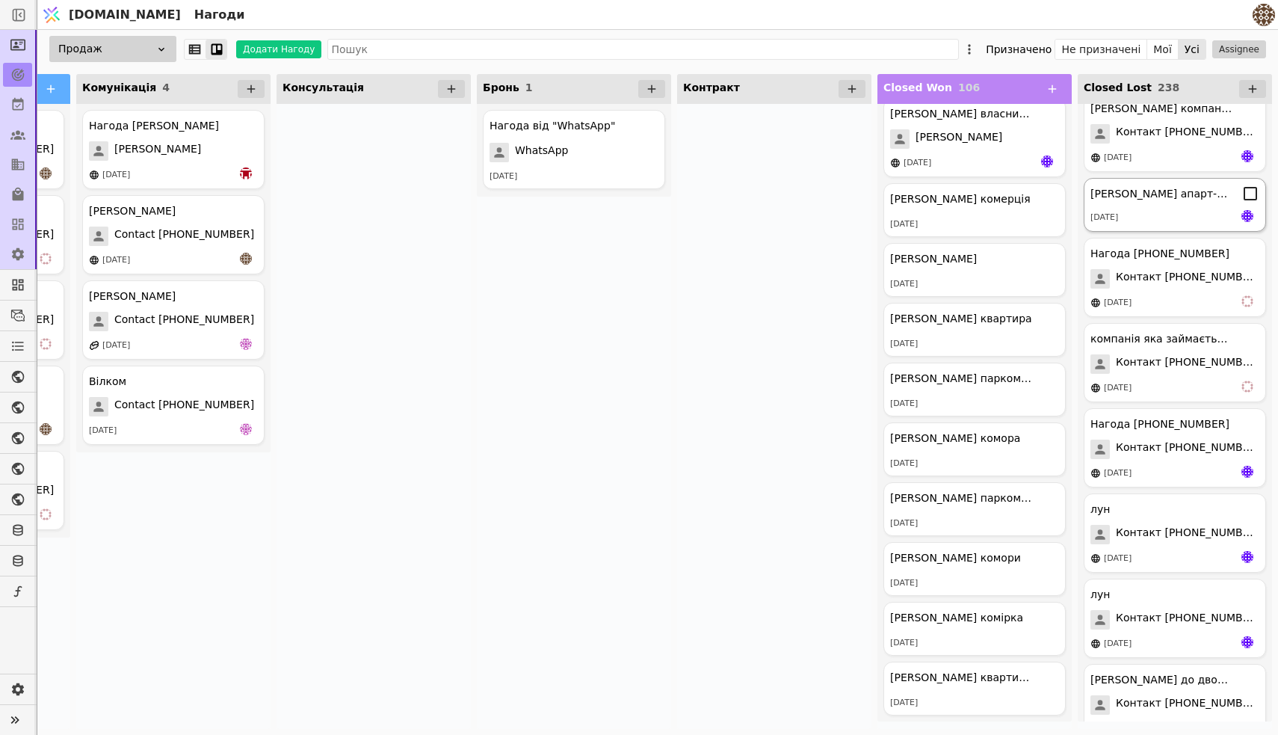
click at [1147, 209] on div "[PERSON_NAME] апарт-готель [DATE]" at bounding box center [1175, 205] width 182 height 54
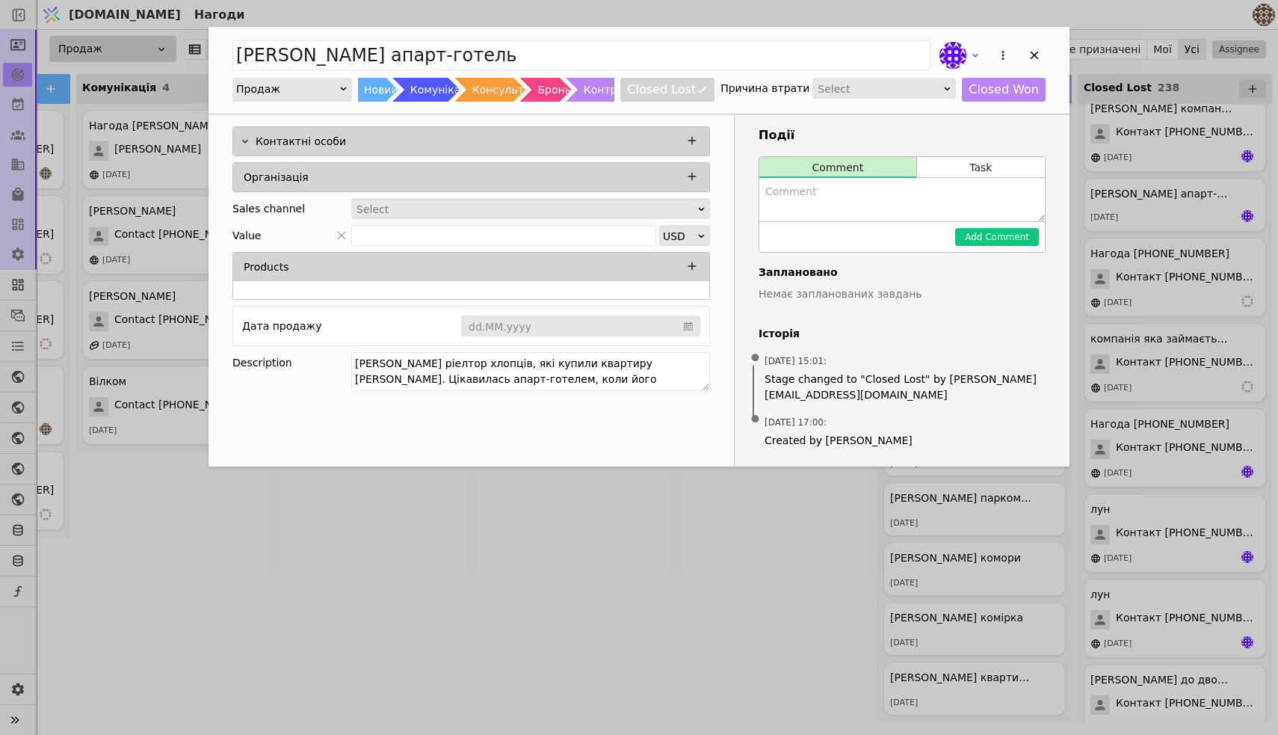
click at [1107, 395] on div "[PERSON_NAME] ріелтор апарт-готель Продаж Новий Комунікація Консультація Бронь …" at bounding box center [639, 367] width 1278 height 735
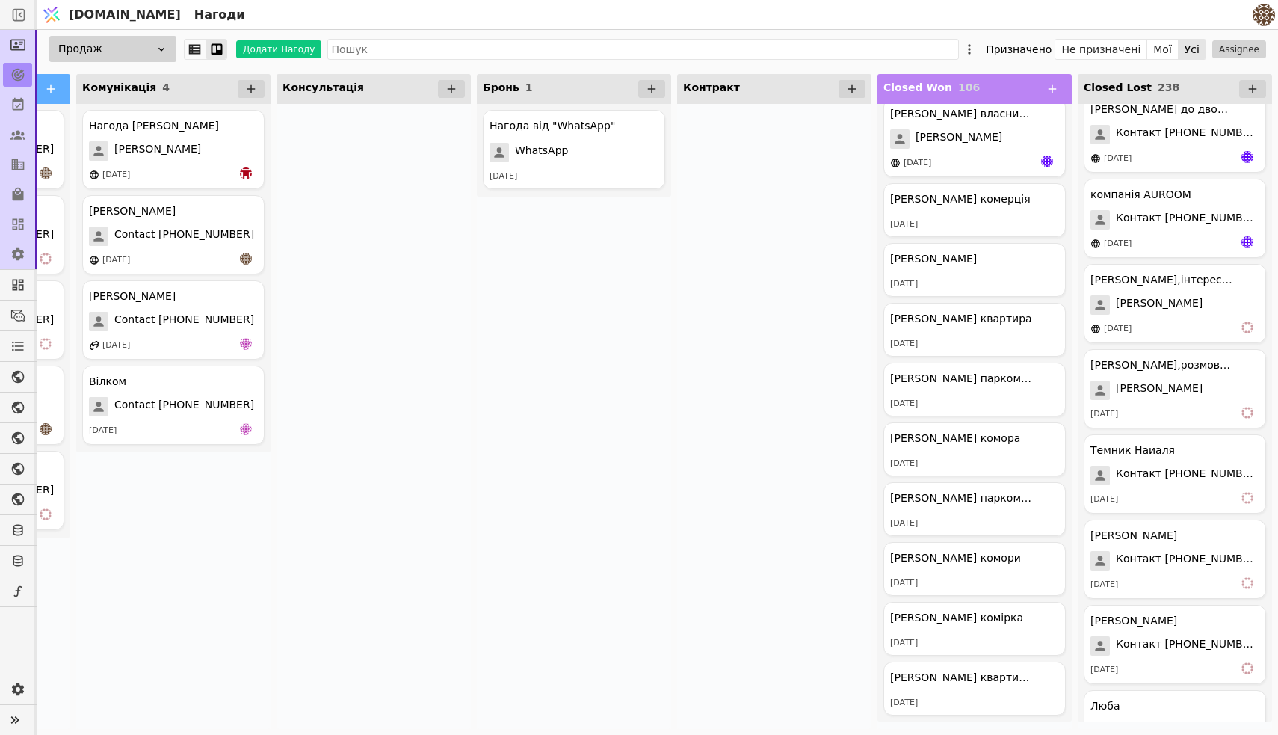
scroll to position [2909, 0]
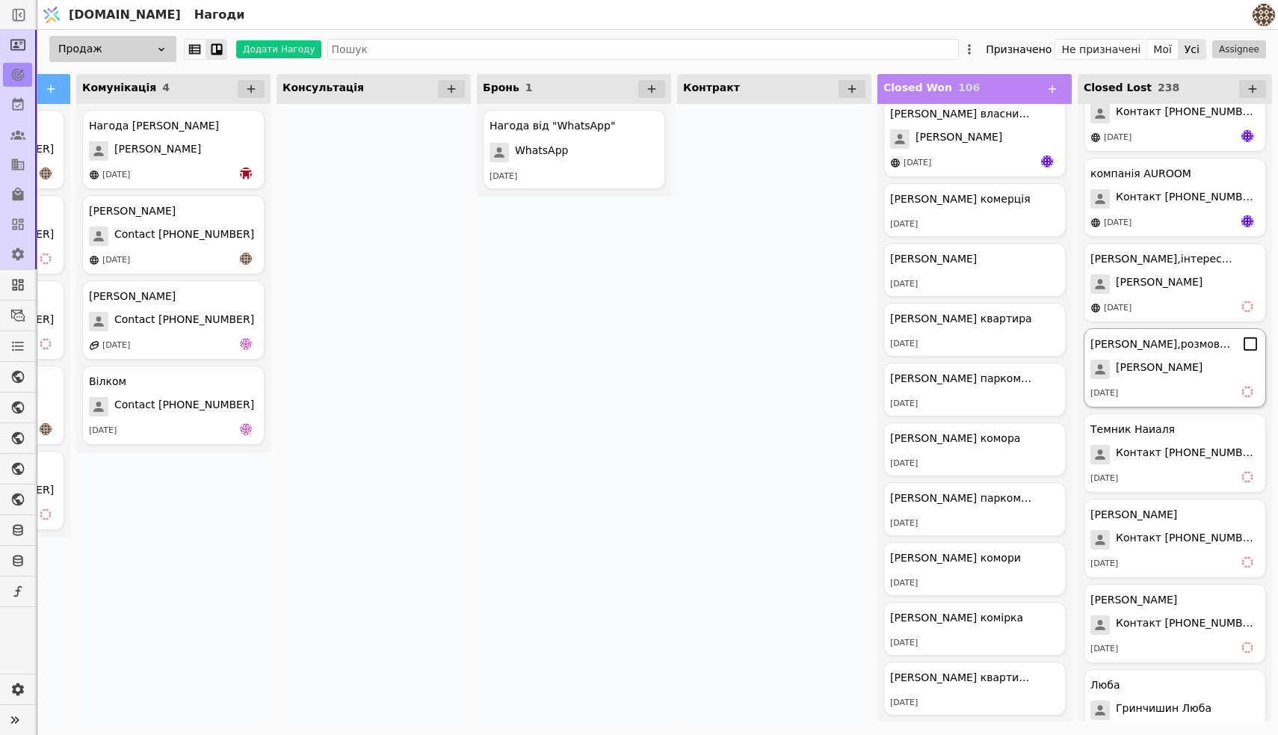
click at [1154, 368] on span "[PERSON_NAME]" at bounding box center [1159, 369] width 87 height 19
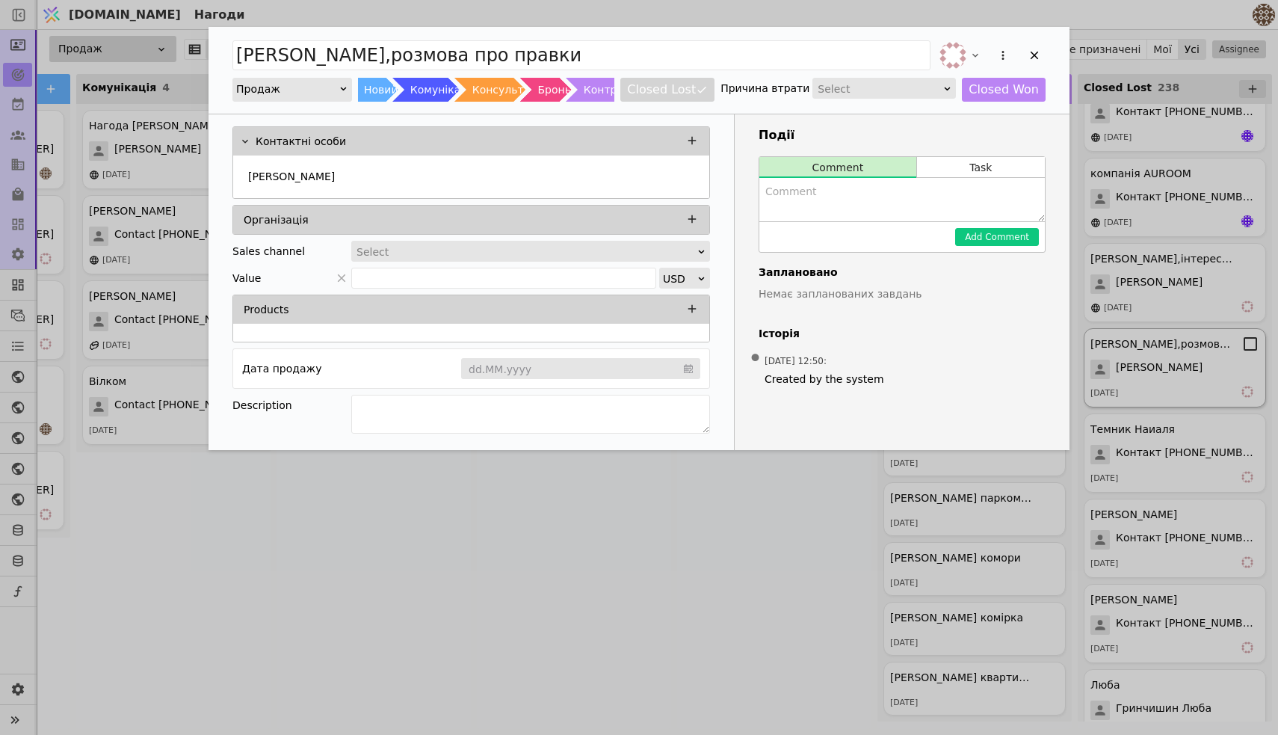
click at [1154, 368] on div "[PERSON_NAME],розмова про правки Продаж Новий Комунікація Консультація Бронь Ко…" at bounding box center [639, 367] width 1278 height 735
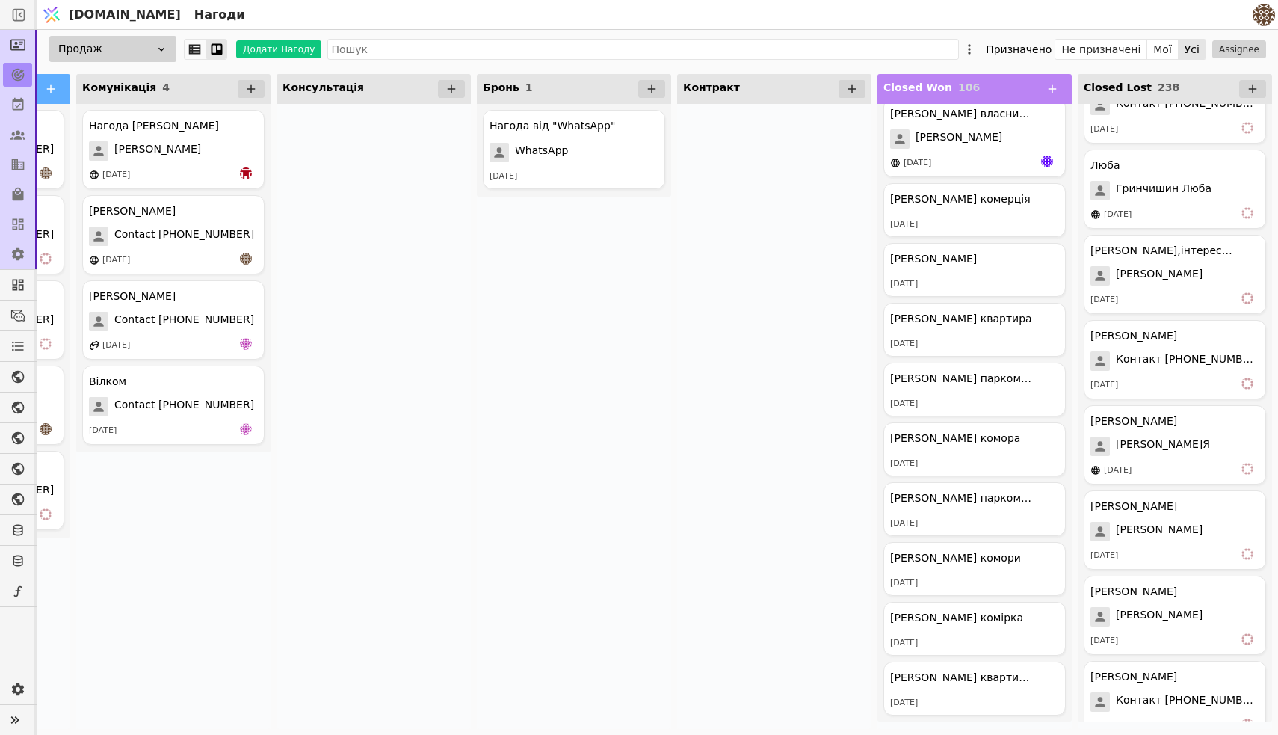
scroll to position [3437, 0]
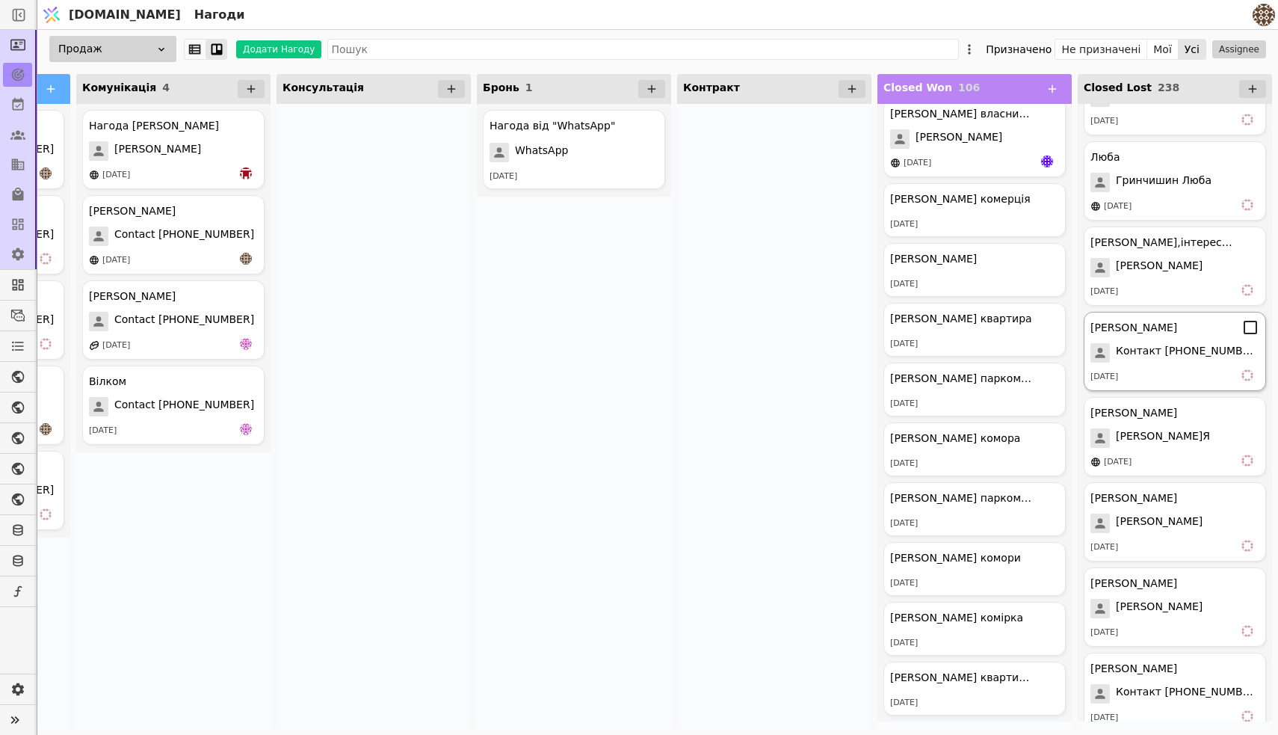
click at [1156, 355] on span "Контакт [PHONE_NUMBER]" at bounding box center [1188, 352] width 144 height 19
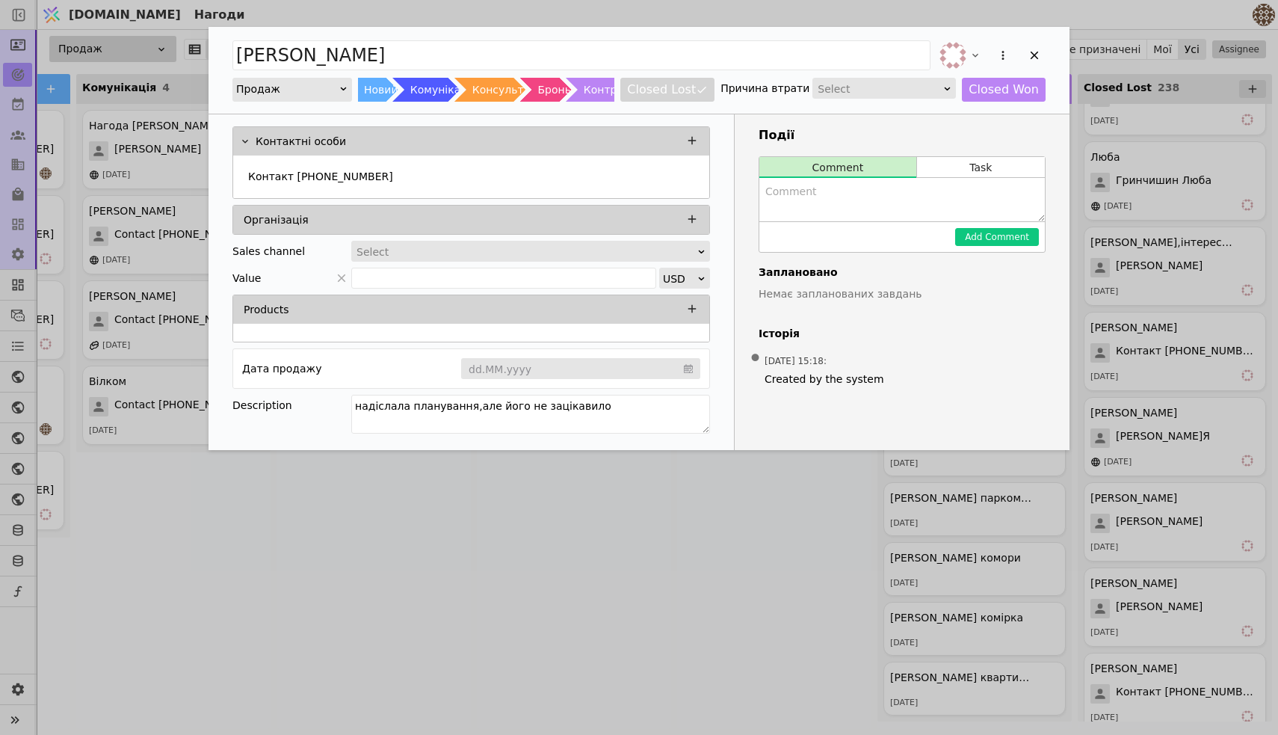
click at [1156, 358] on div "[PERSON_NAME] Продаж Новий Комунікація Консультація Бронь Контракт Closed Lost …" at bounding box center [639, 367] width 1278 height 735
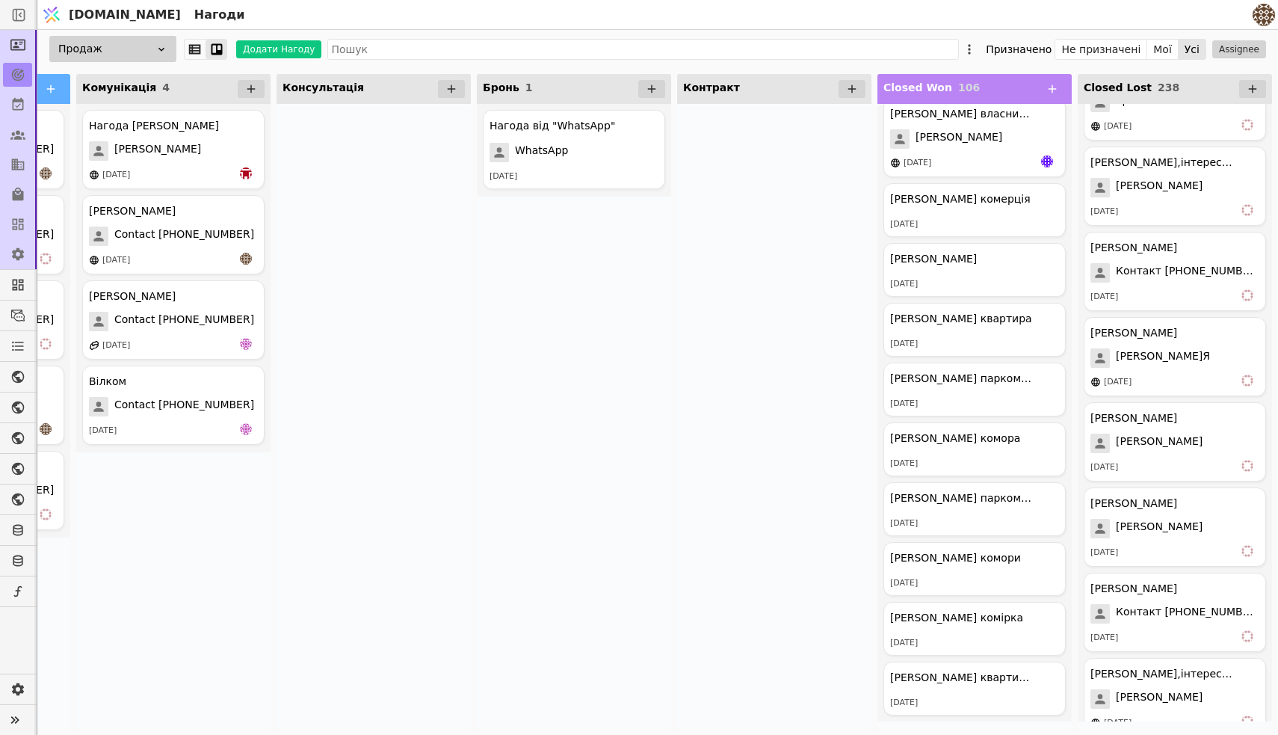
scroll to position [3559, 0]
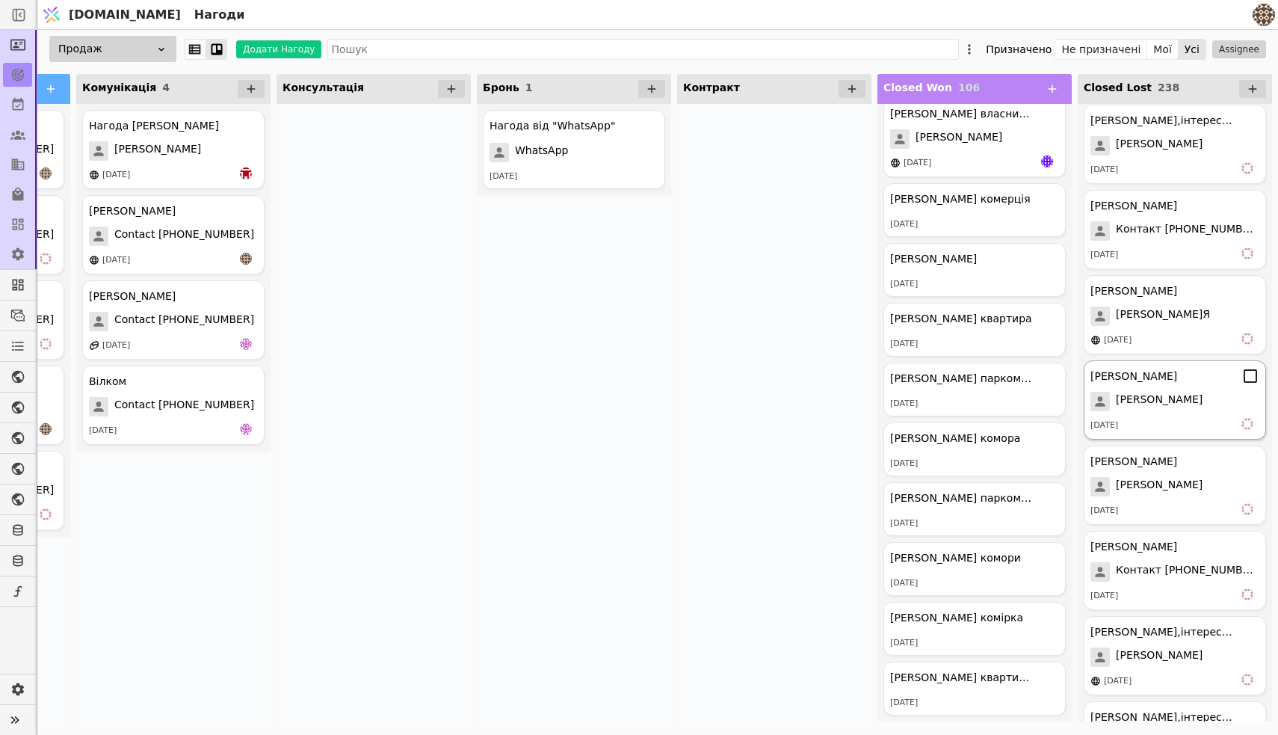
click at [1162, 381] on div "[PERSON_NAME]" at bounding box center [1175, 376] width 169 height 18
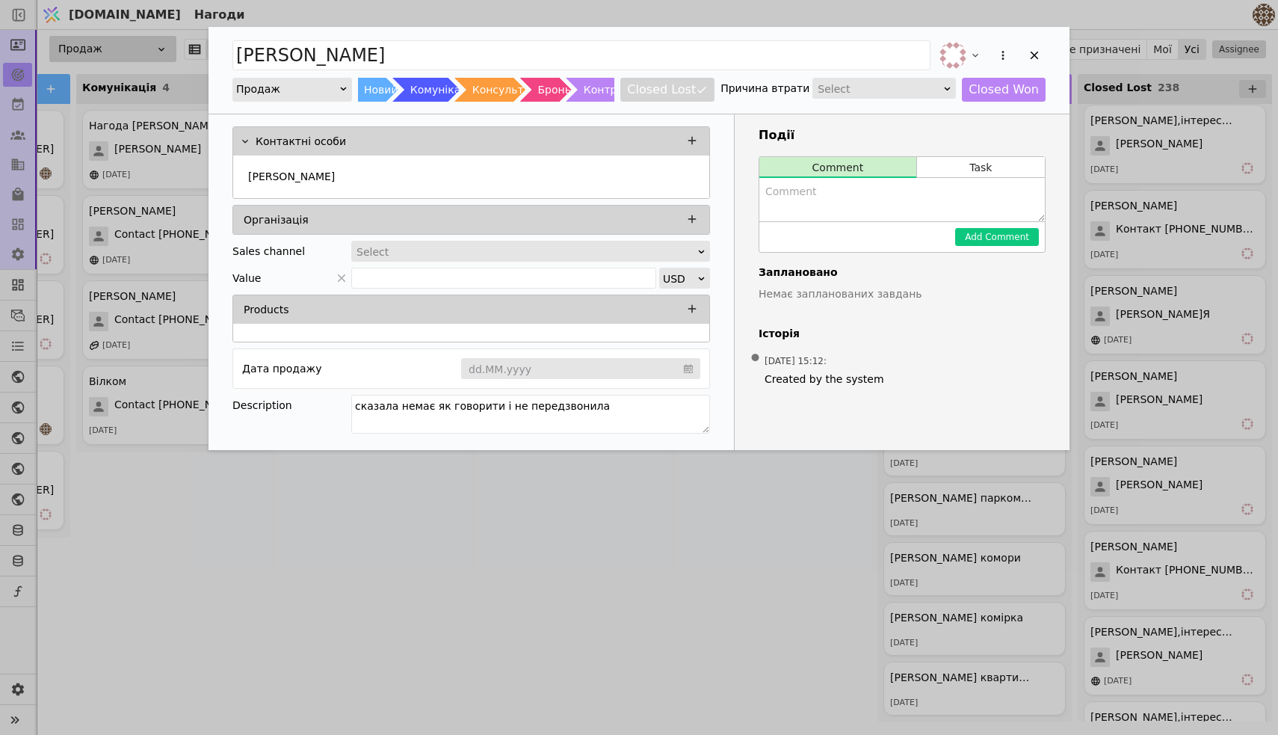
click at [1158, 416] on div "[PERSON_NAME] Продаж Новий Комунікація Консультація Бронь Контракт Closed Lost …" at bounding box center [639, 367] width 1278 height 735
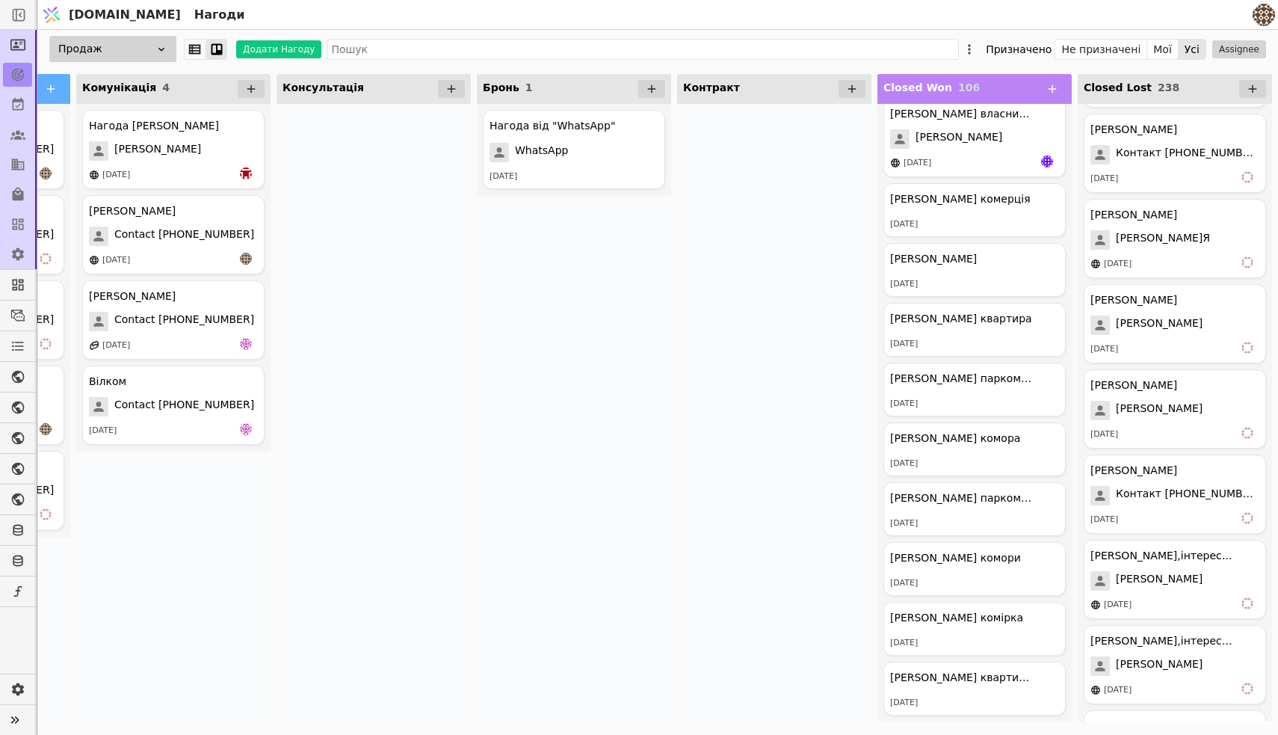
scroll to position [3637, 0]
click at [1156, 383] on div "[PERSON_NAME]" at bounding box center [1175, 383] width 169 height 18
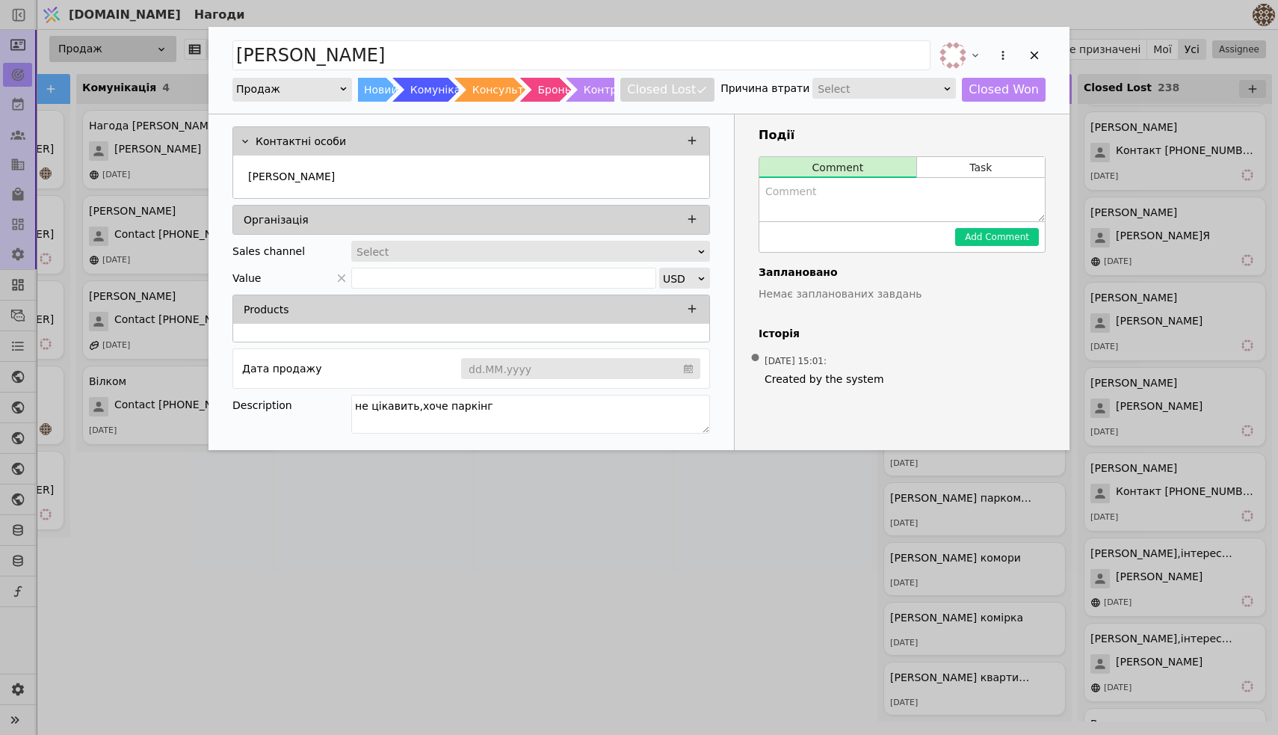
click at [1165, 434] on div "[PERSON_NAME] Новий Комунікація Консультація Бронь Контракт Closed Lost Причина…" at bounding box center [639, 367] width 1278 height 735
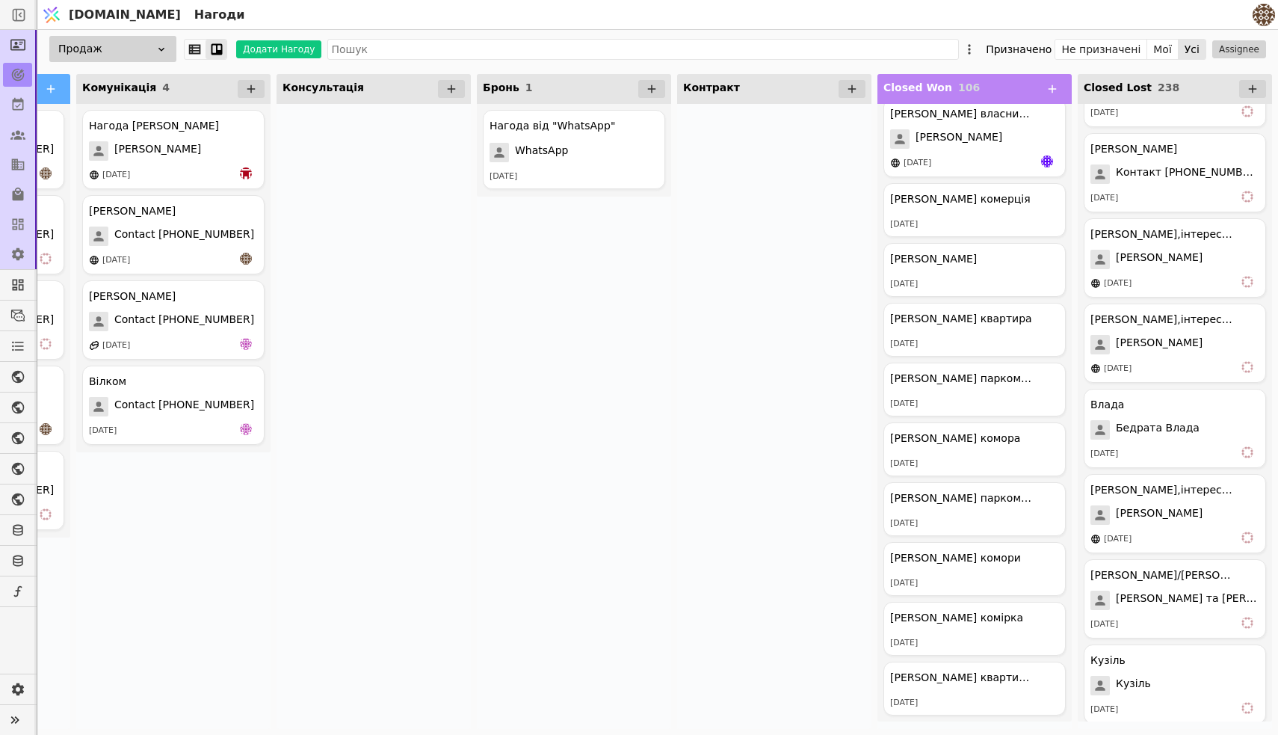
scroll to position [3966, 0]
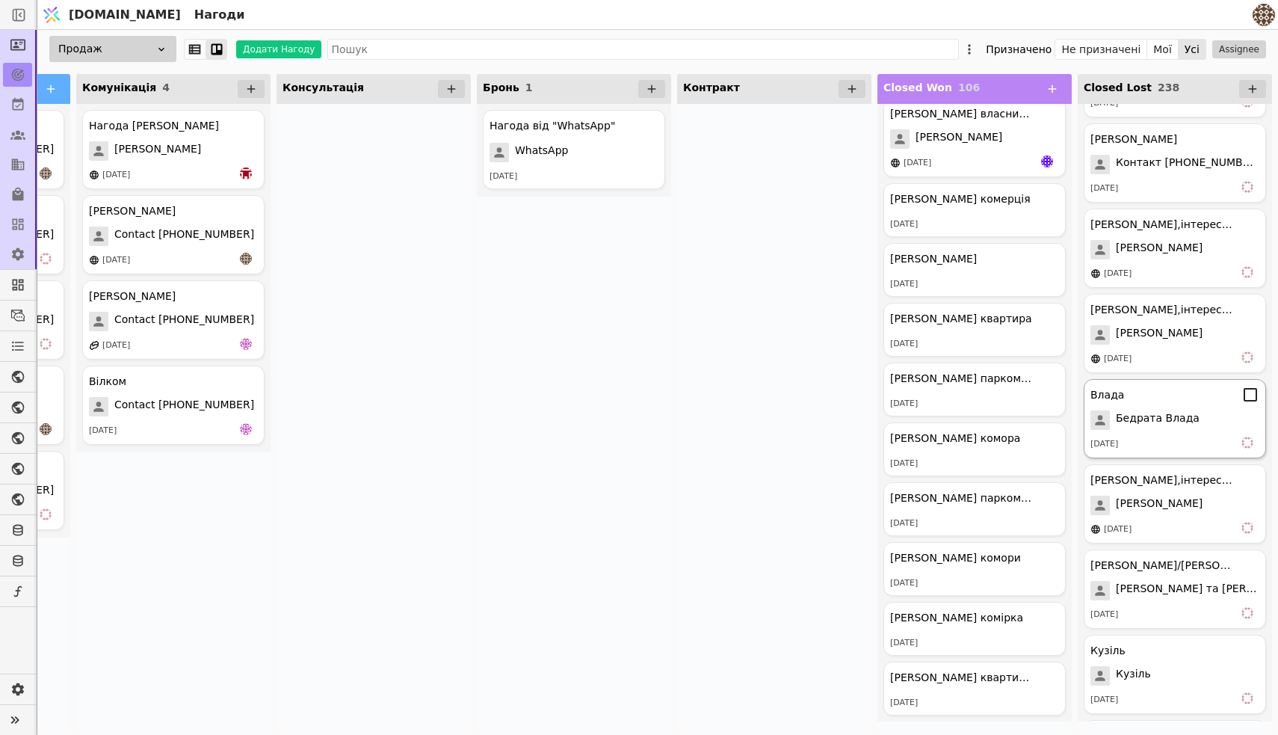
click at [1156, 394] on div "Влада" at bounding box center [1175, 395] width 169 height 18
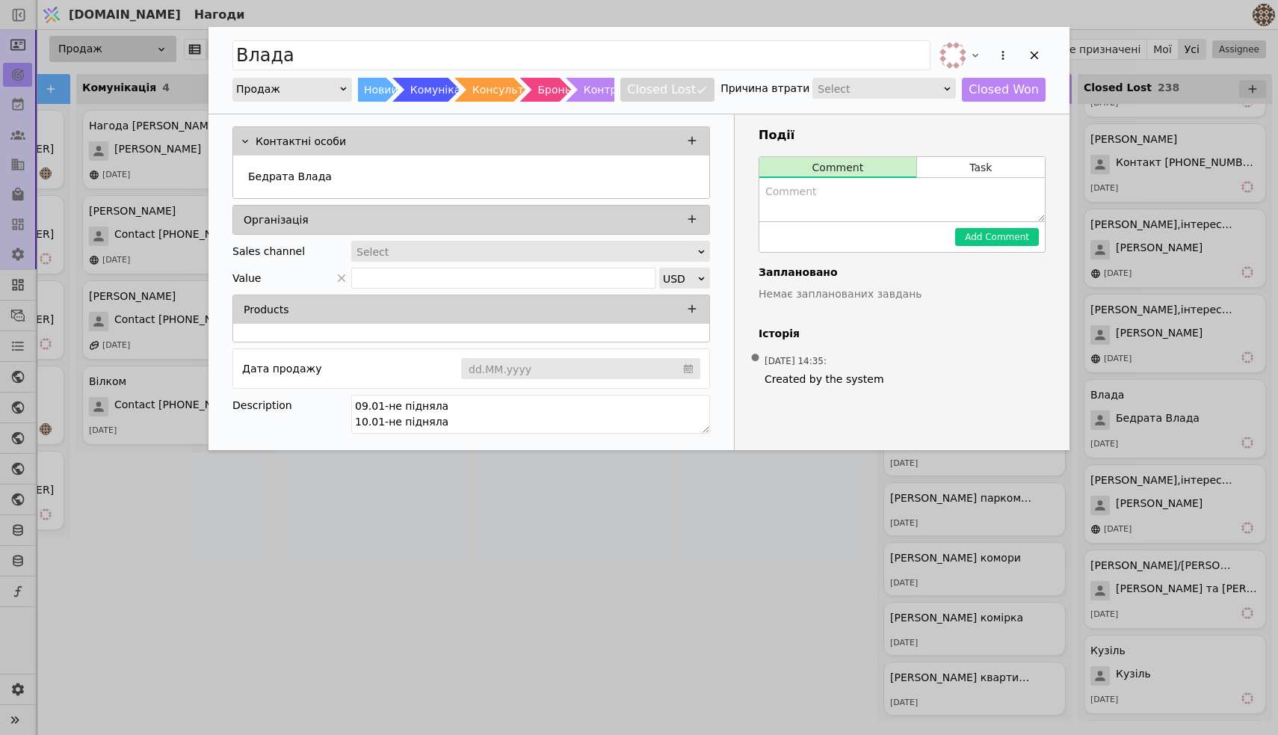
click at [1156, 399] on div "Влада Продаж Новий Комунікація Консультація Бронь Контракт Closed Lost Причина …" at bounding box center [639, 367] width 1278 height 735
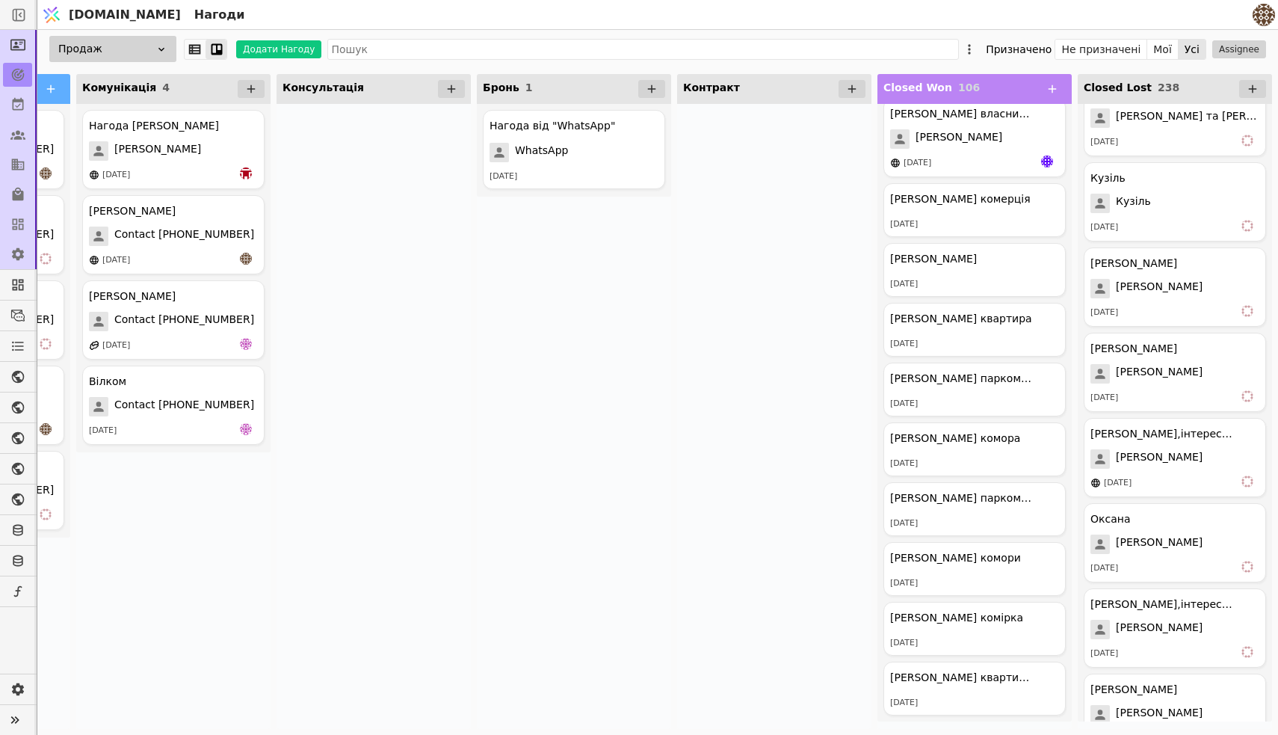
scroll to position [4444, 0]
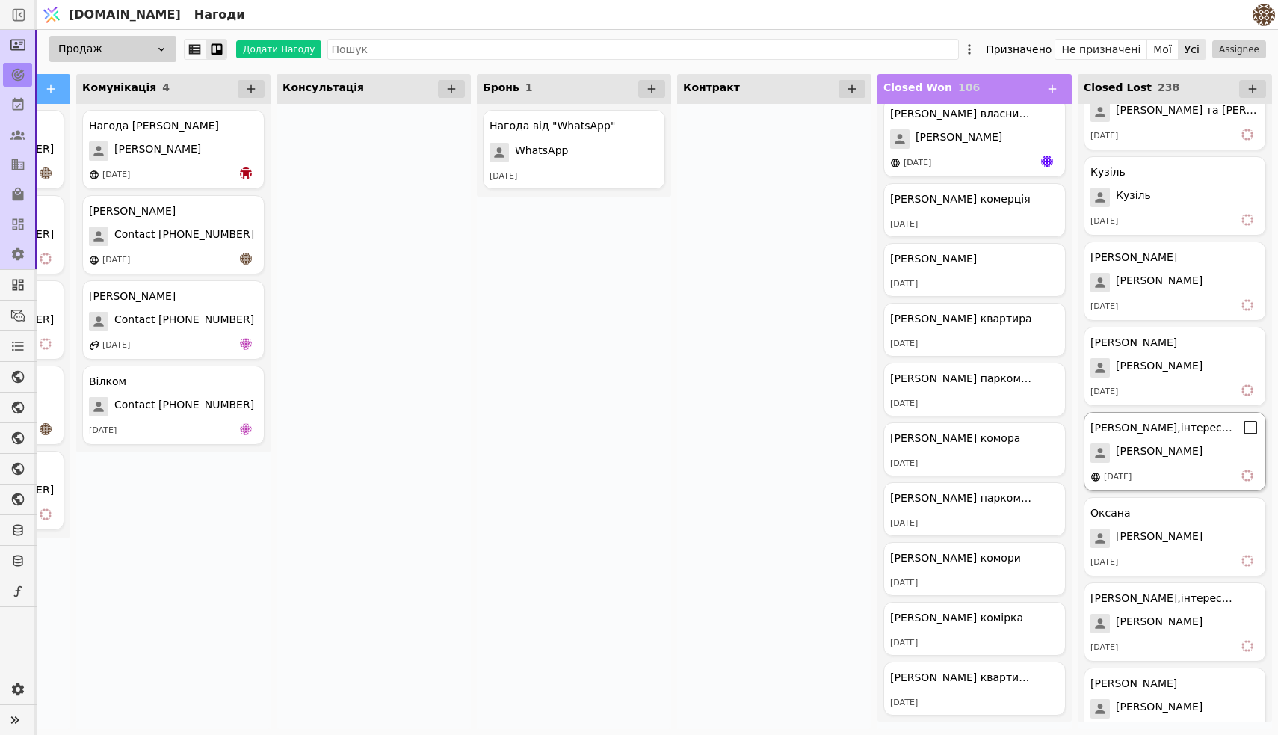
click at [1164, 460] on span "[PERSON_NAME]" at bounding box center [1159, 452] width 87 height 19
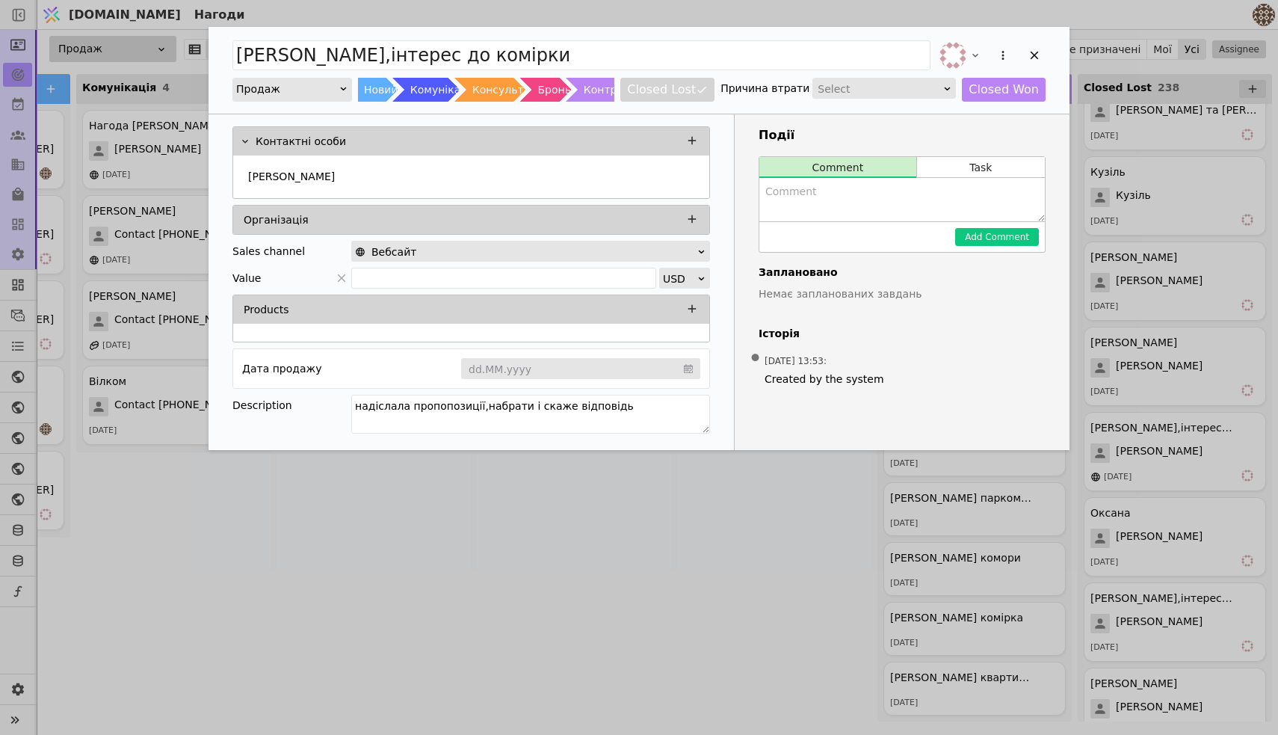
click at [1198, 426] on div "[PERSON_NAME],інтерес до комірки Продаж Новий Комунікація Консультація Бронь Ко…" at bounding box center [639, 367] width 1278 height 735
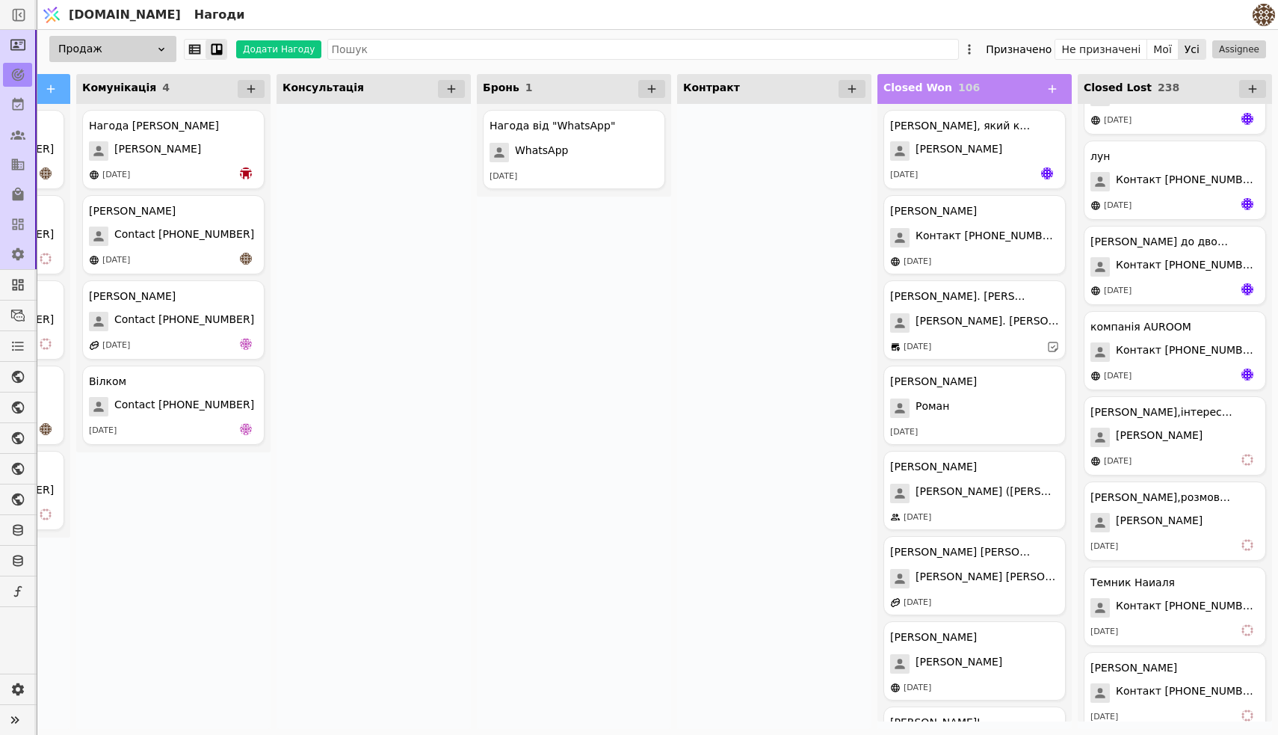
scroll to position [2460, 0]
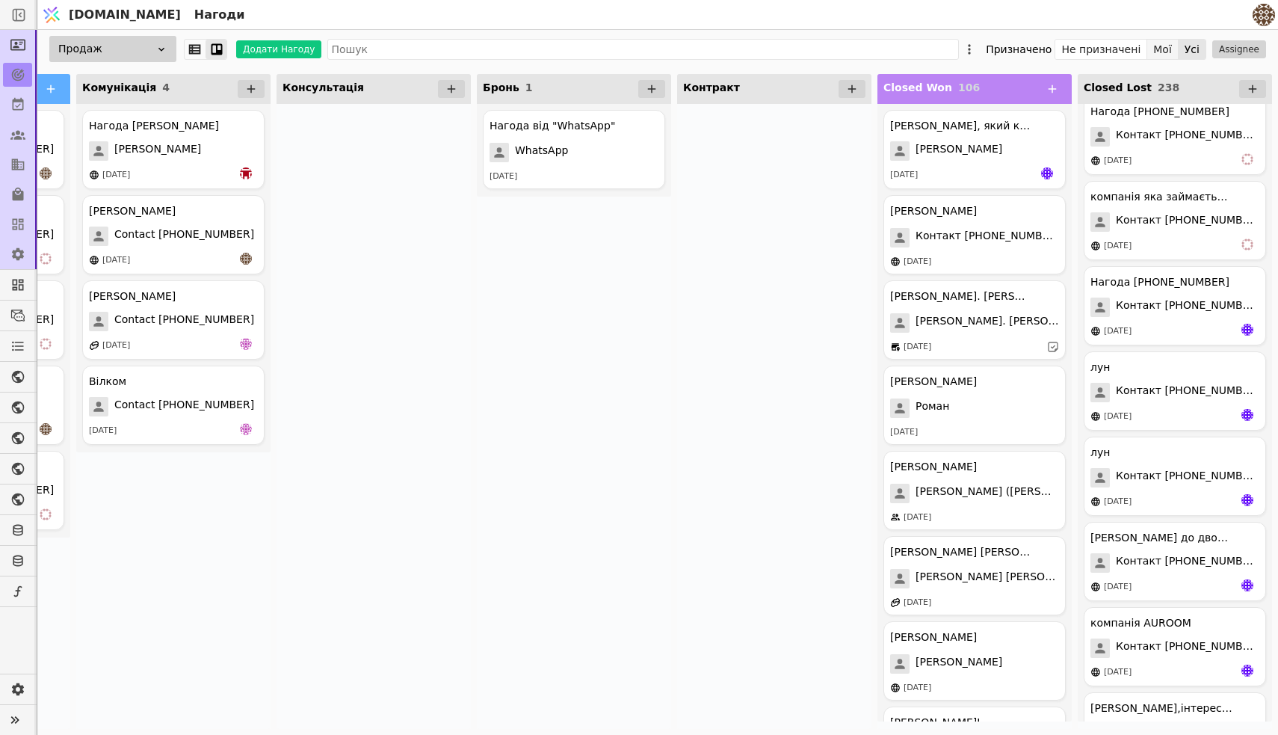
click at [1164, 52] on button "Мої" at bounding box center [1162, 49] width 31 height 21
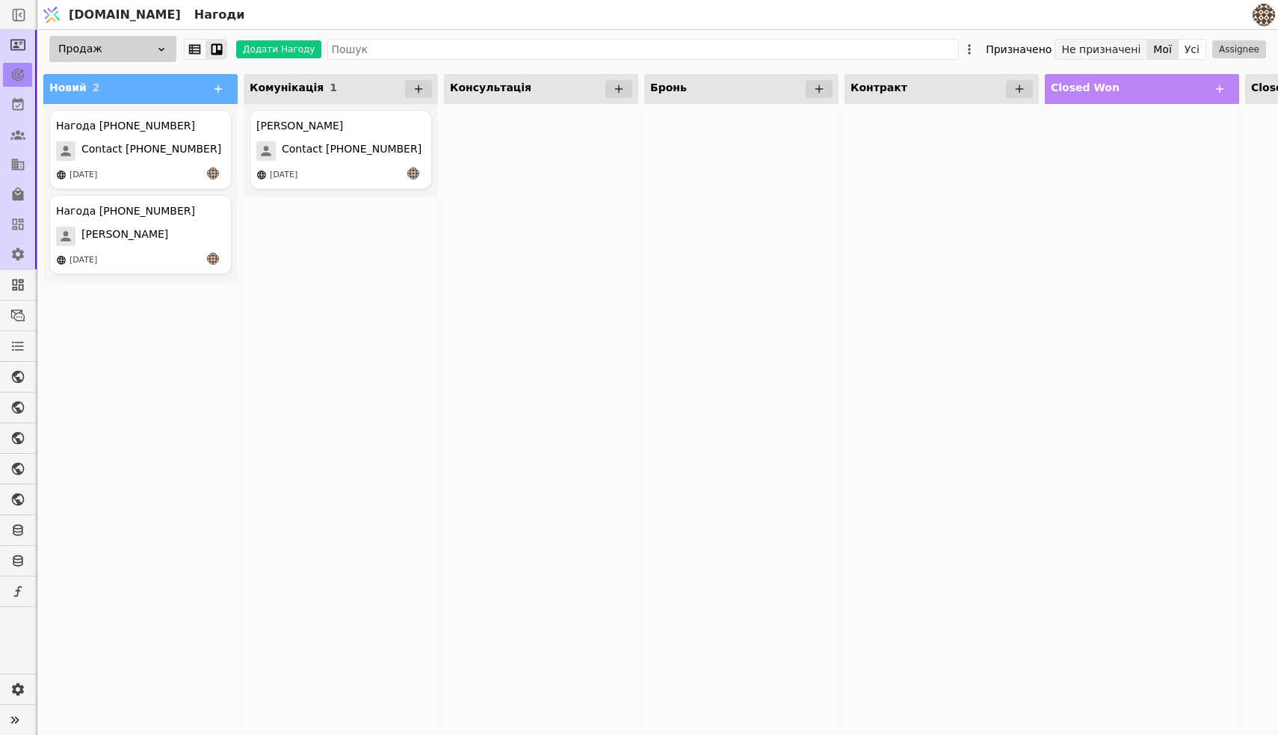
click at [1128, 47] on button "Не призначені" at bounding box center [1101, 49] width 92 height 21
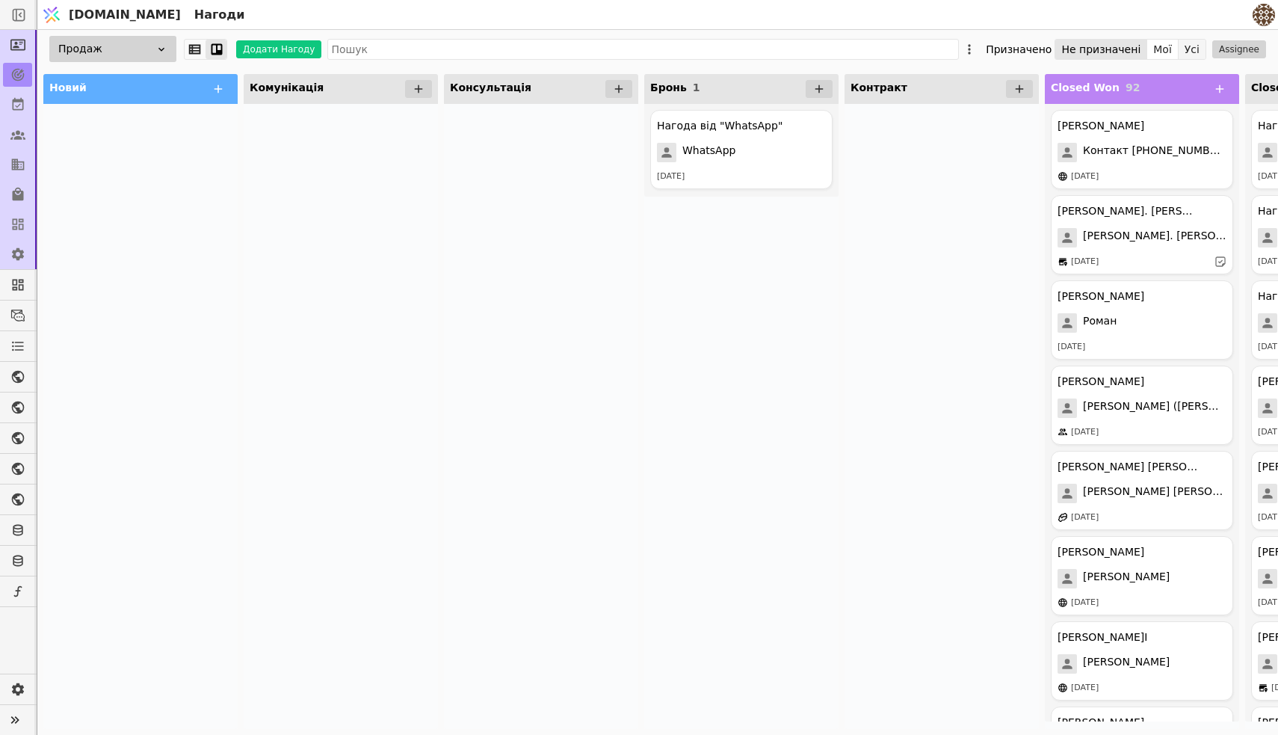
click at [1188, 51] on button "Усі" at bounding box center [1192, 49] width 27 height 21
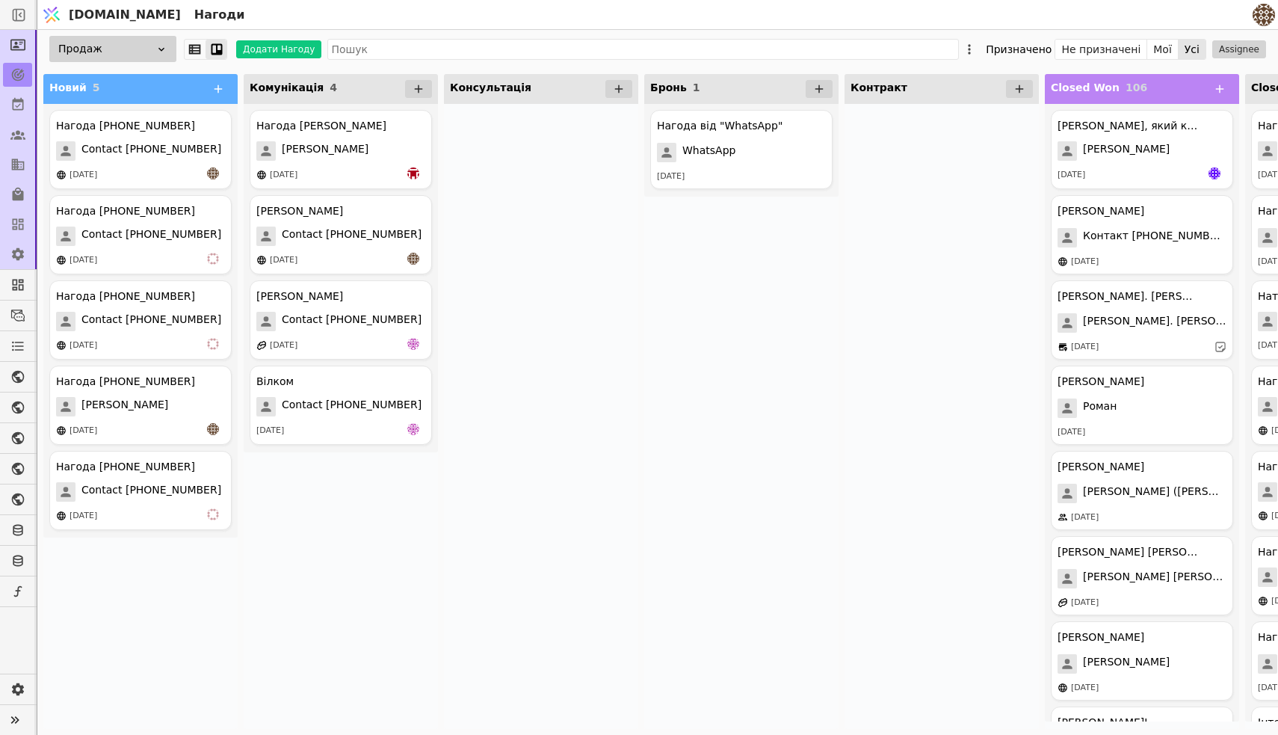
click at [656, 302] on div "Нагода від "WhatsApp" WhatsApp [DATE]" at bounding box center [741, 416] width 194 height 625
